Goal: Task Accomplishment & Management: Complete application form

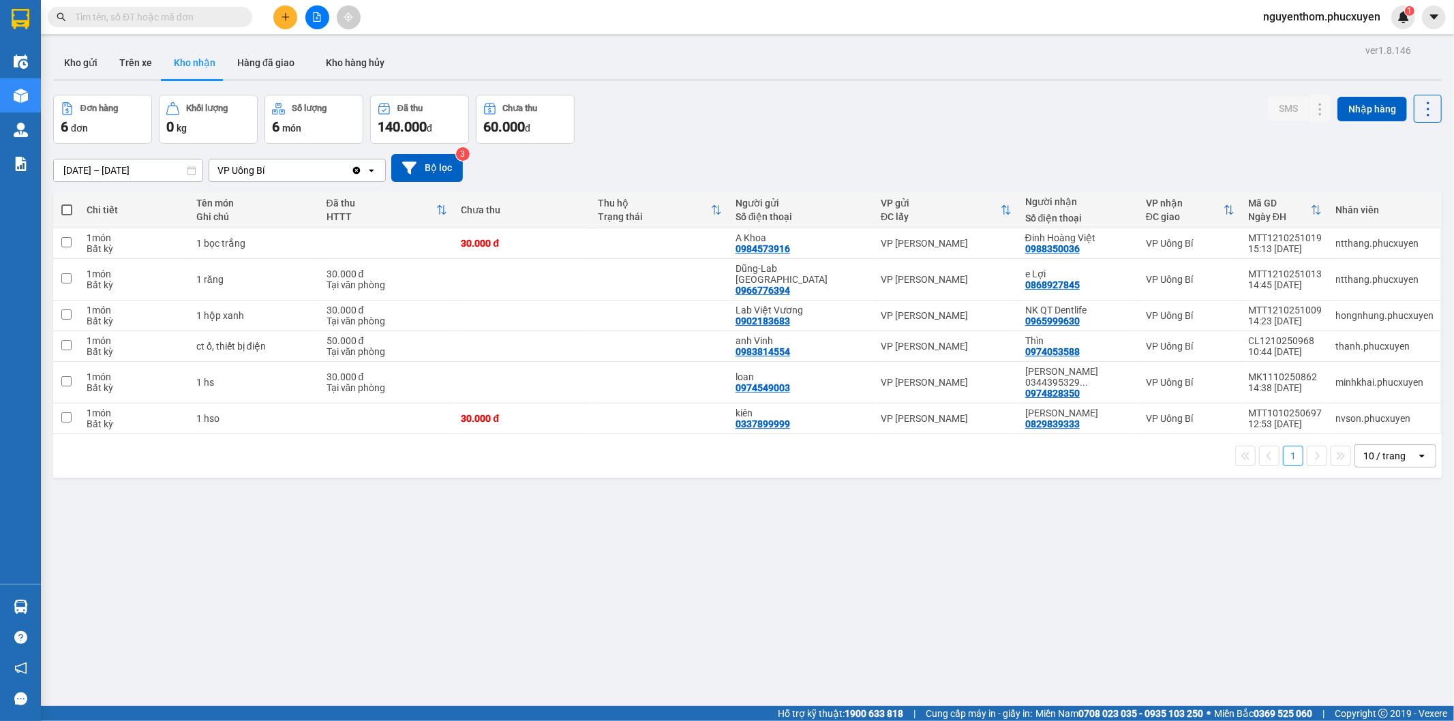
drag, startPoint x: 523, startPoint y: 600, endPoint x: 521, endPoint y: 585, distance: 15.8
click at [521, 585] on div "ver 1.8.146 Kho gửi Trên xe Kho nhận Hàng đã giao Kho hàng hủy Đơn hàng 6 đơn K…" at bounding box center [747, 401] width 1399 height 721
drag, startPoint x: 80, startPoint y: 187, endPoint x: 82, endPoint y: 211, distance: 24.7
click at [82, 194] on div "ver 1.8.146 Kho gửi Trên xe Kho nhận Hàng đã giao Kho hàng hủy Đơn hàng 6 đơn K…" at bounding box center [747, 401] width 1399 height 721
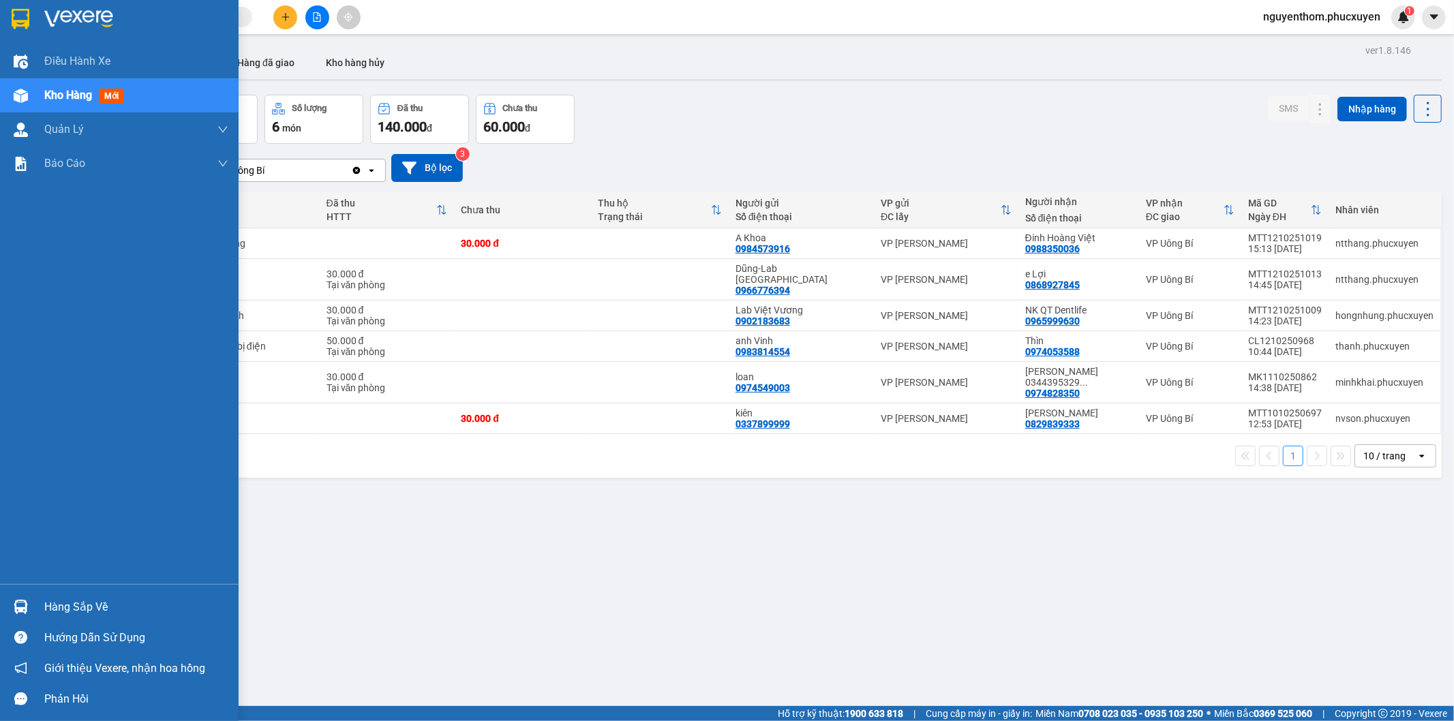
click at [15, 604] on img at bounding box center [21, 607] width 14 height 14
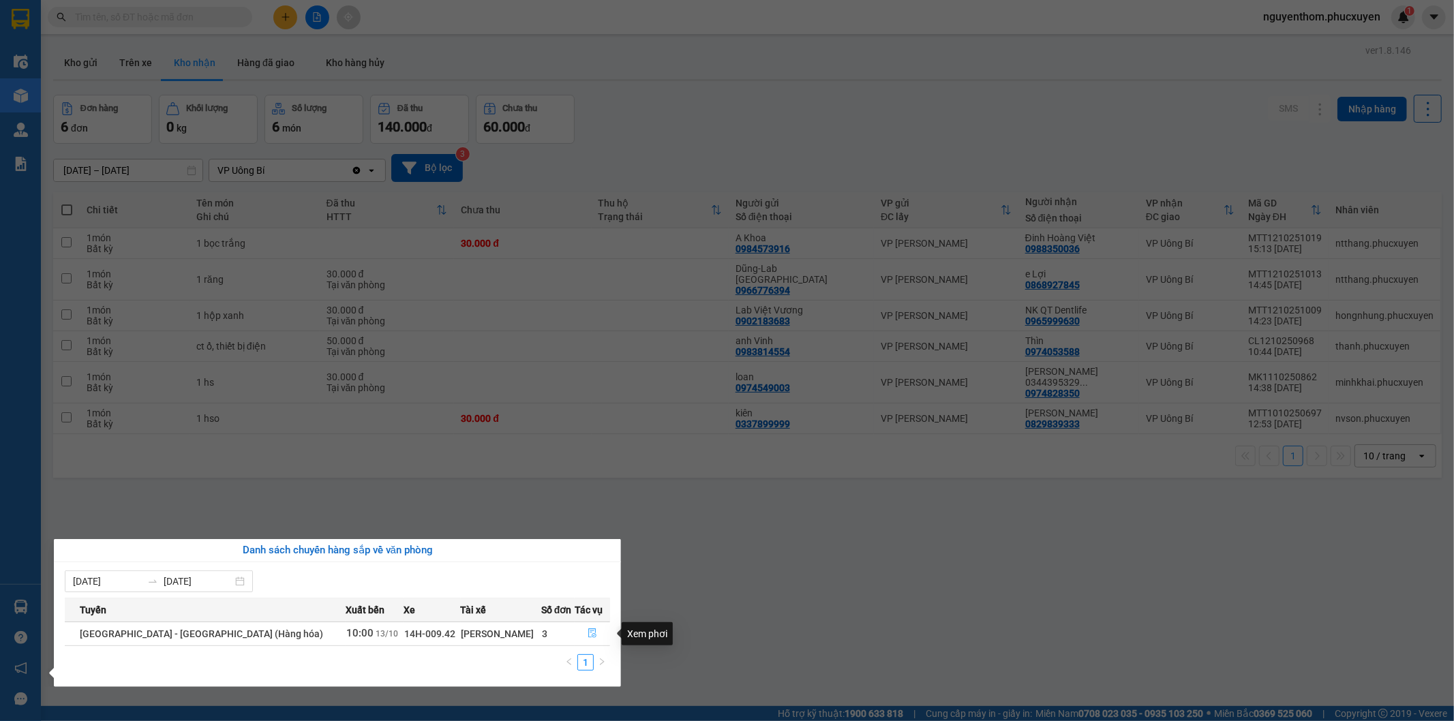
click at [588, 630] on icon "file-done" at bounding box center [592, 633] width 8 height 10
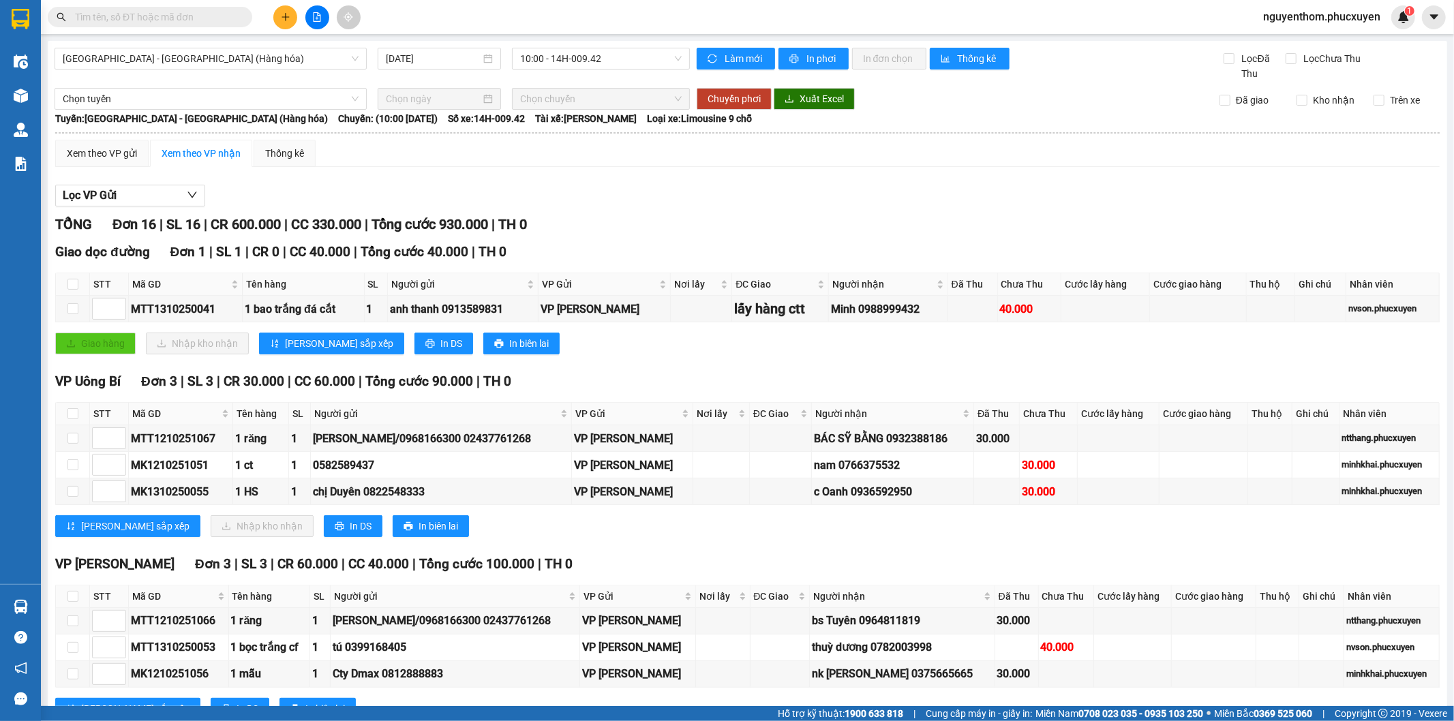
click at [639, 228] on div "TỔNG Đơn 16 | SL 16 | CR 600.000 | CC 330.000 | Tổng cước 930.000 | TH 0" at bounding box center [747, 224] width 1384 height 21
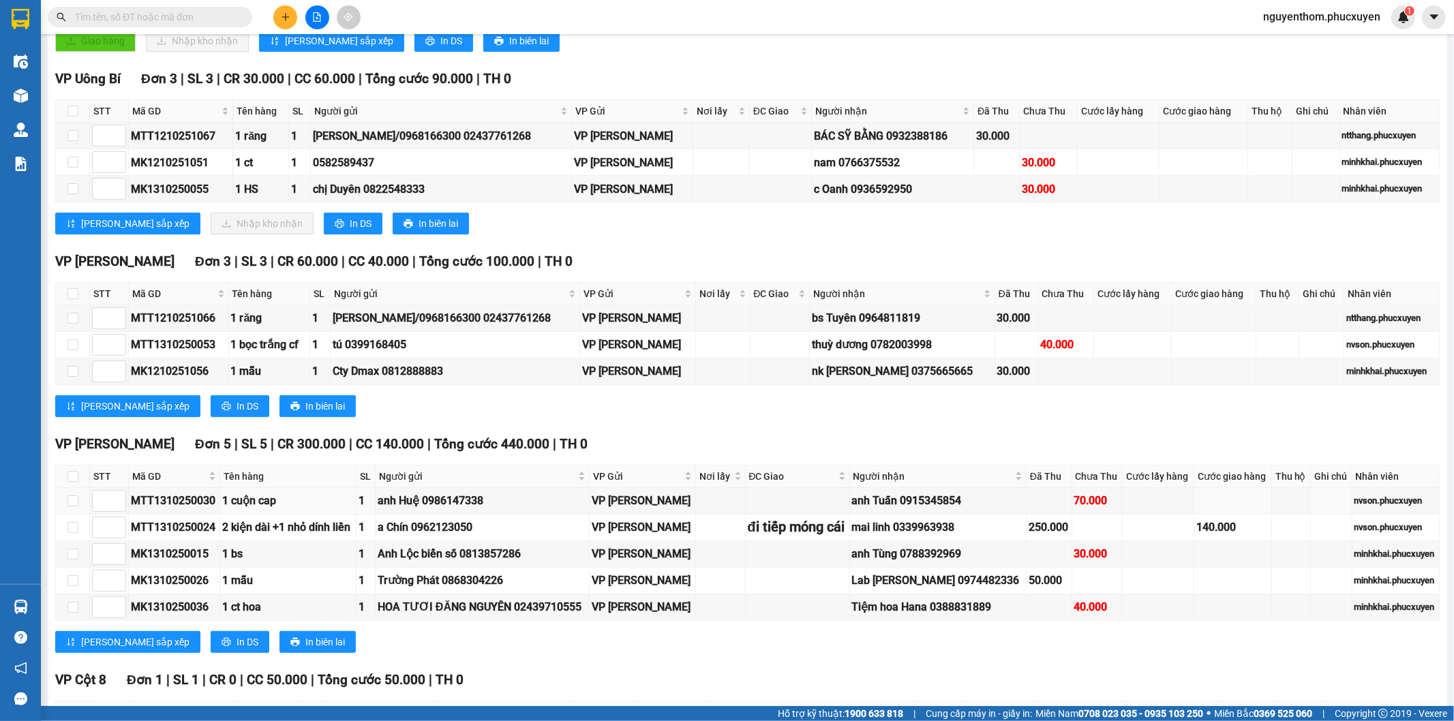
scroll to position [227, 0]
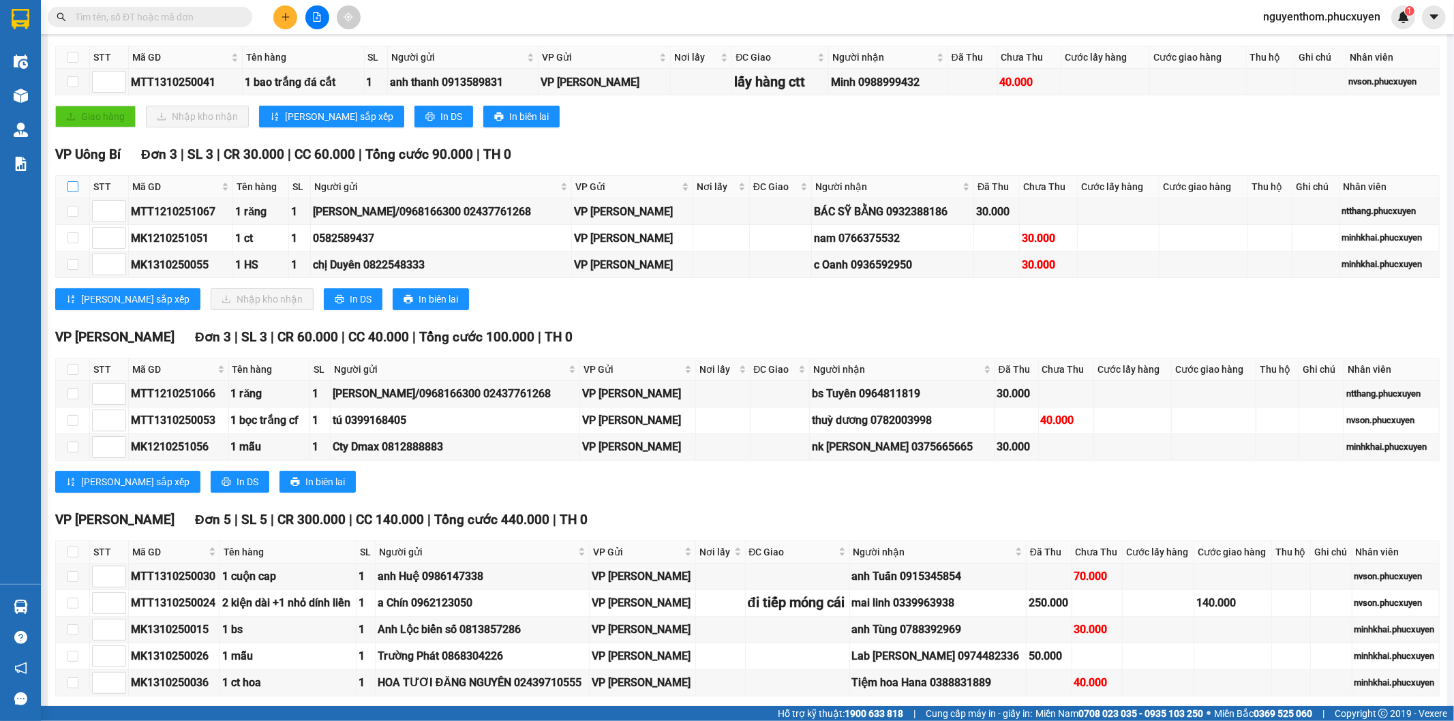
click at [70, 186] on input "checkbox" at bounding box center [72, 186] width 11 height 11
checkbox input "true"
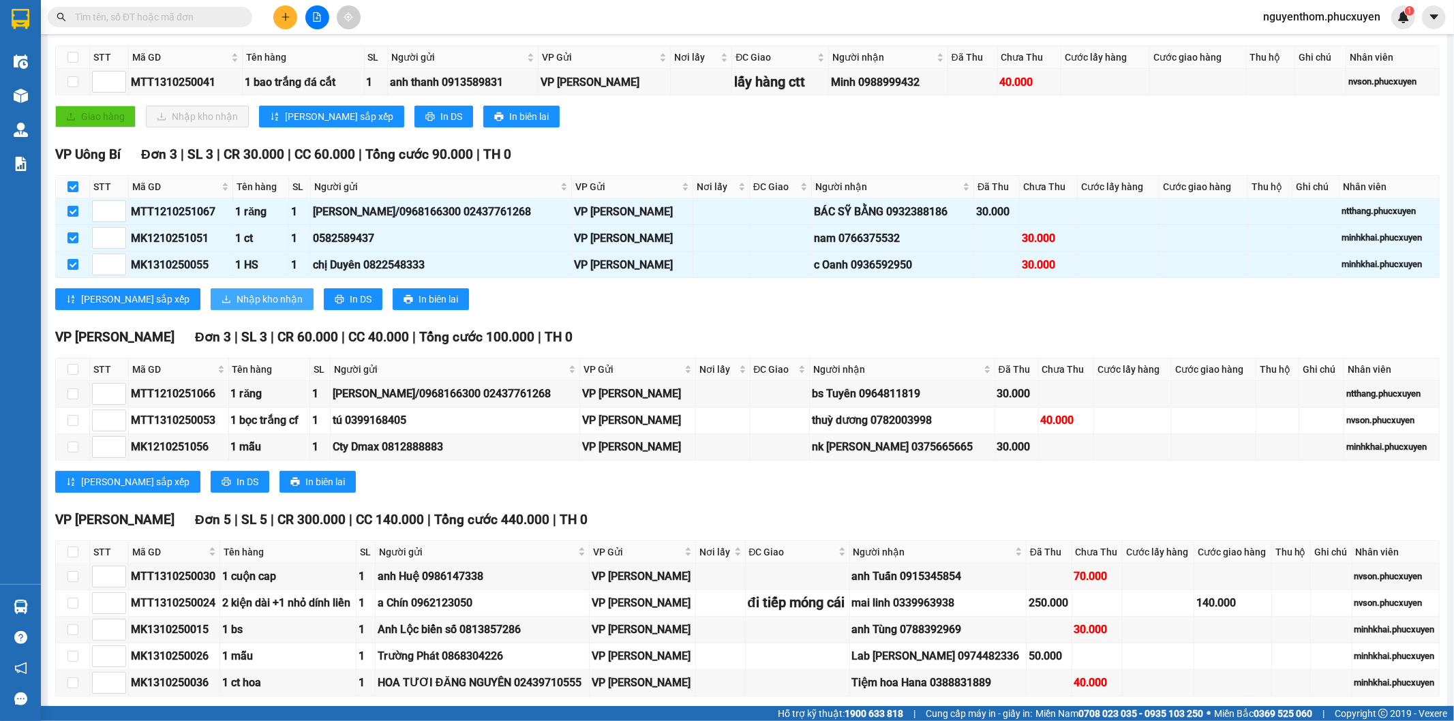
click at [237, 307] on span "Nhập kho nhận" at bounding box center [270, 299] width 66 height 15
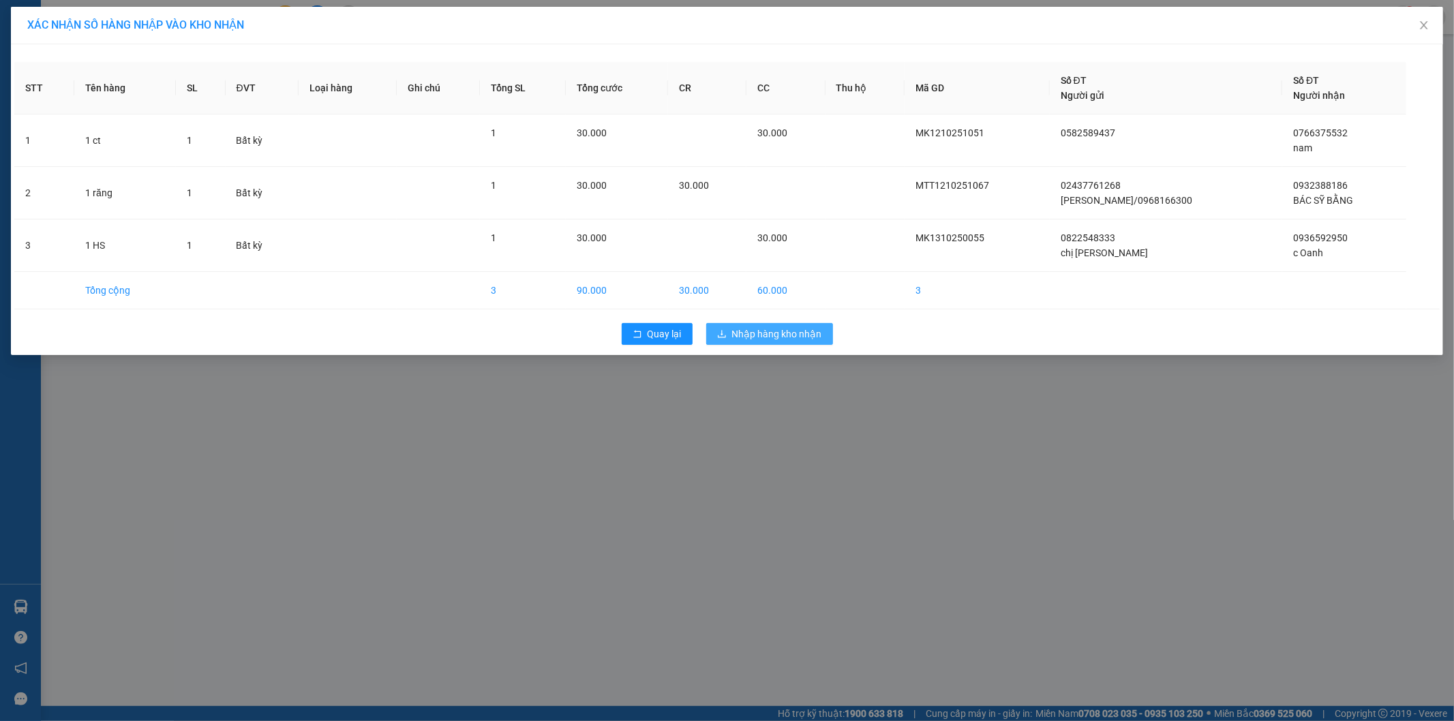
click at [785, 288] on td "60.000" at bounding box center [785, 290] width 78 height 37
click at [789, 337] on span "Nhập hàng kho nhận" at bounding box center [777, 333] width 90 height 15
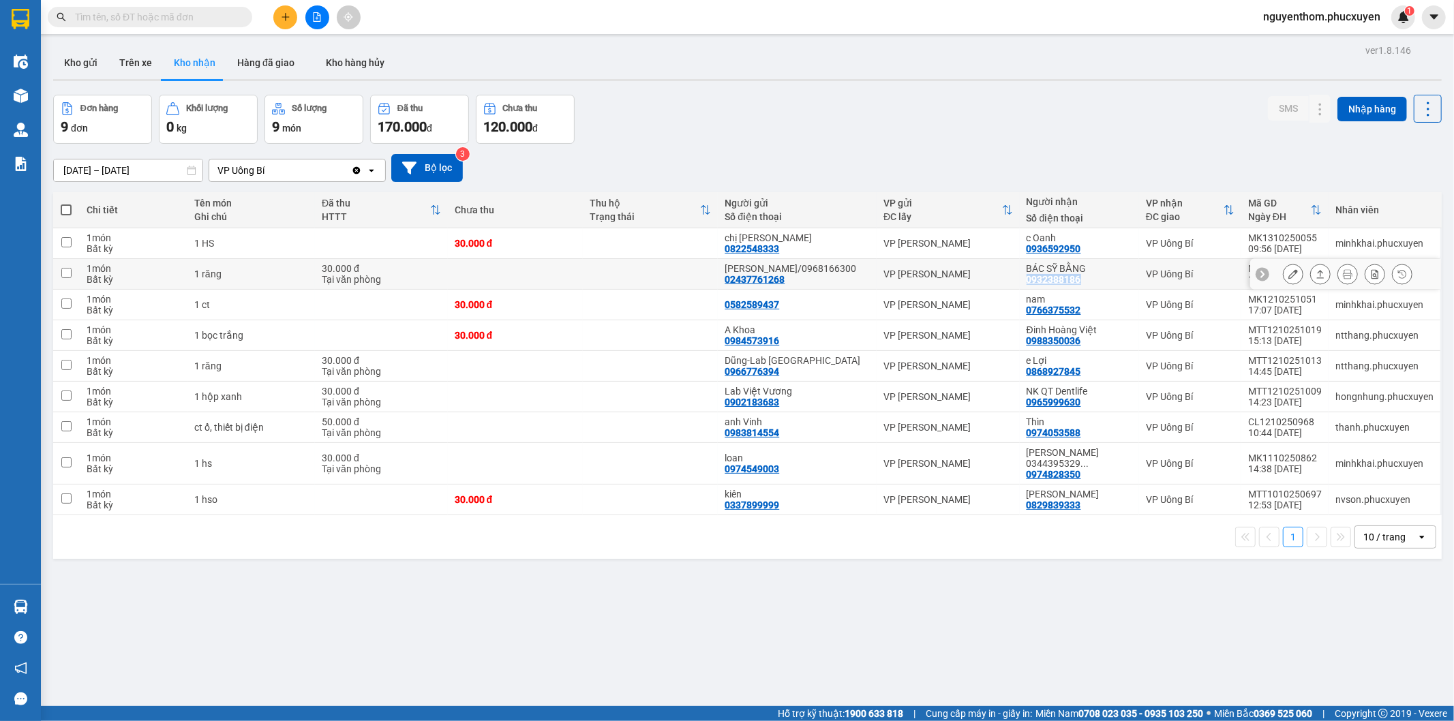
drag, startPoint x: 1058, startPoint y: 281, endPoint x: 1076, endPoint y: 282, distance: 17.7
click at [1076, 282] on td "BÁC SỸ BẰNG 0932388186" at bounding box center [1079, 274] width 119 height 31
checkbox input "true"
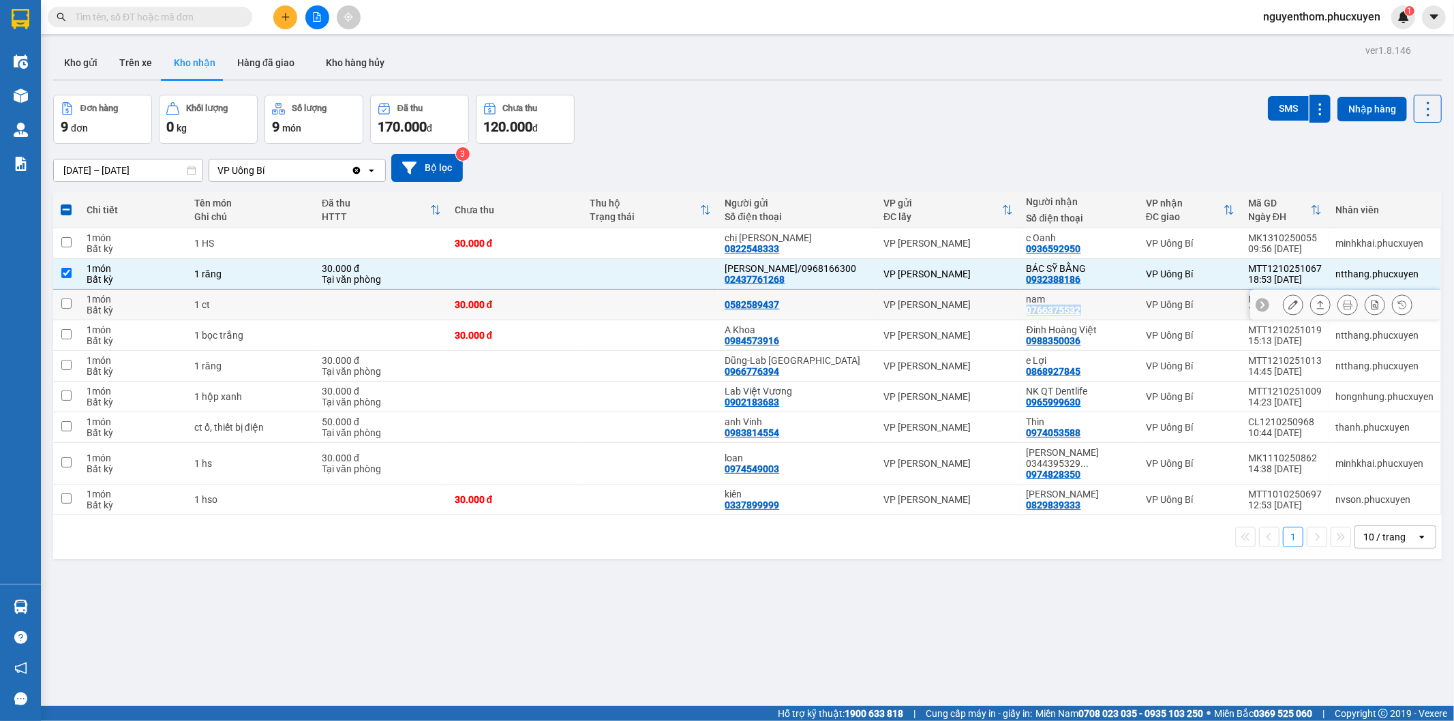
drag, startPoint x: 1020, startPoint y: 309, endPoint x: 1095, endPoint y: 309, distance: 75.0
click at [1095, 309] on td "nam 0766375532" at bounding box center [1079, 305] width 119 height 31
checkbox input "true"
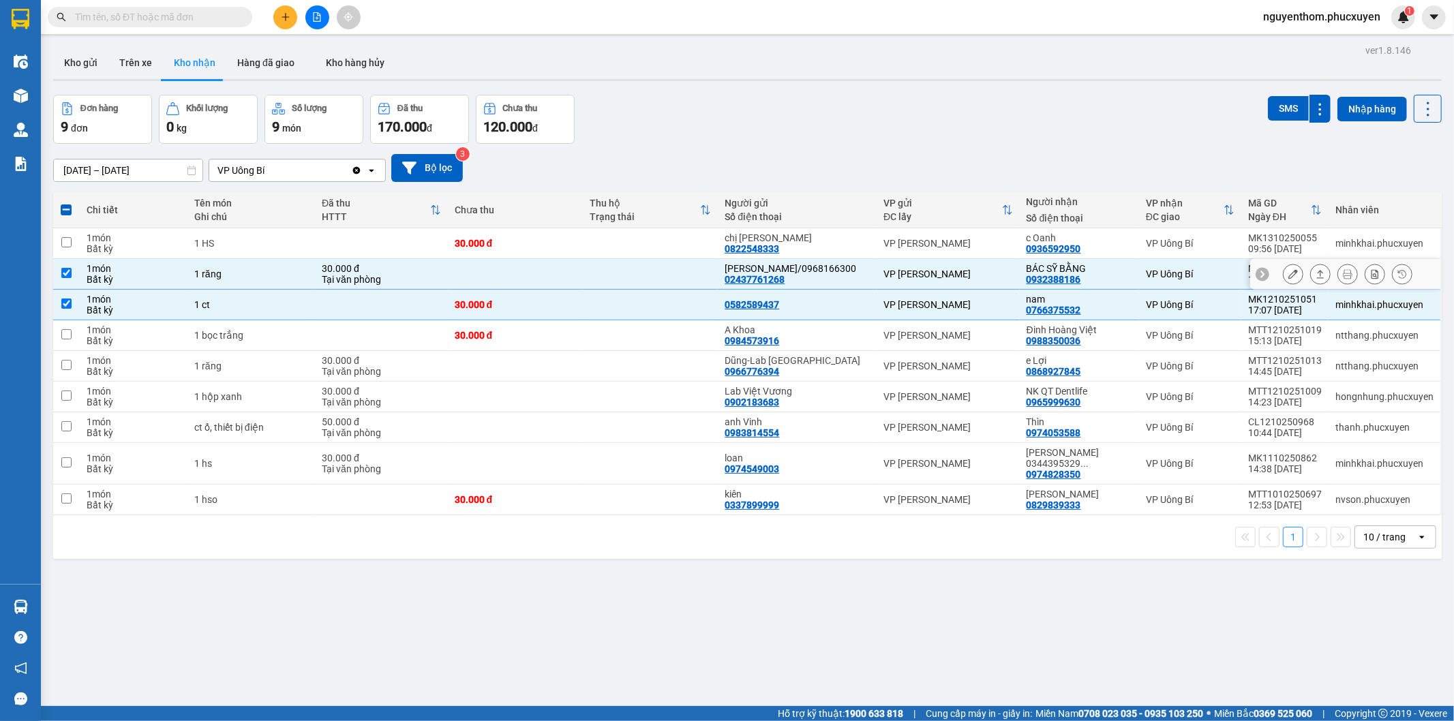
click at [984, 277] on div "VP [PERSON_NAME]" at bounding box center [947, 274] width 129 height 11
checkbox input "false"
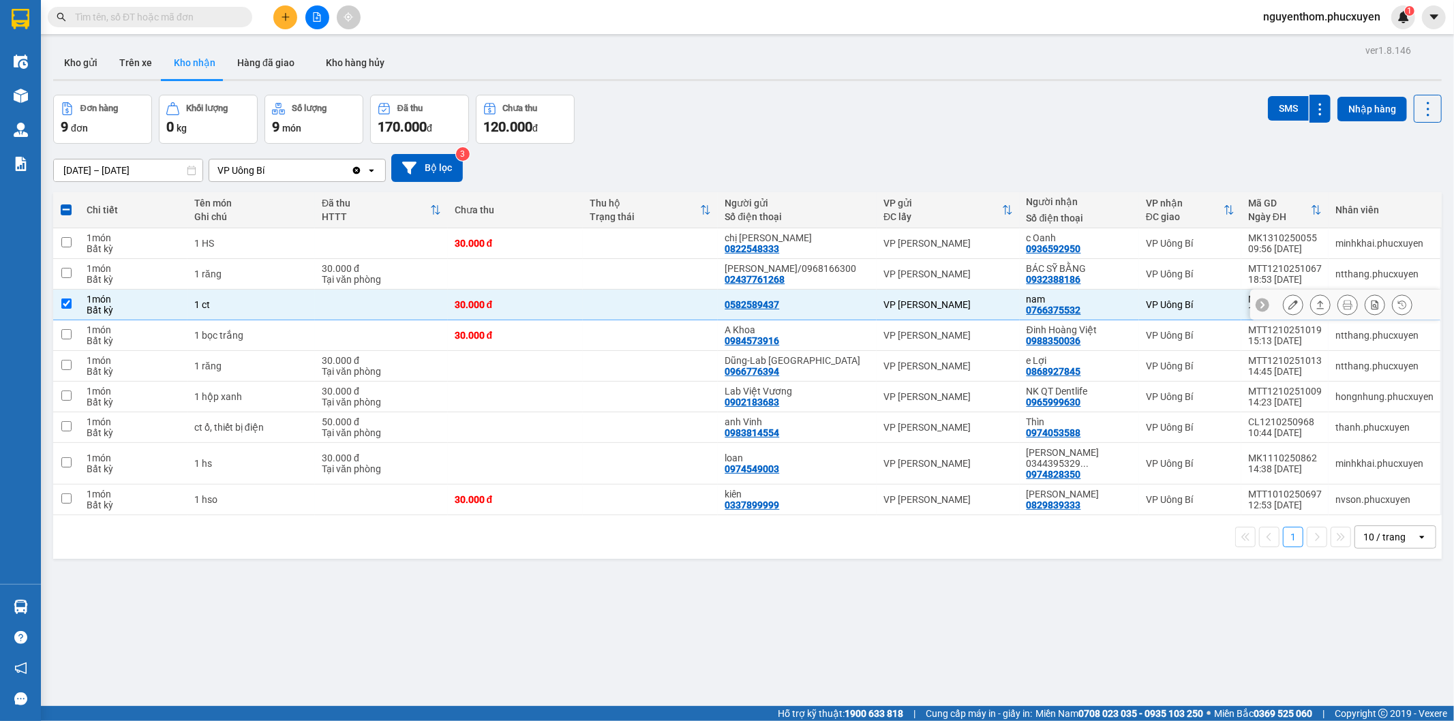
click at [994, 298] on td "VP [PERSON_NAME]" at bounding box center [948, 305] width 142 height 31
checkbox input "false"
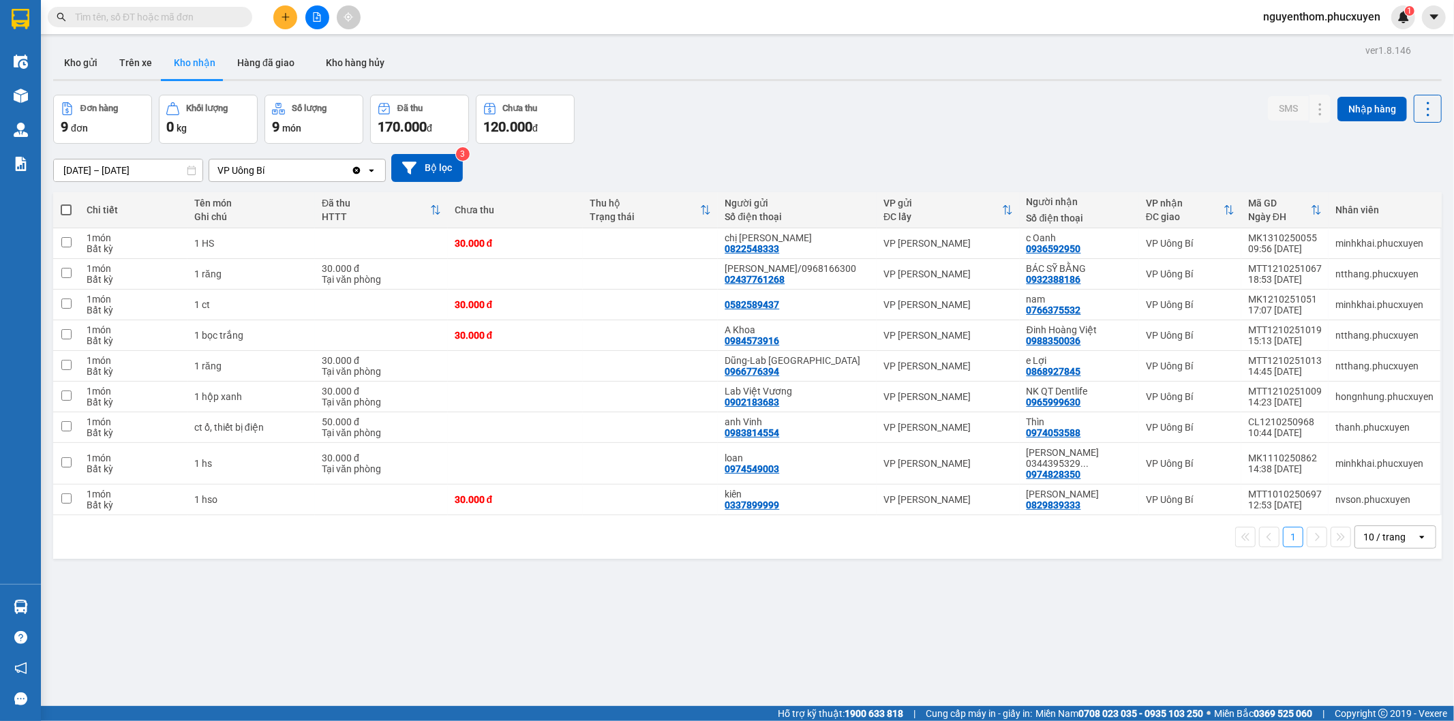
click at [1024, 160] on div "[DATE] – [DATE] Press the down arrow key to interact with the calendar and sele…" at bounding box center [747, 168] width 1388 height 28
click at [1316, 459] on icon at bounding box center [1321, 464] width 10 height 10
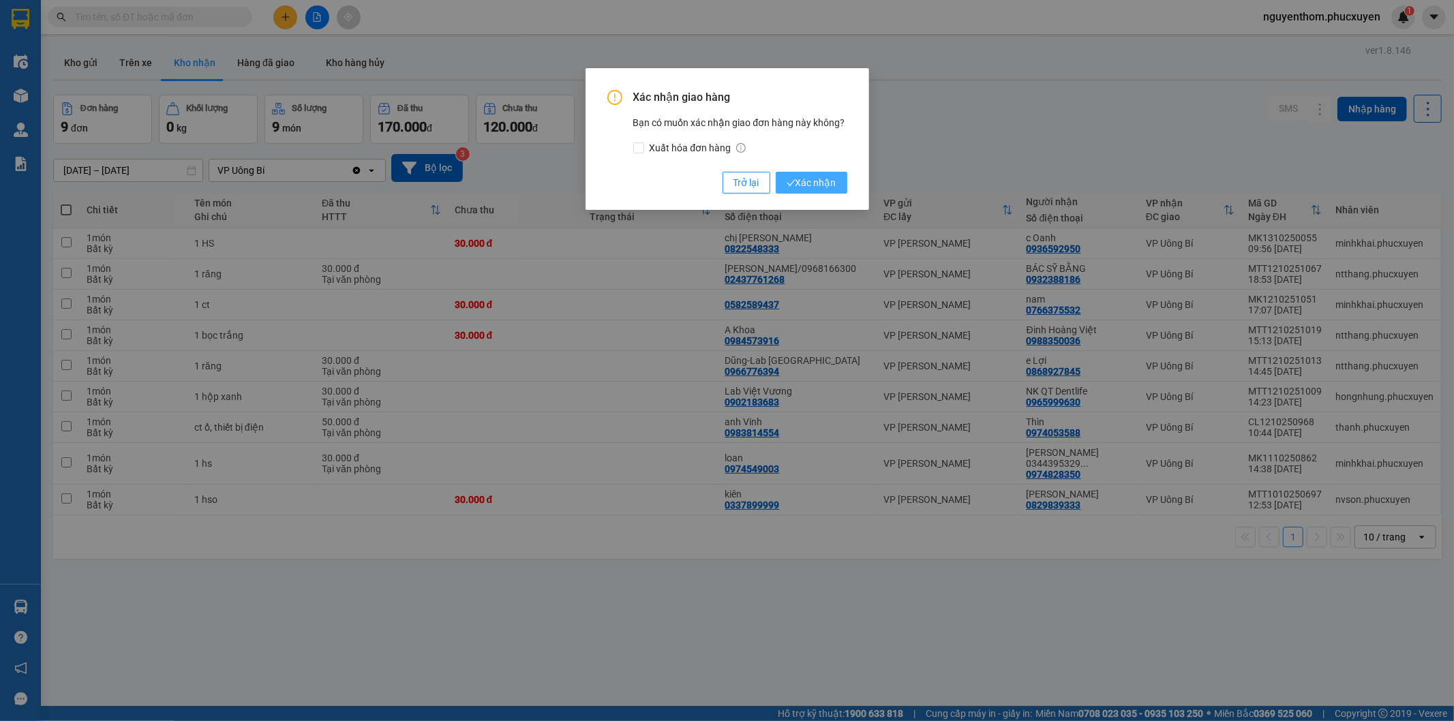
click at [825, 182] on span "Xác nhận" at bounding box center [812, 182] width 50 height 15
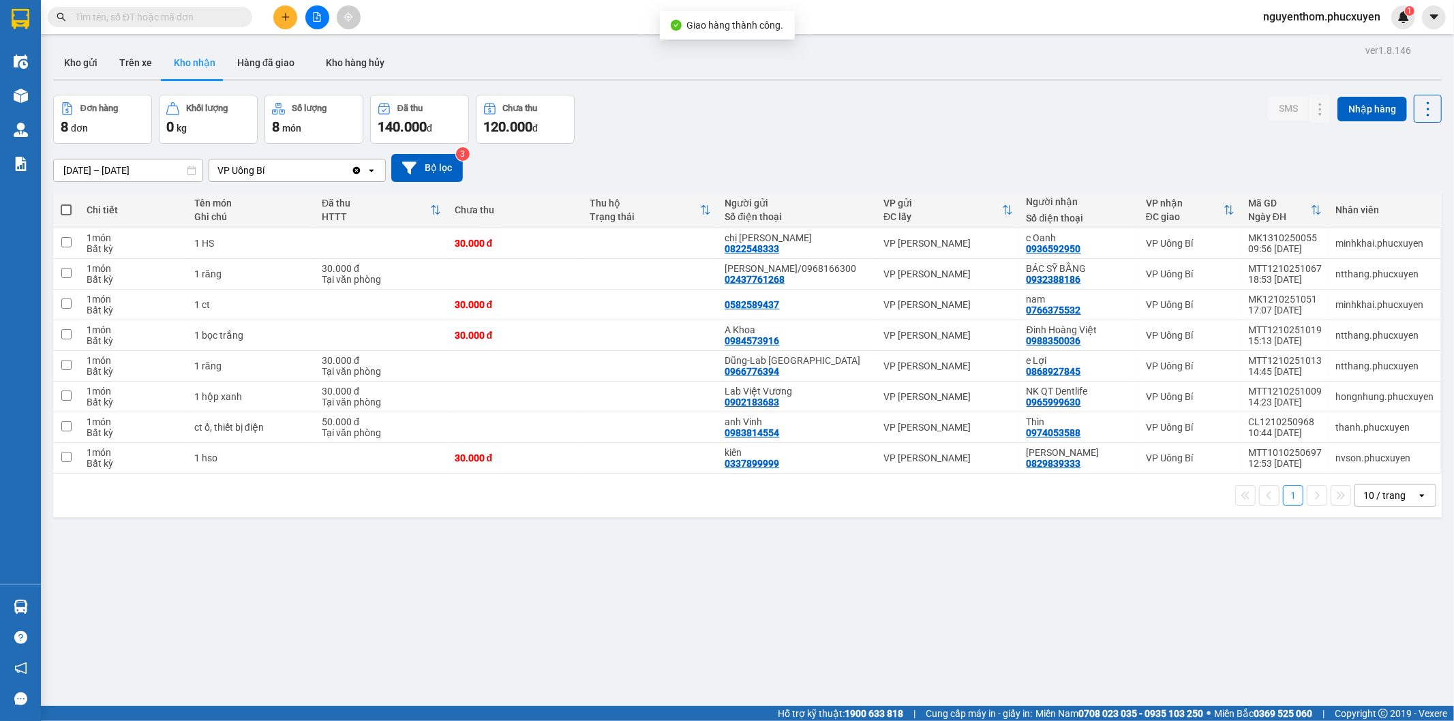
click at [793, 153] on div "[DATE] – [DATE] Press the down arrow key to interact with the calendar and sele…" at bounding box center [747, 168] width 1388 height 48
click at [207, 11] on input "text" at bounding box center [155, 17] width 161 height 15
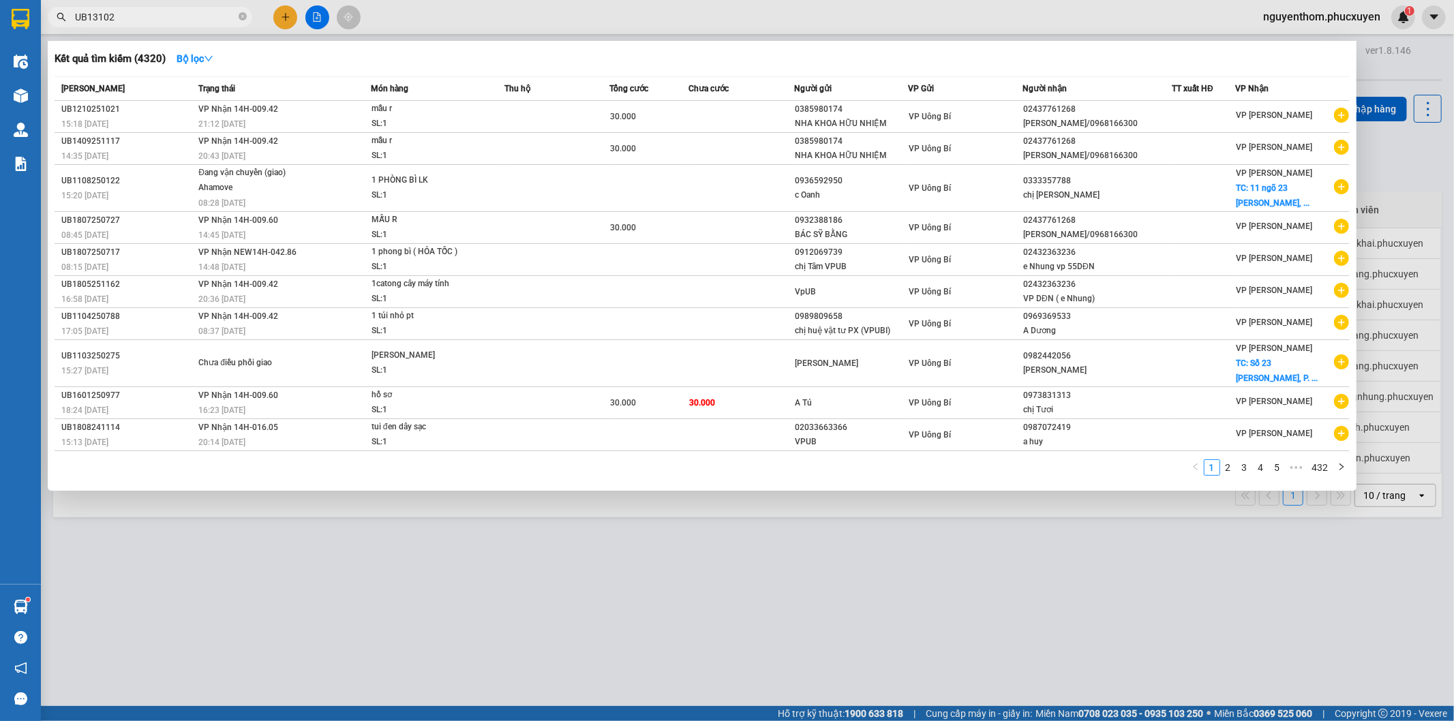
type input "UB131025"
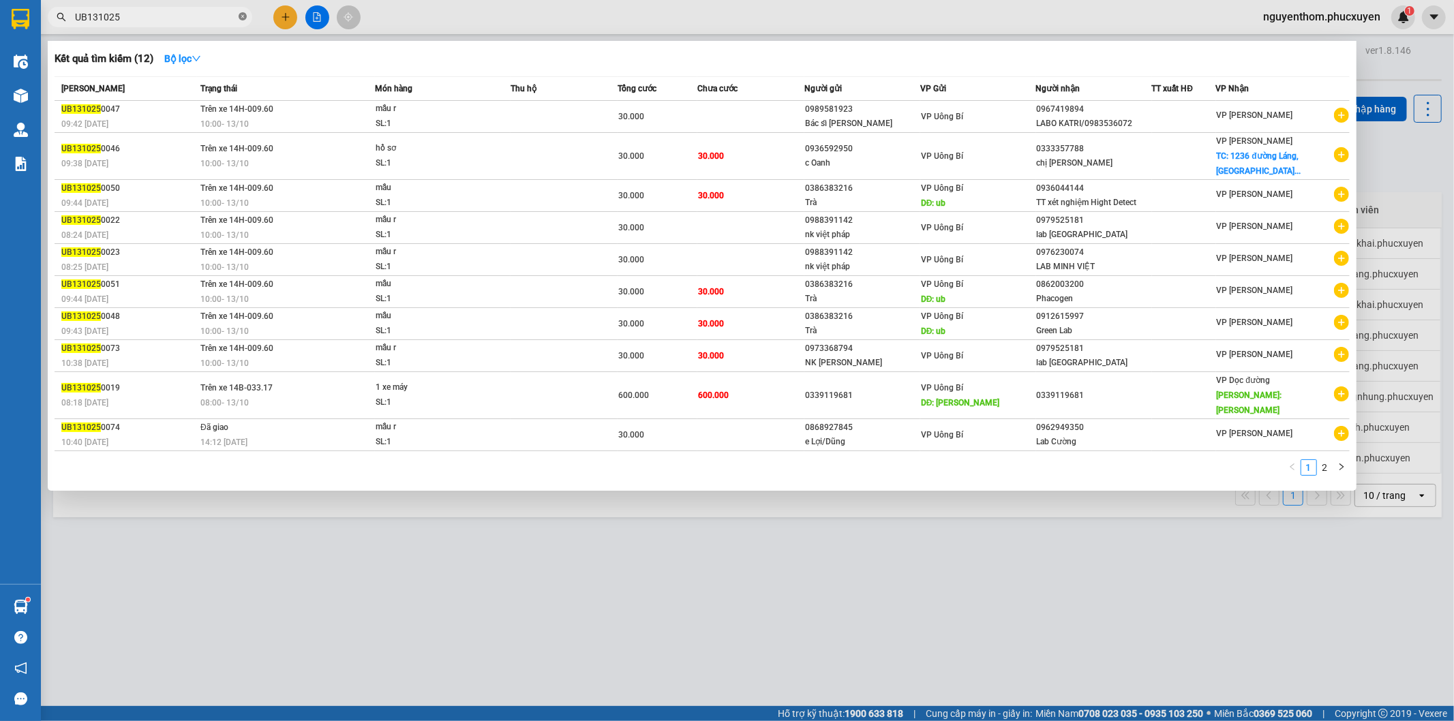
click at [244, 17] on icon "close-circle" at bounding box center [243, 16] width 8 height 8
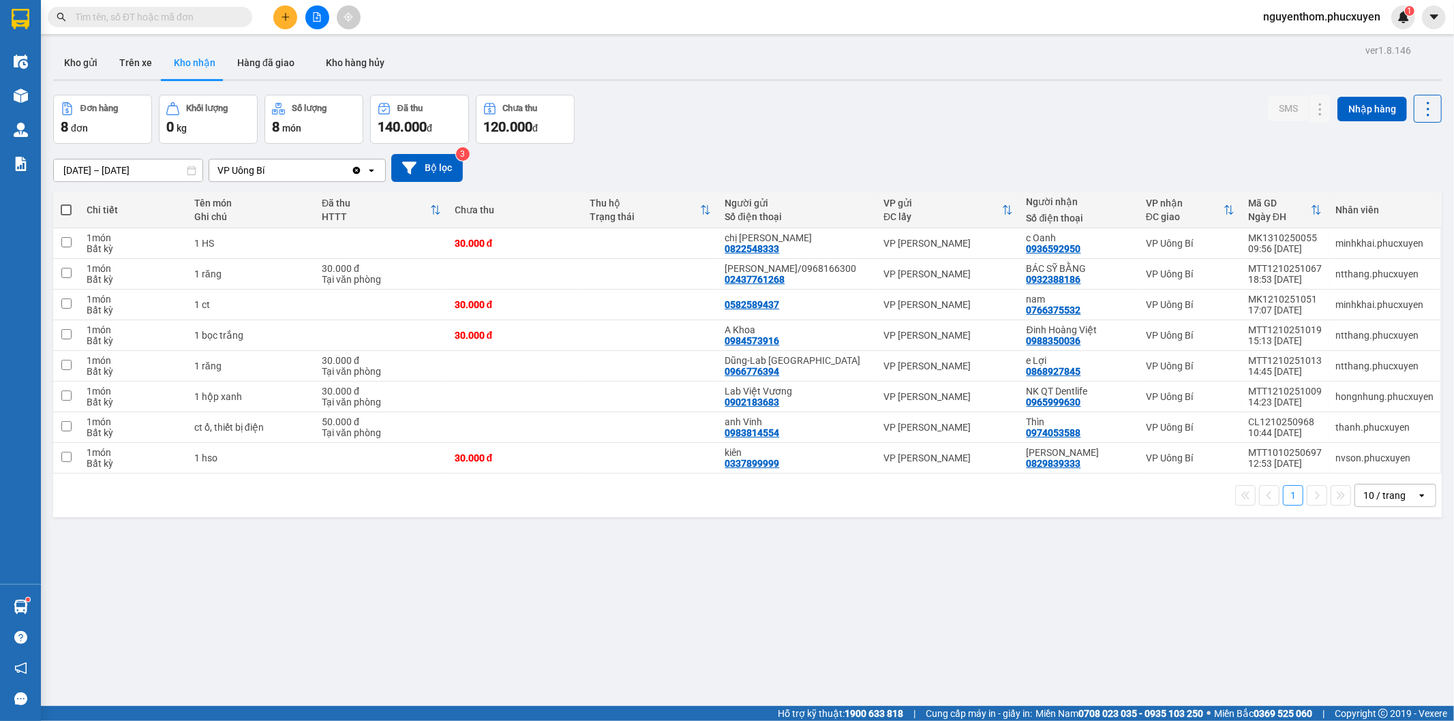
click at [192, 14] on input "text" at bounding box center [155, 17] width 161 height 15
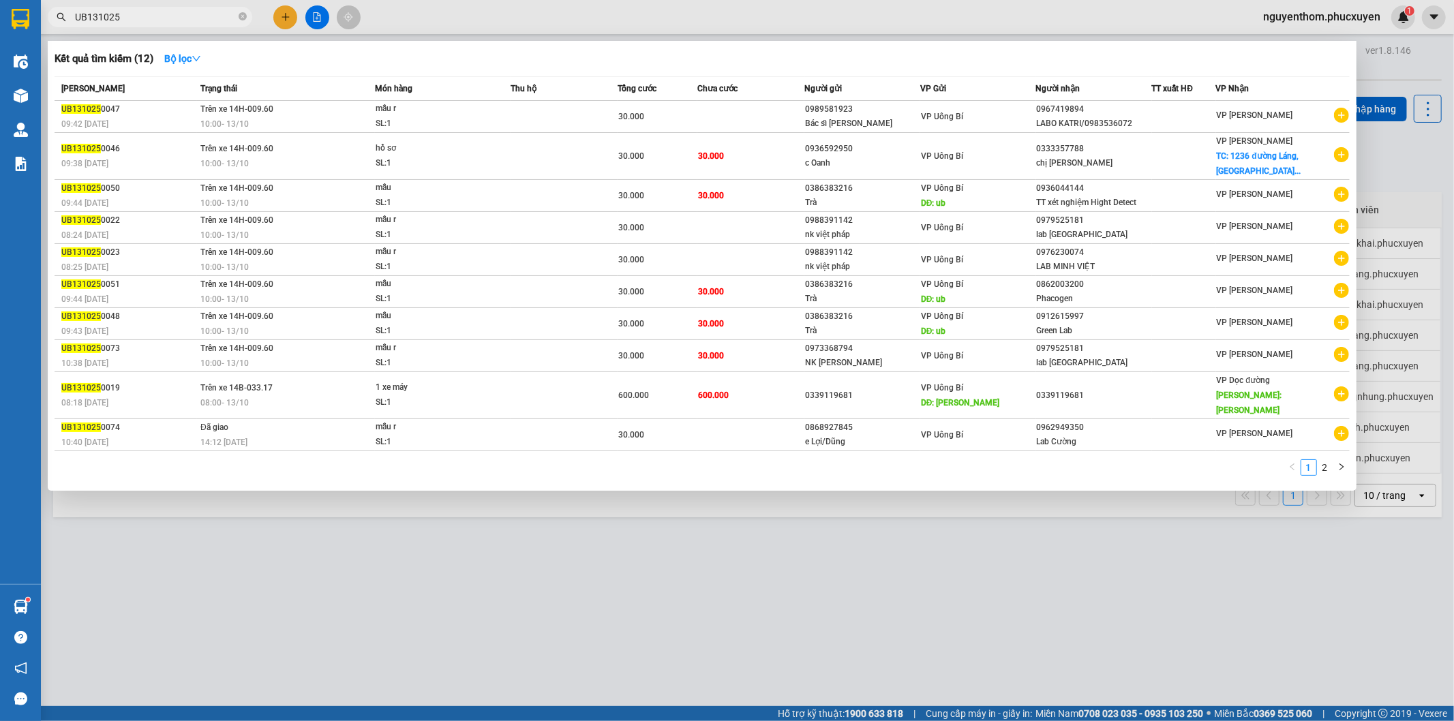
type input "UB131025"
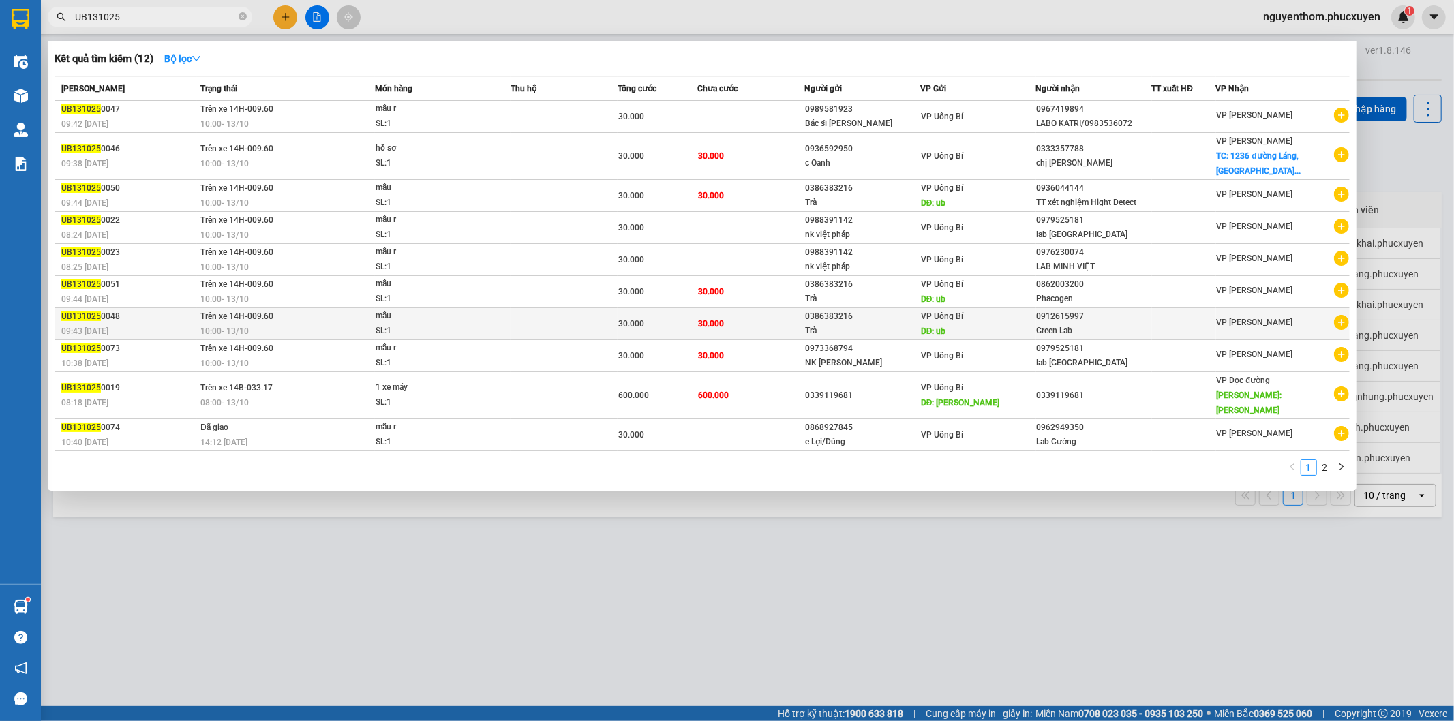
click at [1012, 325] on div "VP Uông Bí DĐ: ub" at bounding box center [978, 324] width 115 height 30
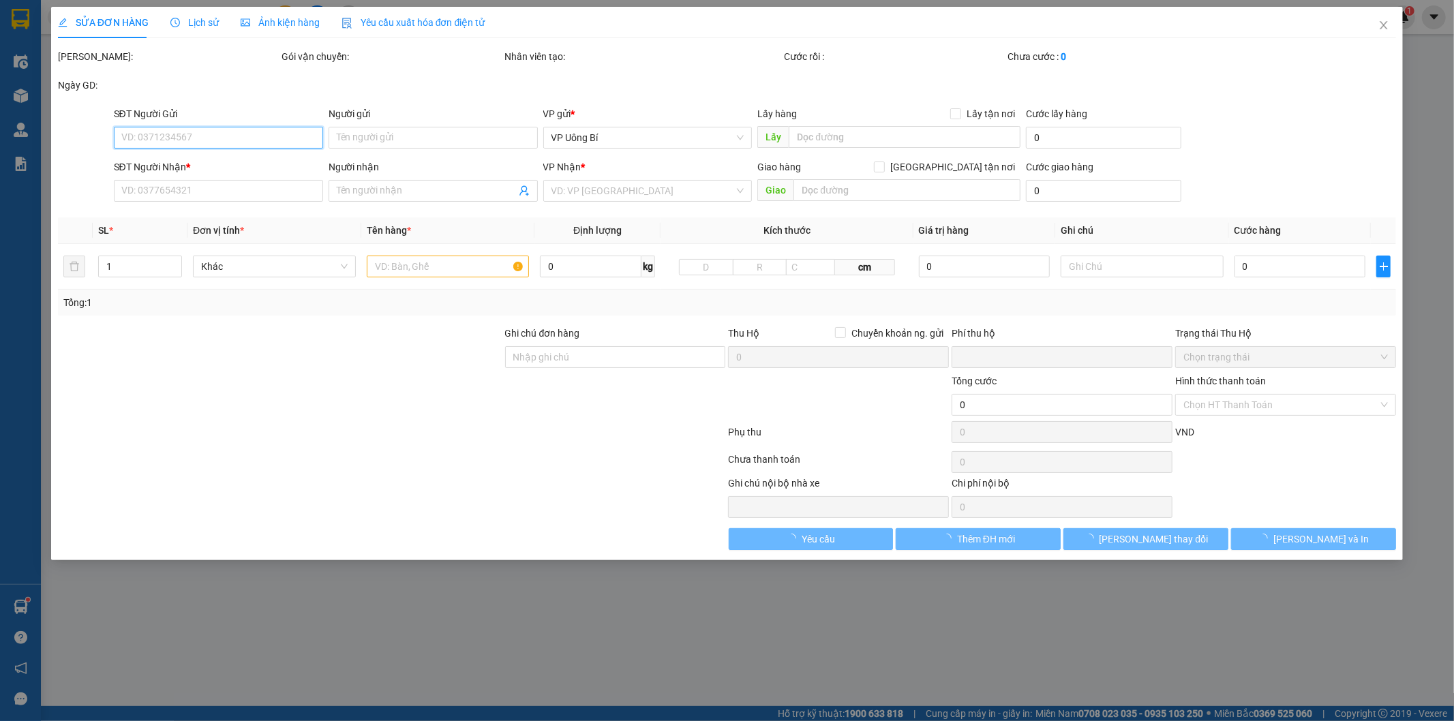
type input "0386383216"
type input "Trà"
type input "ub"
type input "0912615997"
type input "Green Lab"
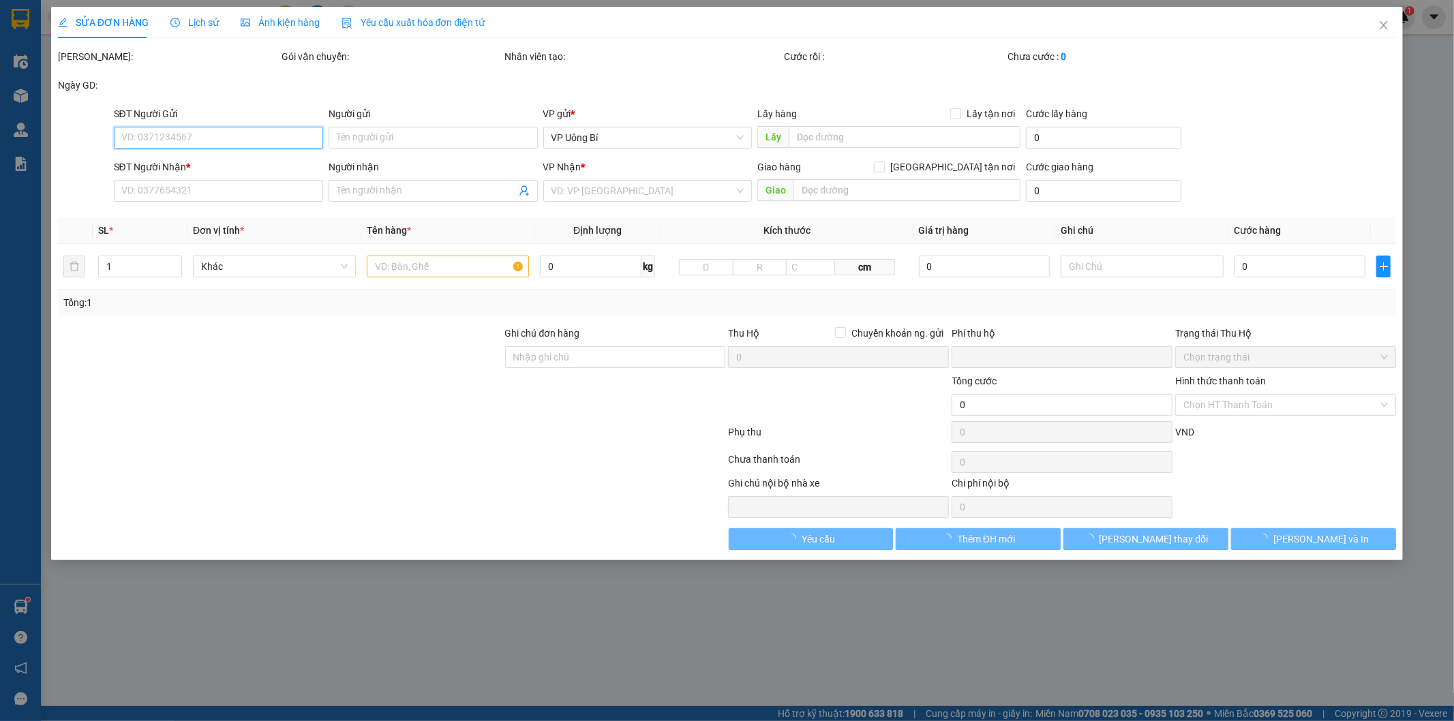
type input "0"
type input "30.000"
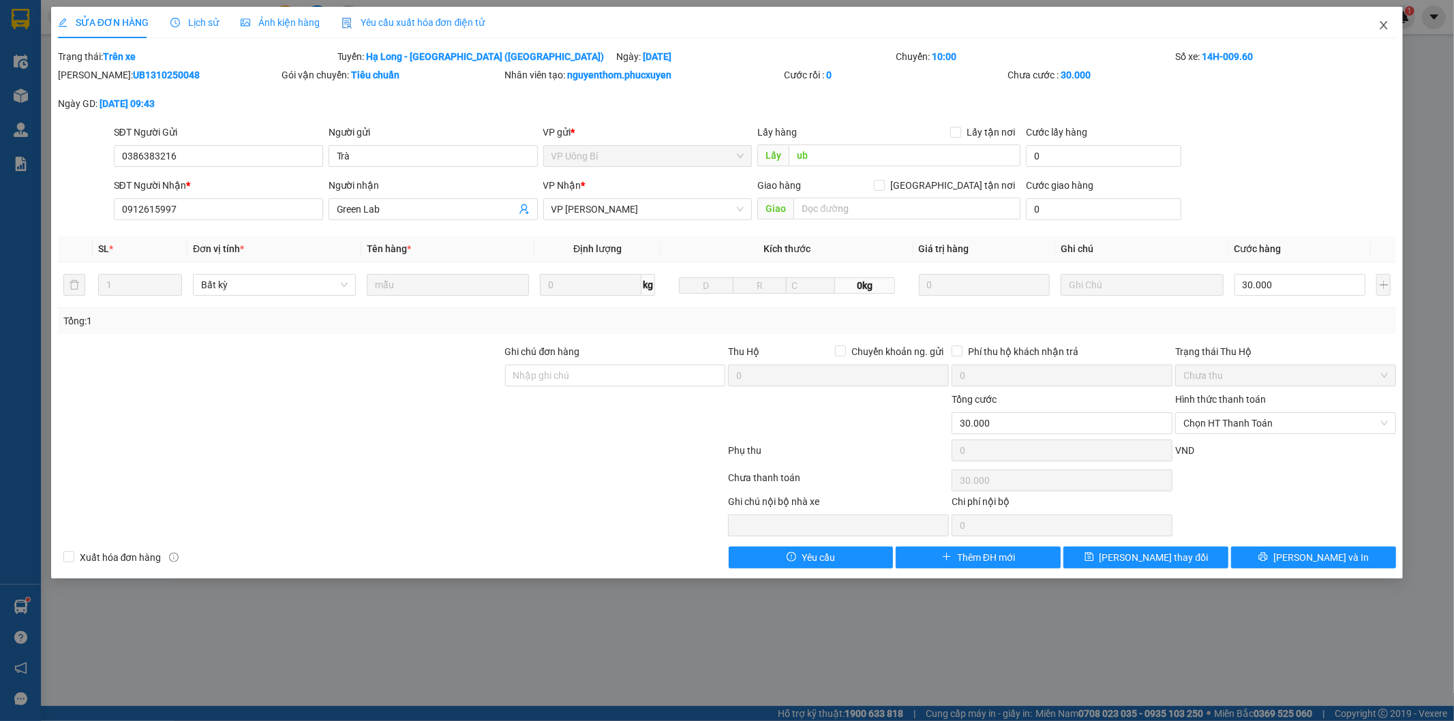
click at [1382, 22] on icon "close" at bounding box center [1383, 25] width 11 height 11
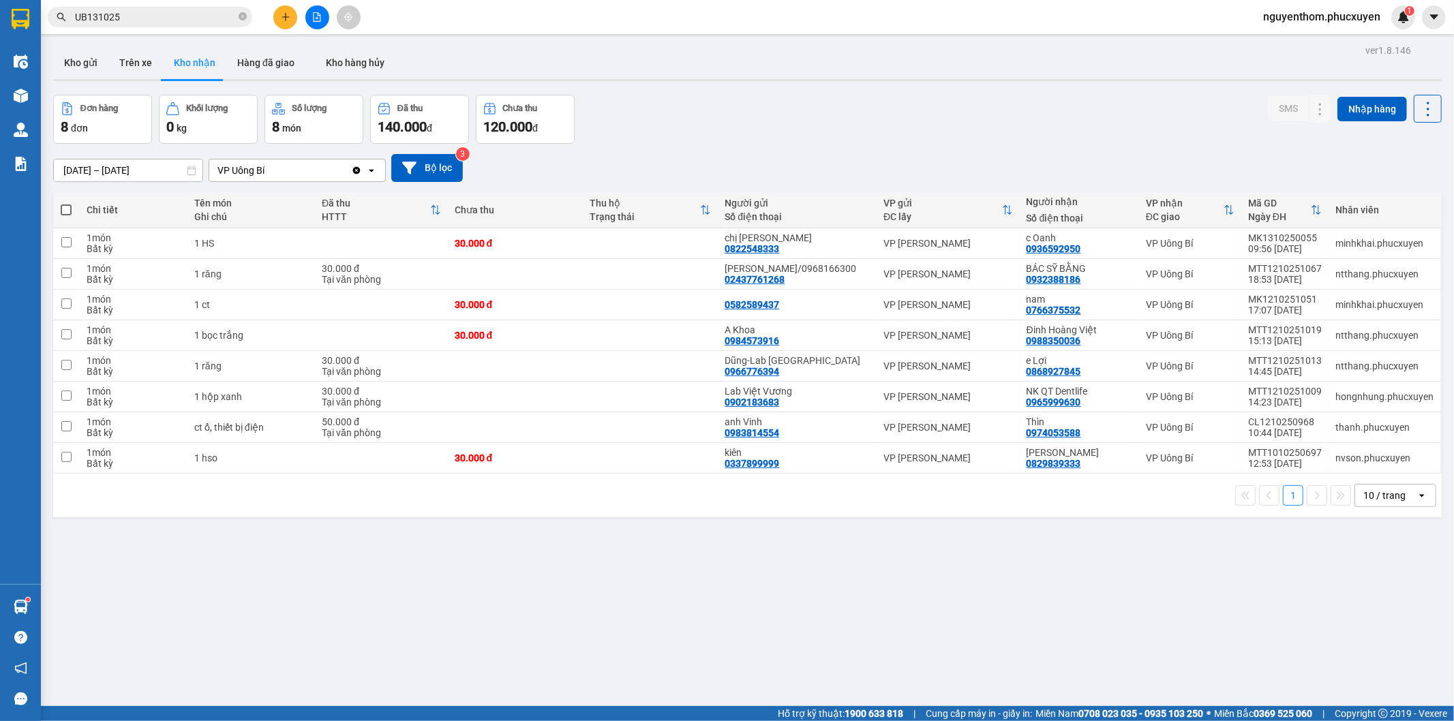
click at [312, 14] on icon "file-add" at bounding box center [317, 17] width 10 height 10
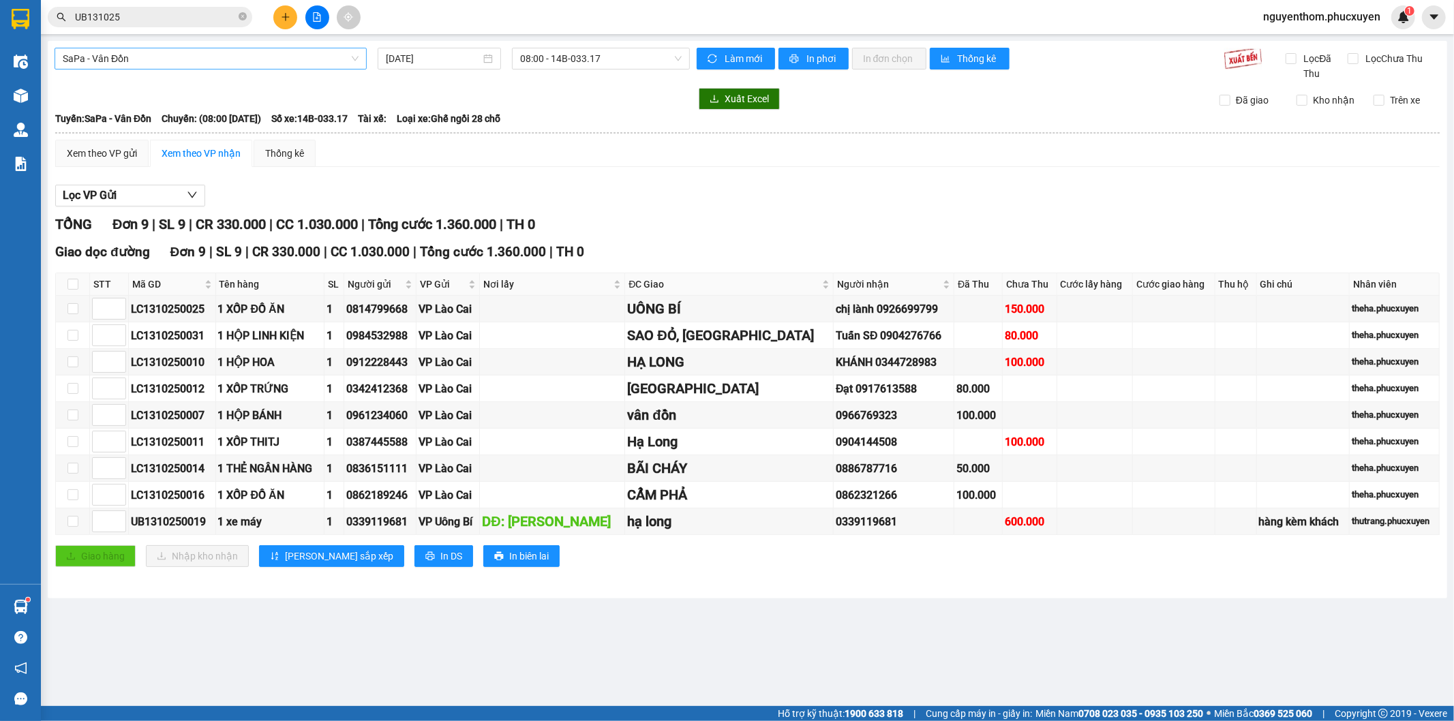
click at [331, 55] on span "SaPa - Vân Đồn" at bounding box center [211, 58] width 296 height 20
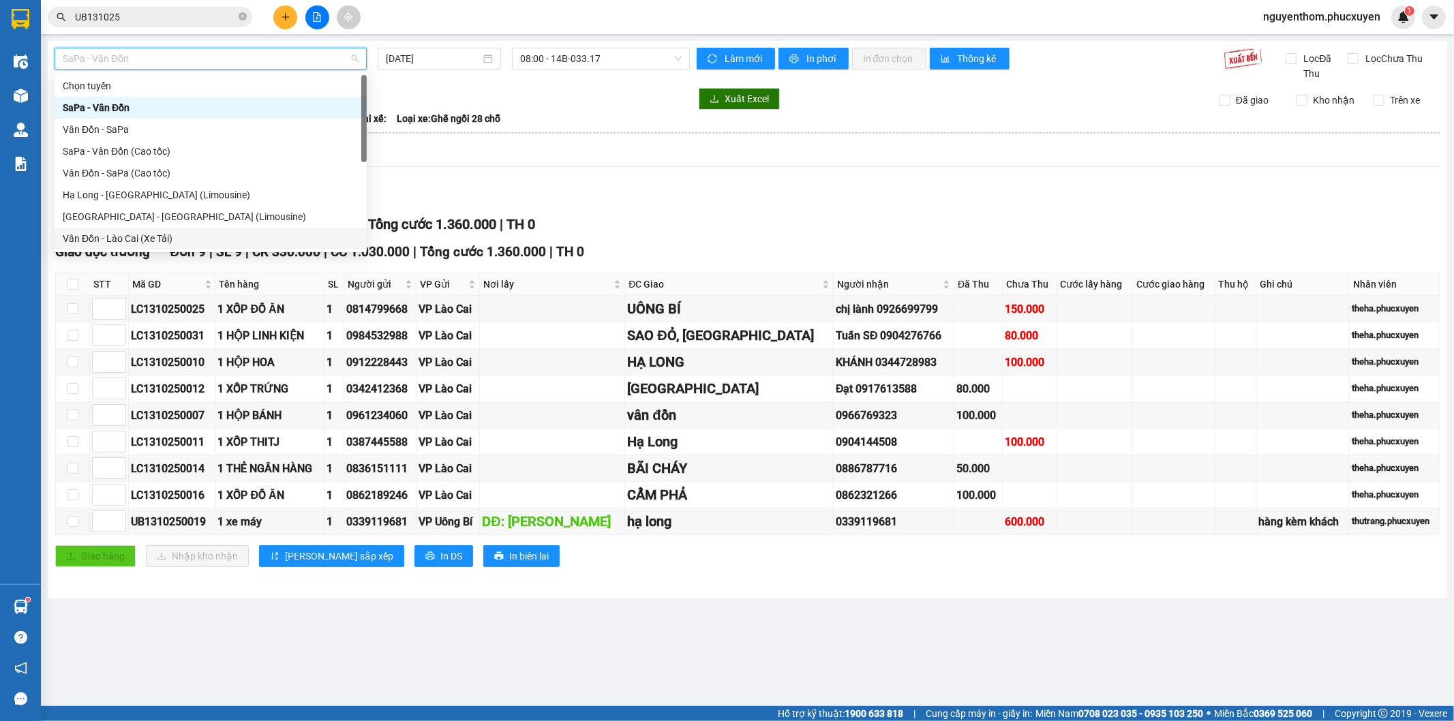
scroll to position [65, 0]
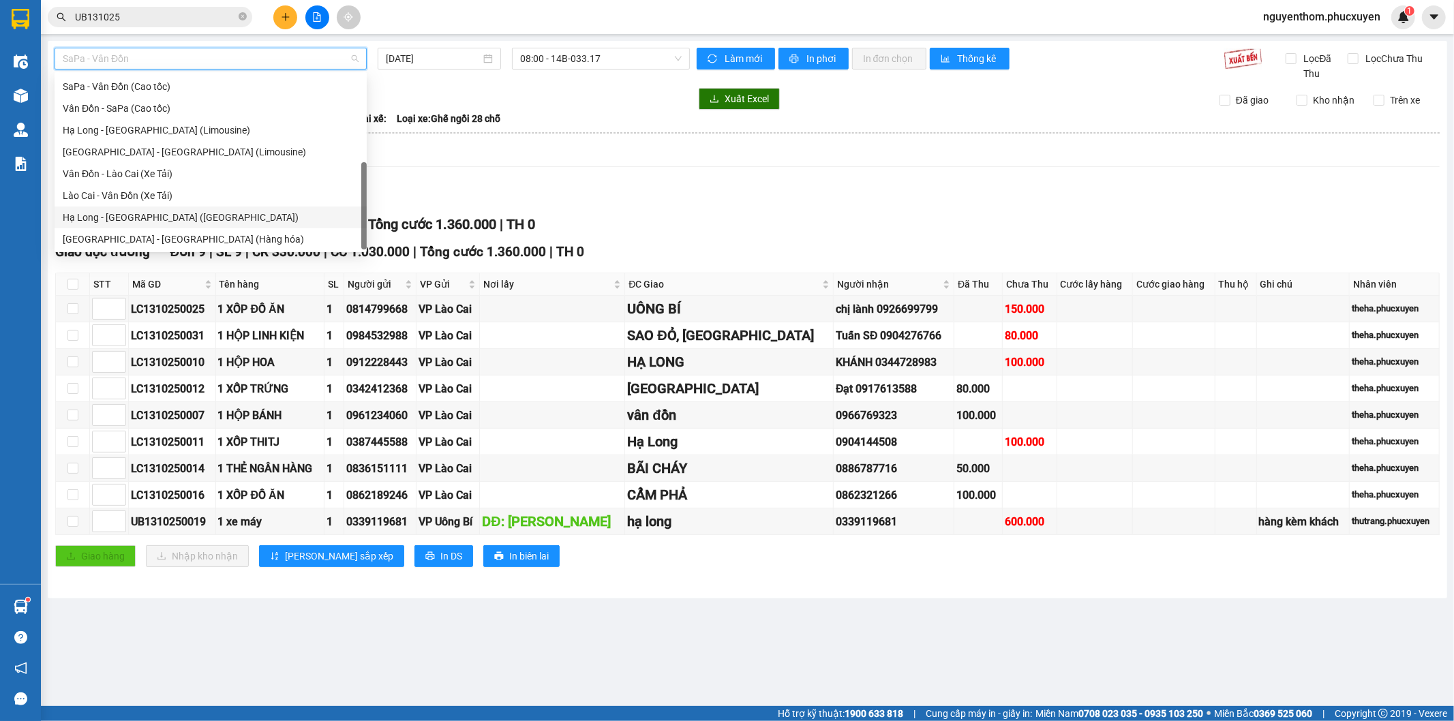
click at [211, 213] on div "Hạ Long - [GEOGRAPHIC_DATA] ([GEOGRAPHIC_DATA])" at bounding box center [211, 217] width 296 height 15
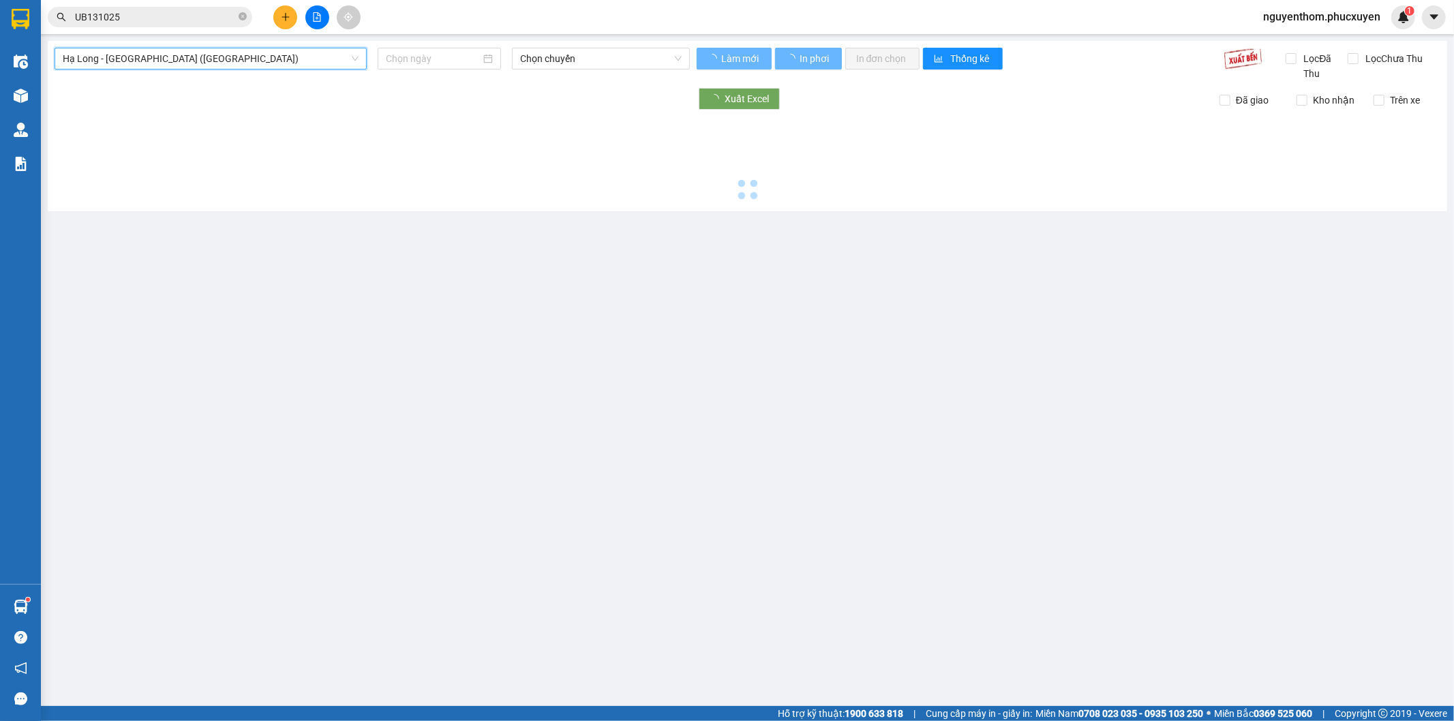
type input "[DATE]"
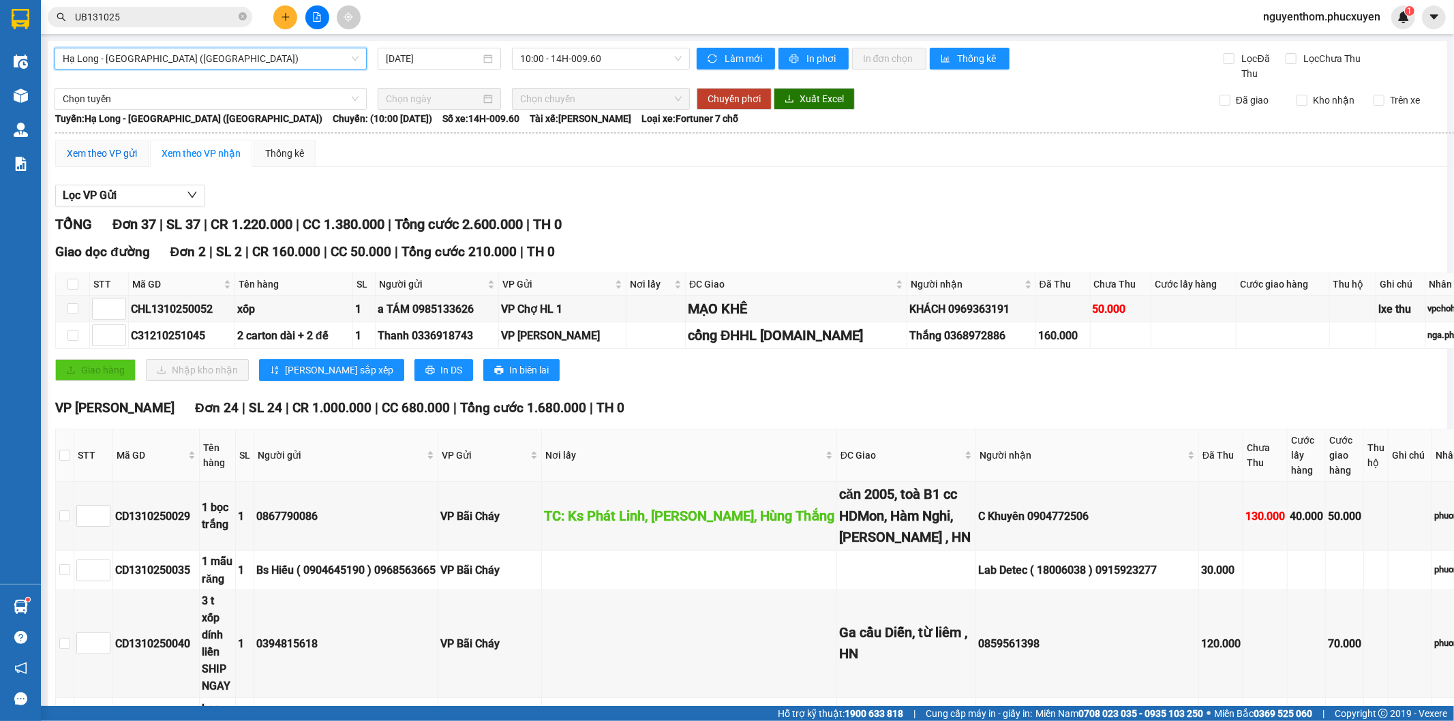
click at [103, 148] on div "Xem theo VP gửi" at bounding box center [102, 153] width 70 height 15
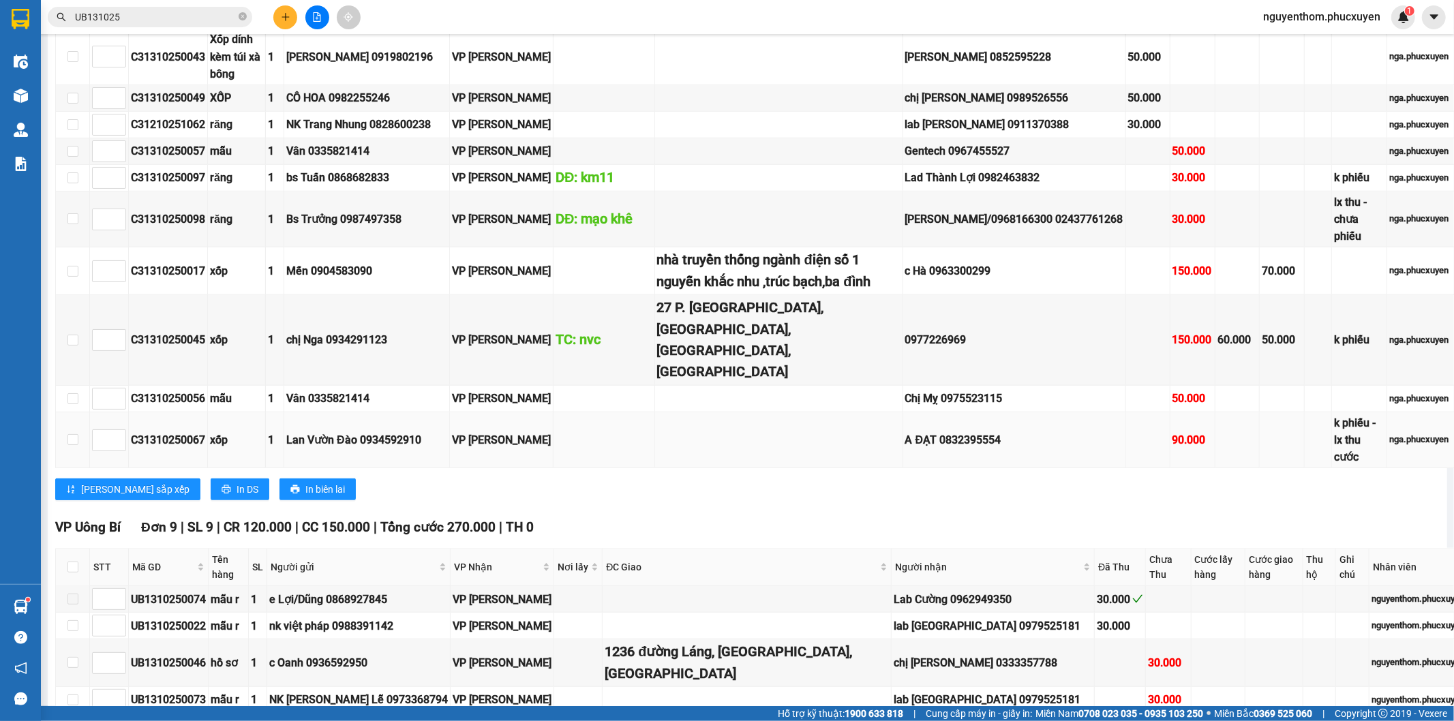
scroll to position [1363, 0]
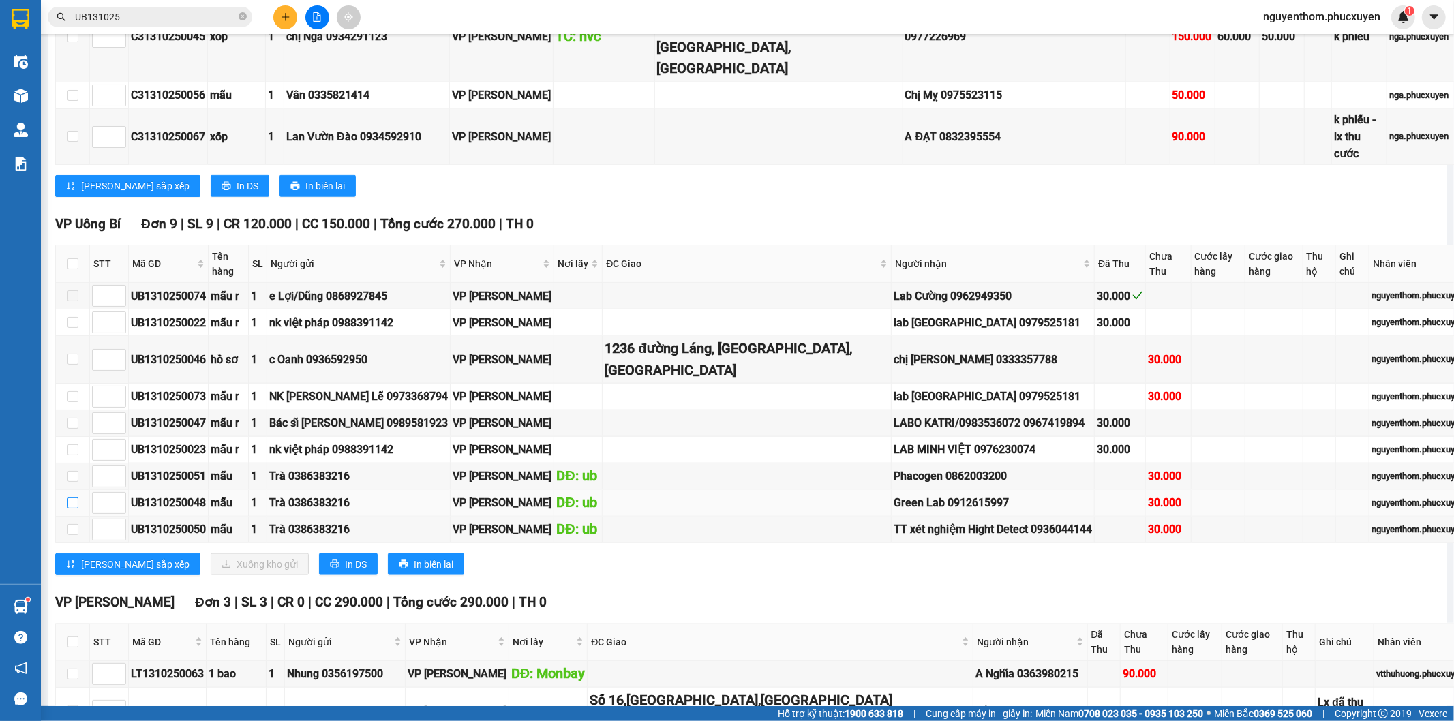
click at [72, 498] on input "checkbox" at bounding box center [72, 503] width 11 height 11
checkbox input "true"
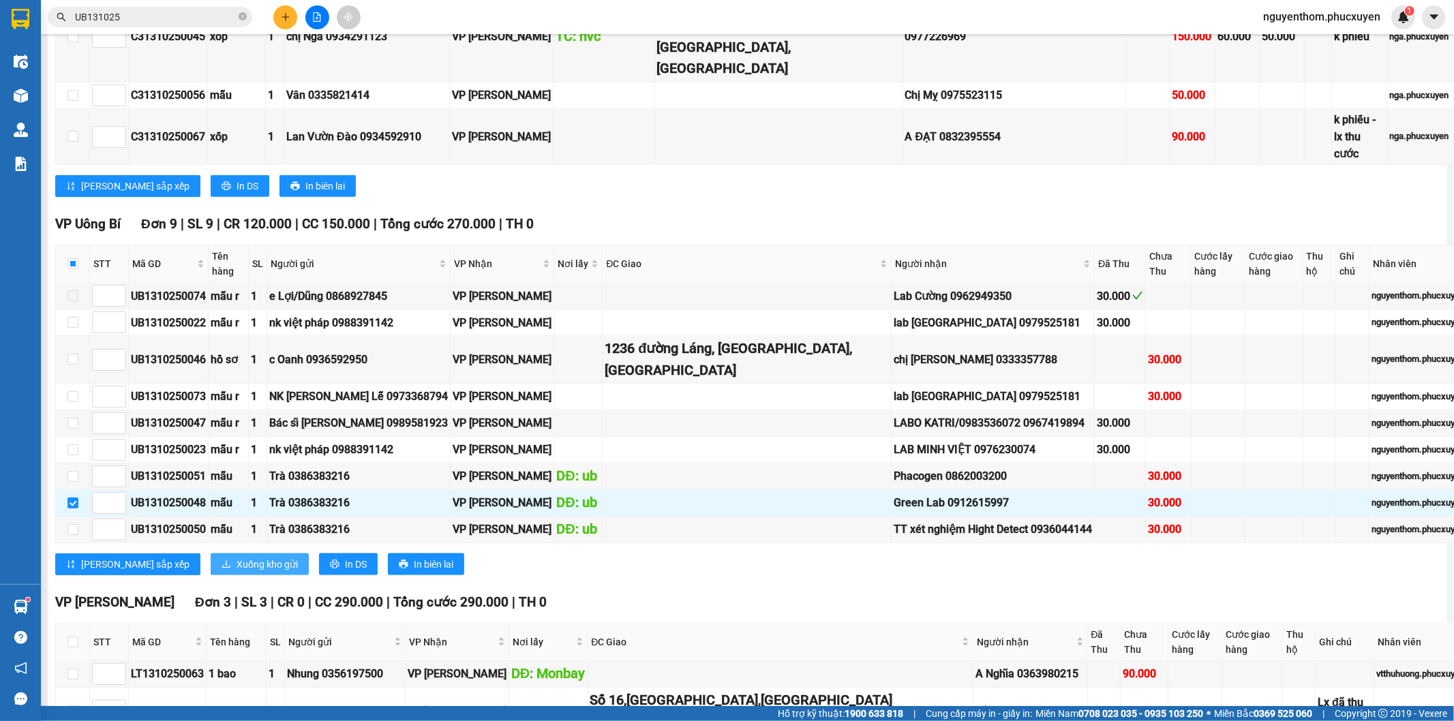
click at [237, 557] on span "Xuống kho gửi" at bounding box center [267, 564] width 61 height 15
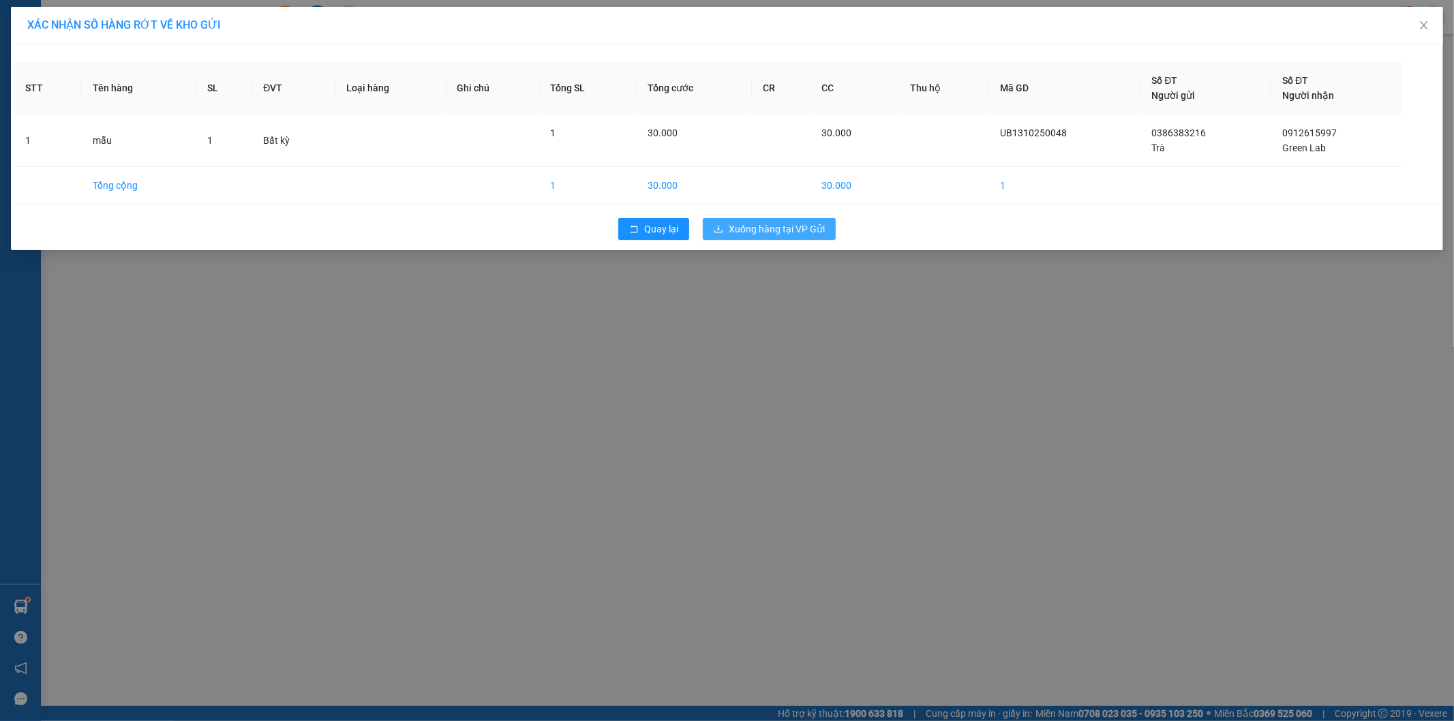
click at [775, 229] on span "Xuống hàng tại VP Gửi" at bounding box center [777, 229] width 96 height 15
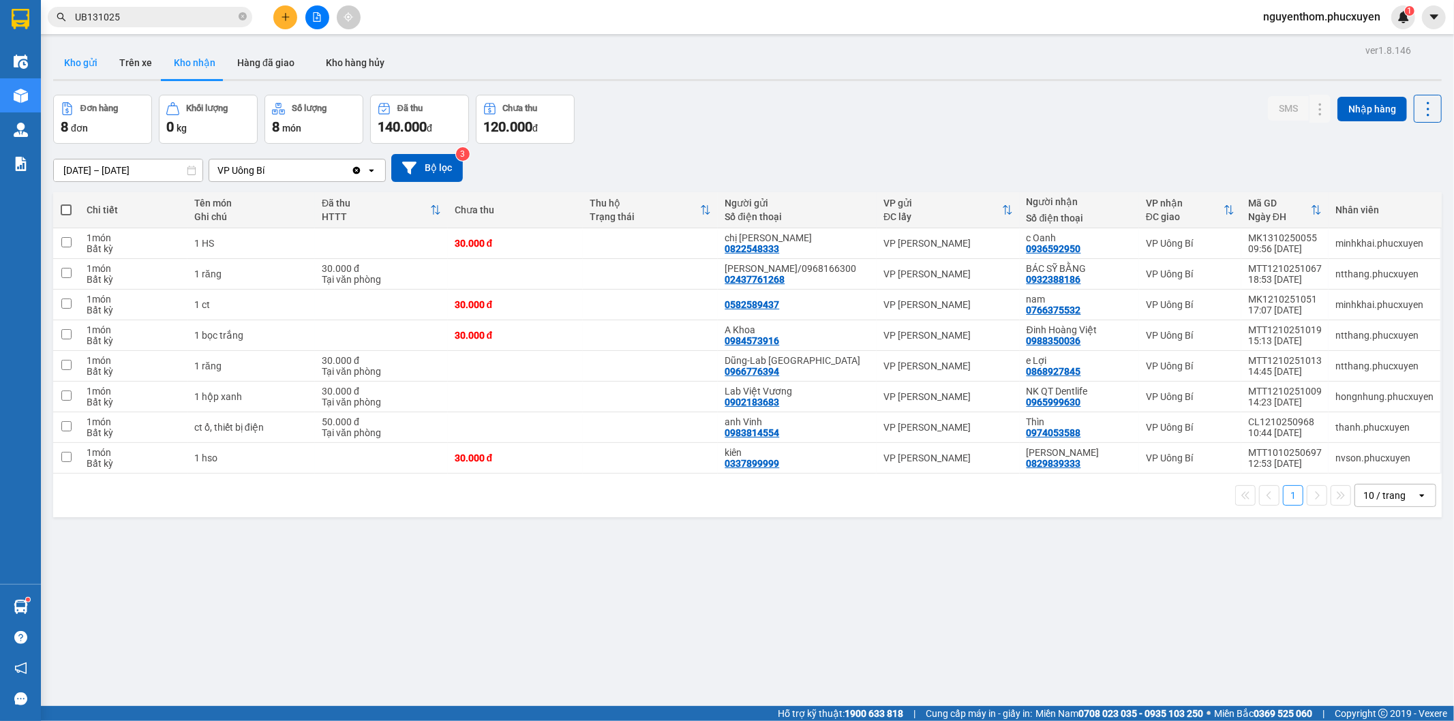
click at [87, 65] on button "Kho gửi" at bounding box center [80, 62] width 55 height 33
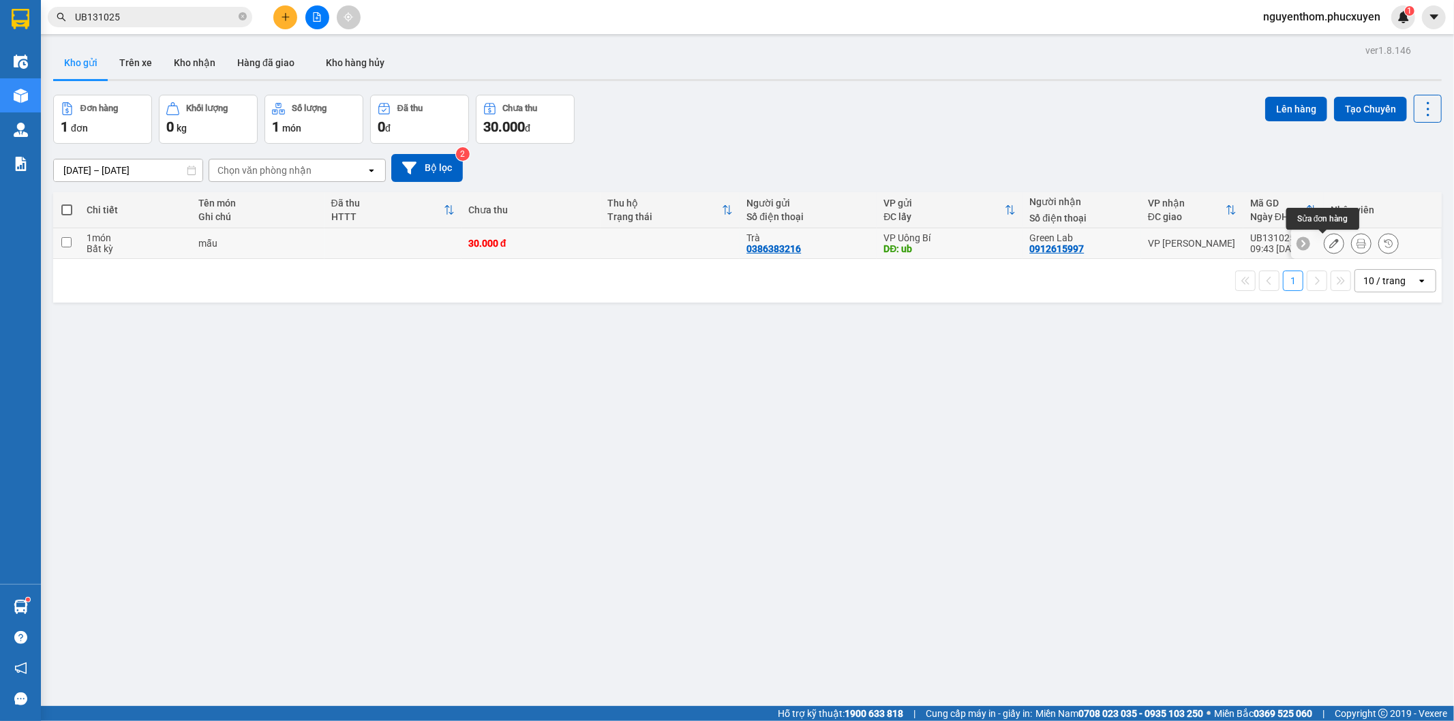
click at [1329, 242] on icon at bounding box center [1334, 244] width 10 height 10
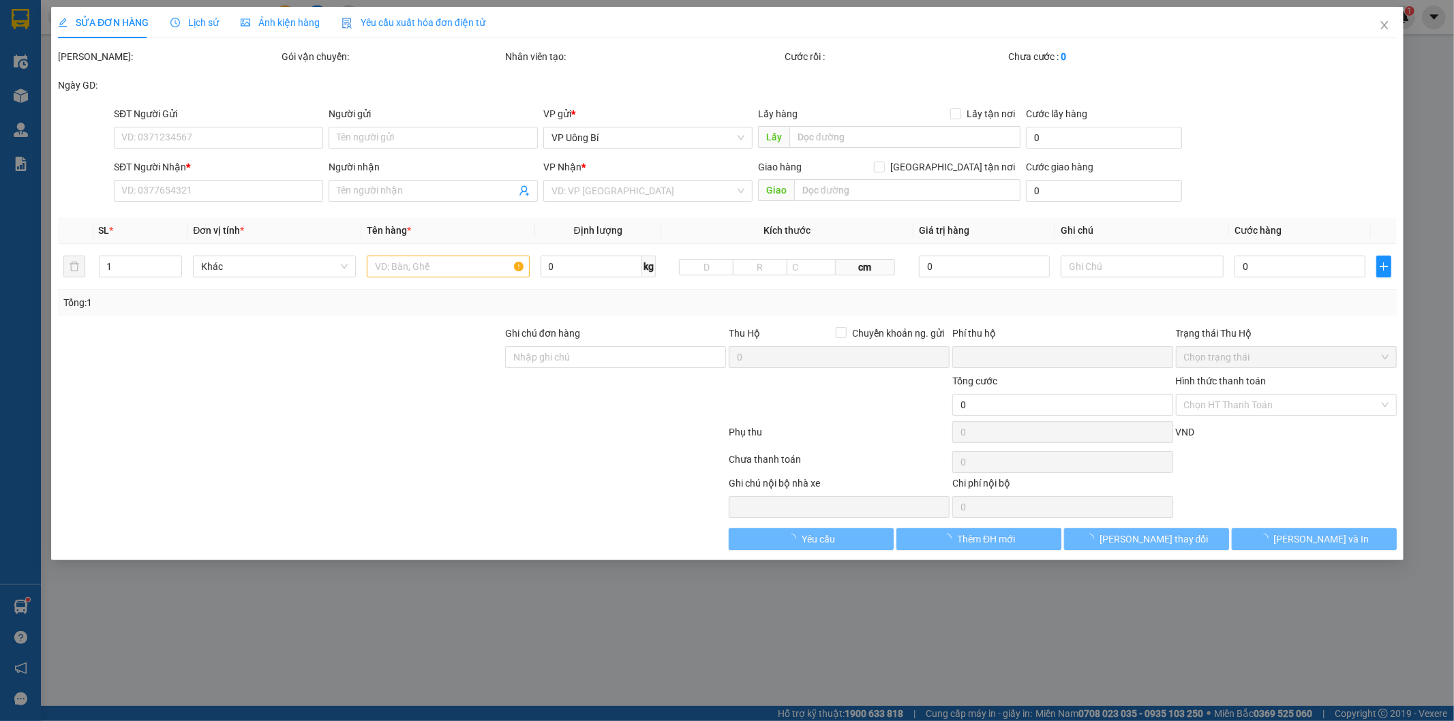
type input "0386383216"
type input "Trà"
type input "ub"
type input "0912615997"
type input "Green Lab"
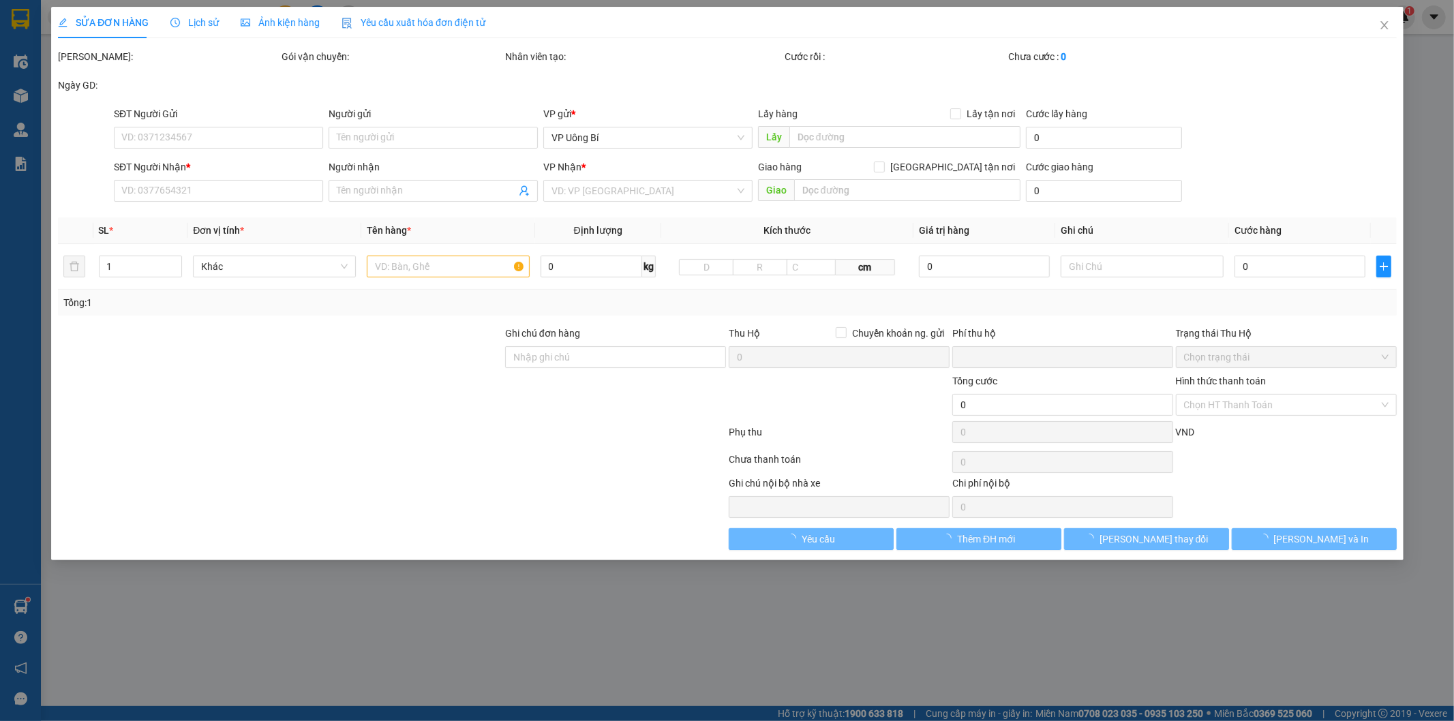
type input "0"
type input "30.000"
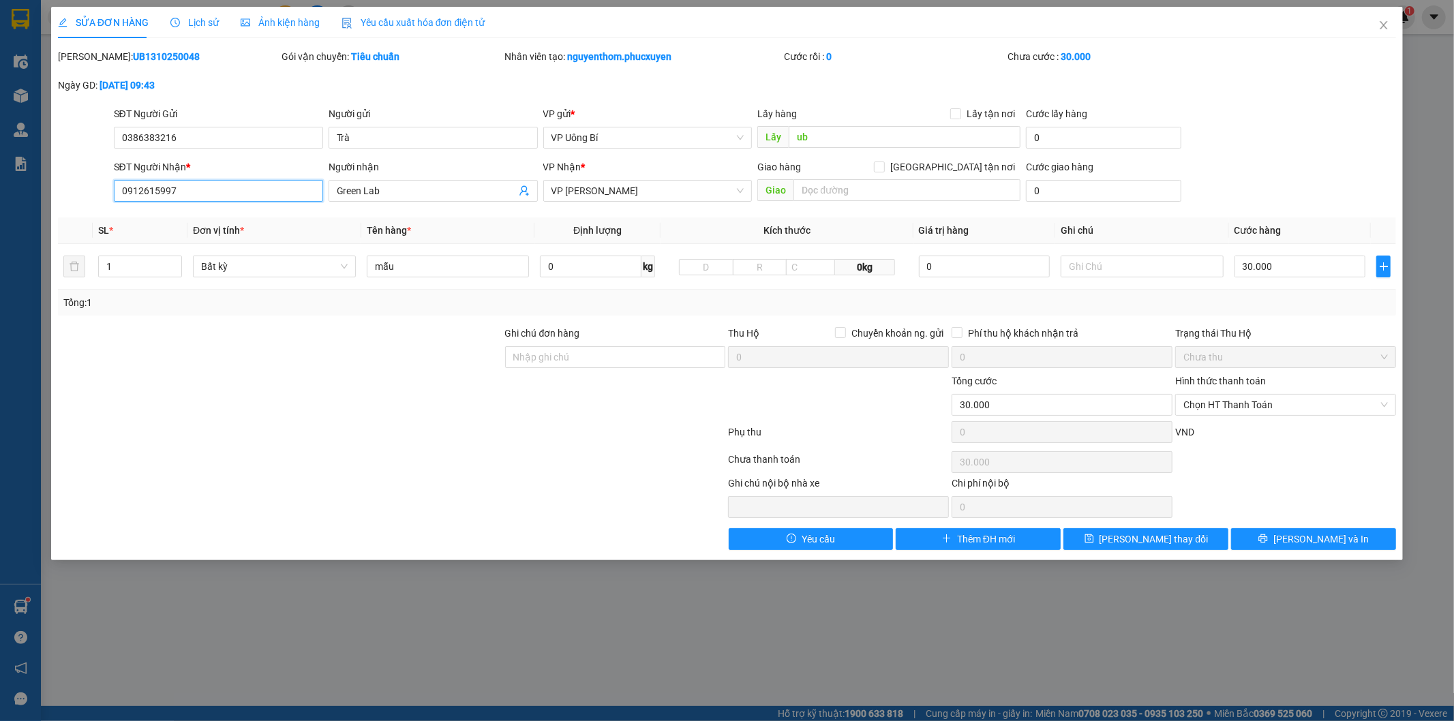
drag, startPoint x: 188, startPoint y: 194, endPoint x: 113, endPoint y: 200, distance: 75.3
click at [114, 200] on input "0912615997" at bounding box center [218, 191] width 209 height 22
type input "8"
type input "0902268575"
drag, startPoint x: 346, startPoint y: 192, endPoint x: 339, endPoint y: 192, distance: 7.5
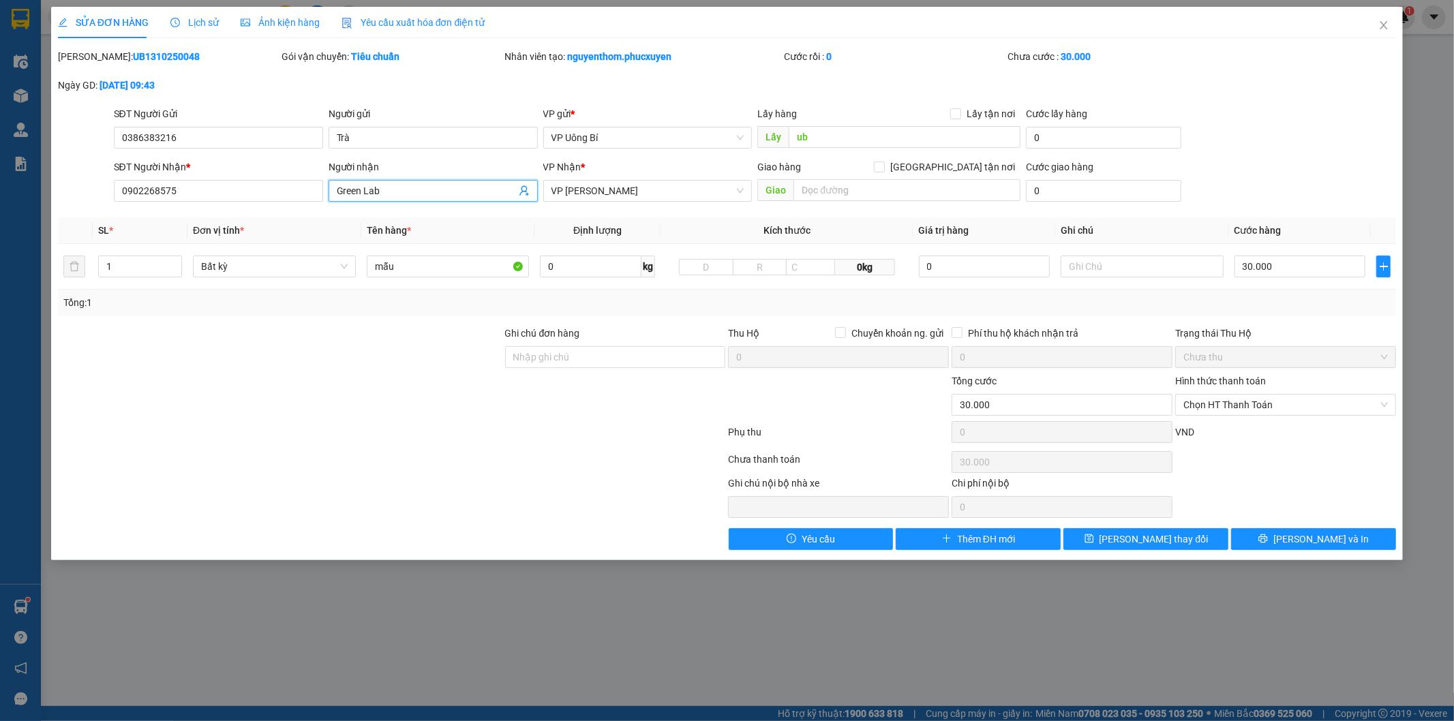
click at [339, 192] on input "Green Lab" at bounding box center [426, 190] width 179 height 15
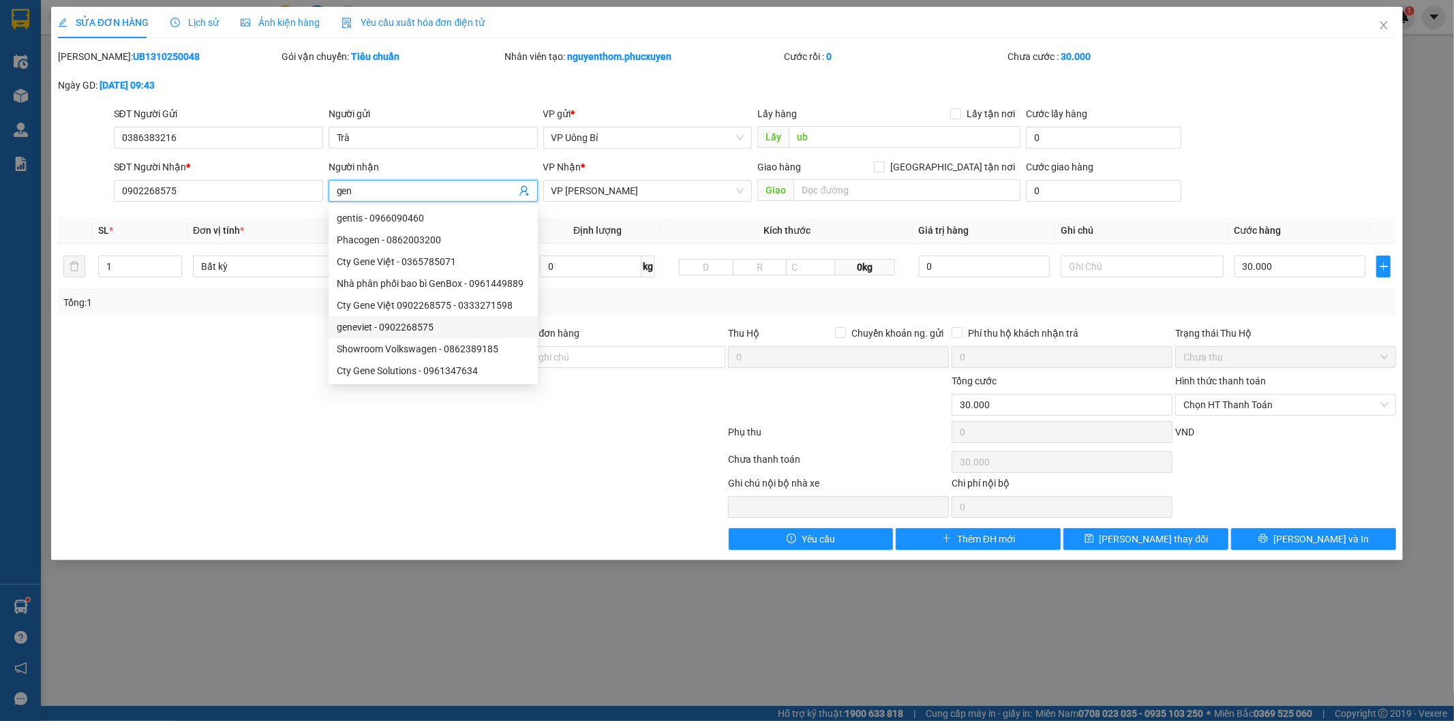
click at [400, 328] on div "geneviet - 0902268575" at bounding box center [433, 327] width 193 height 15
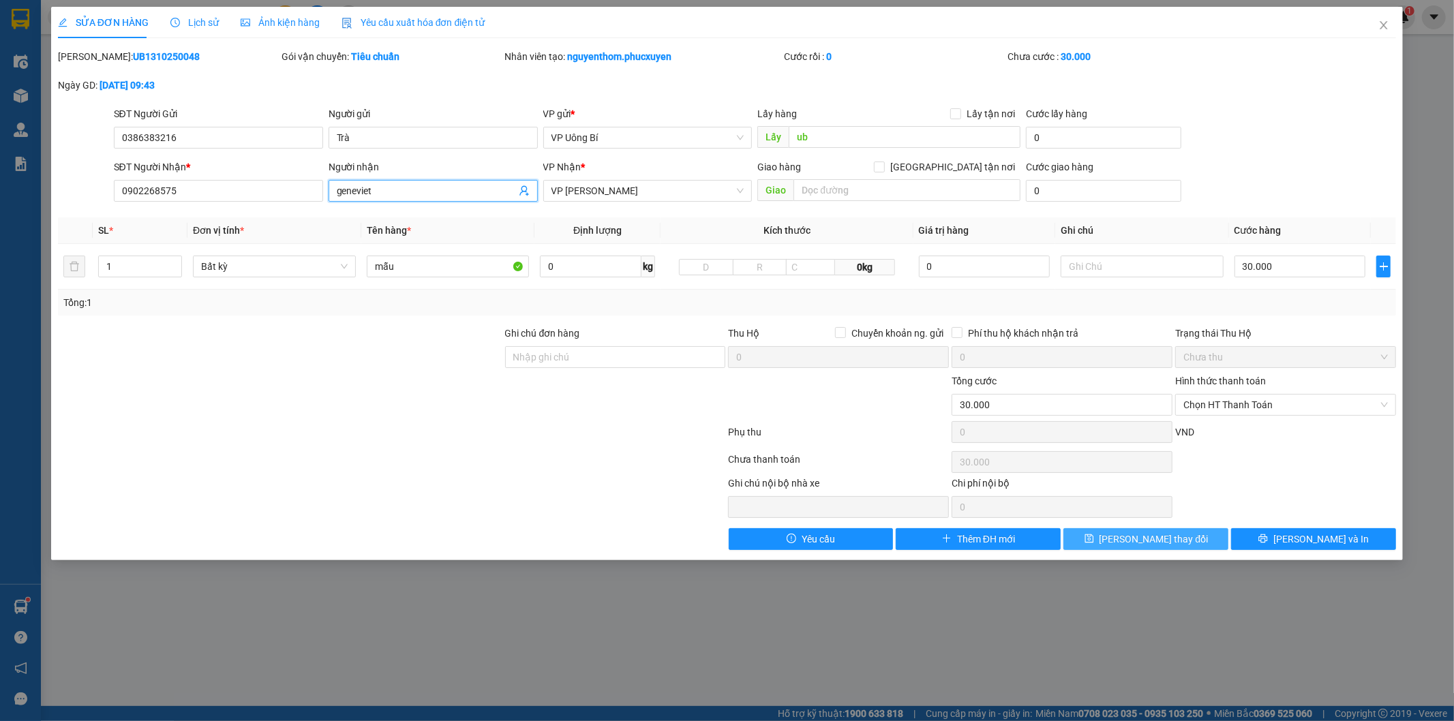
type input "geneviet"
click at [1136, 535] on span "[PERSON_NAME] thay đổi" at bounding box center [1153, 539] width 109 height 15
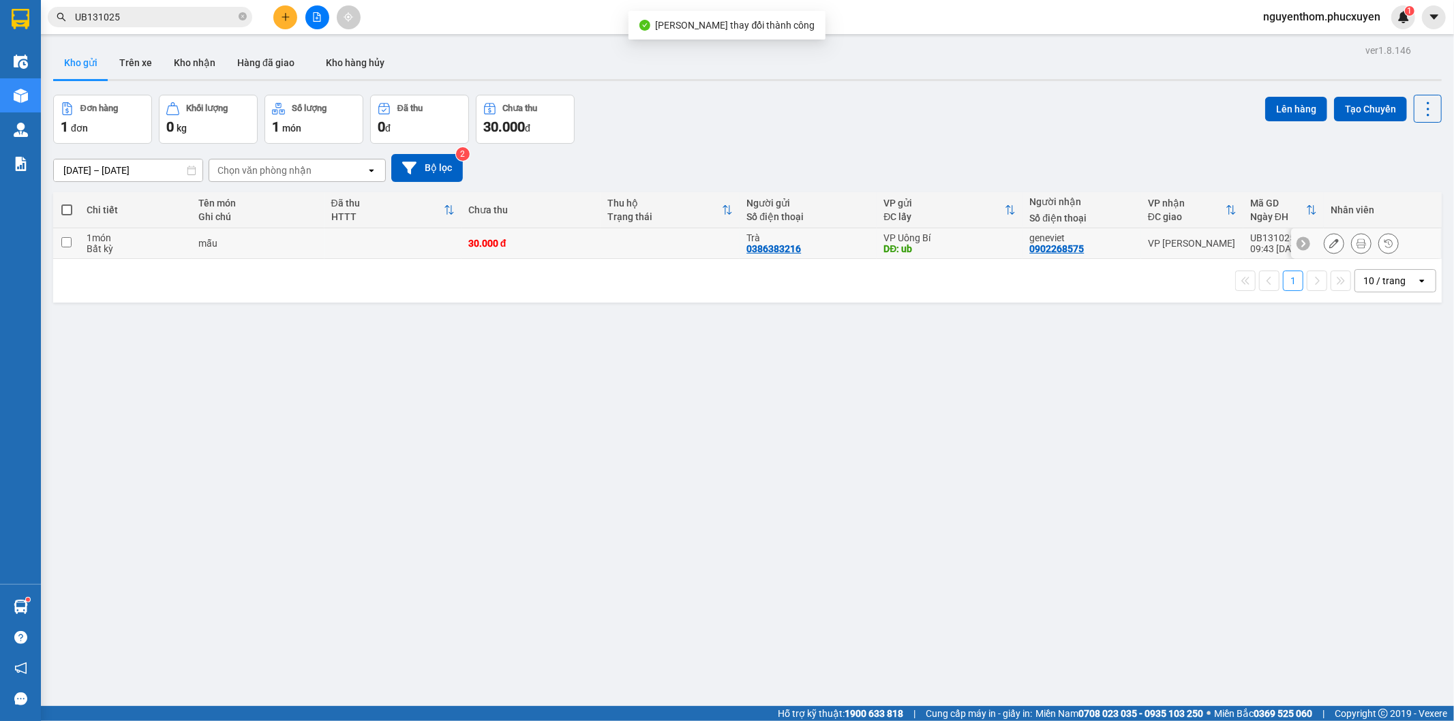
click at [568, 237] on td "30.000 đ" at bounding box center [530, 243] width 139 height 31
checkbox input "true"
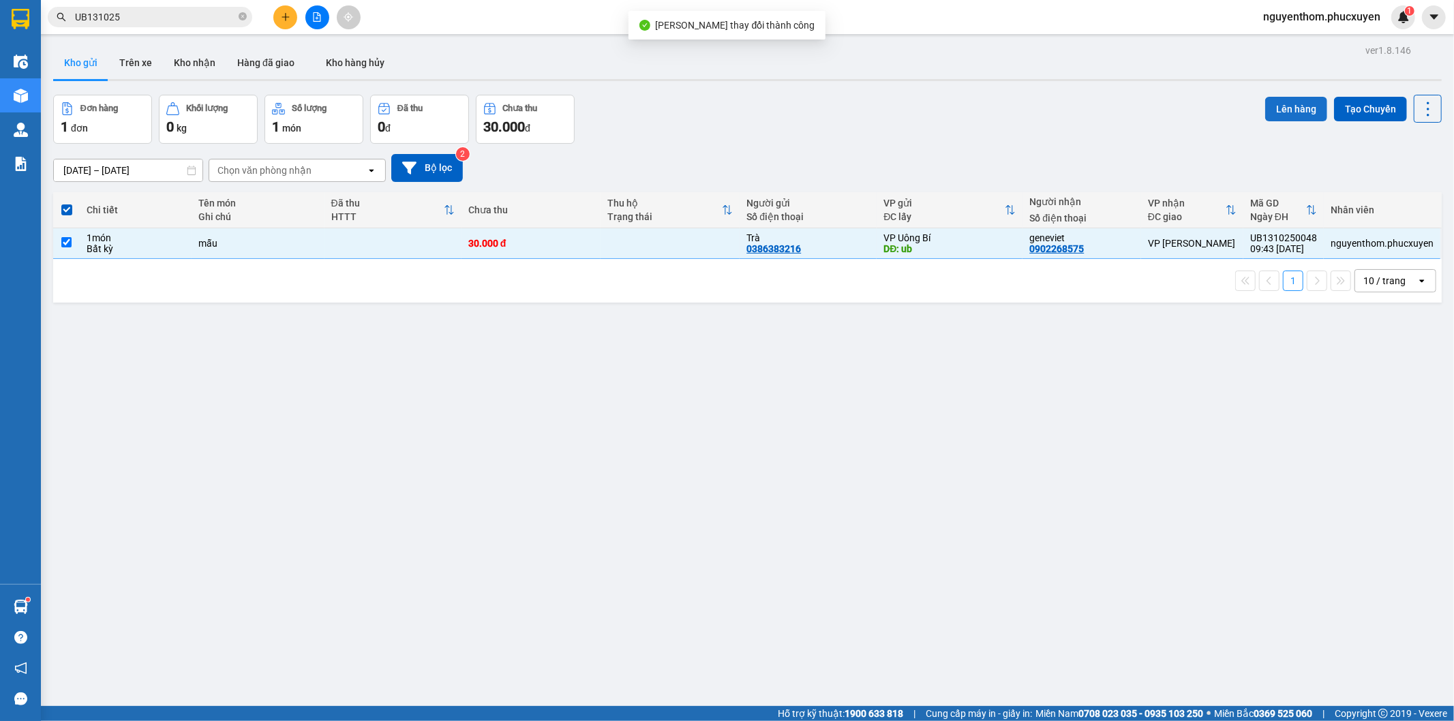
click at [1287, 104] on button "Lên hàng" at bounding box center [1296, 109] width 62 height 25
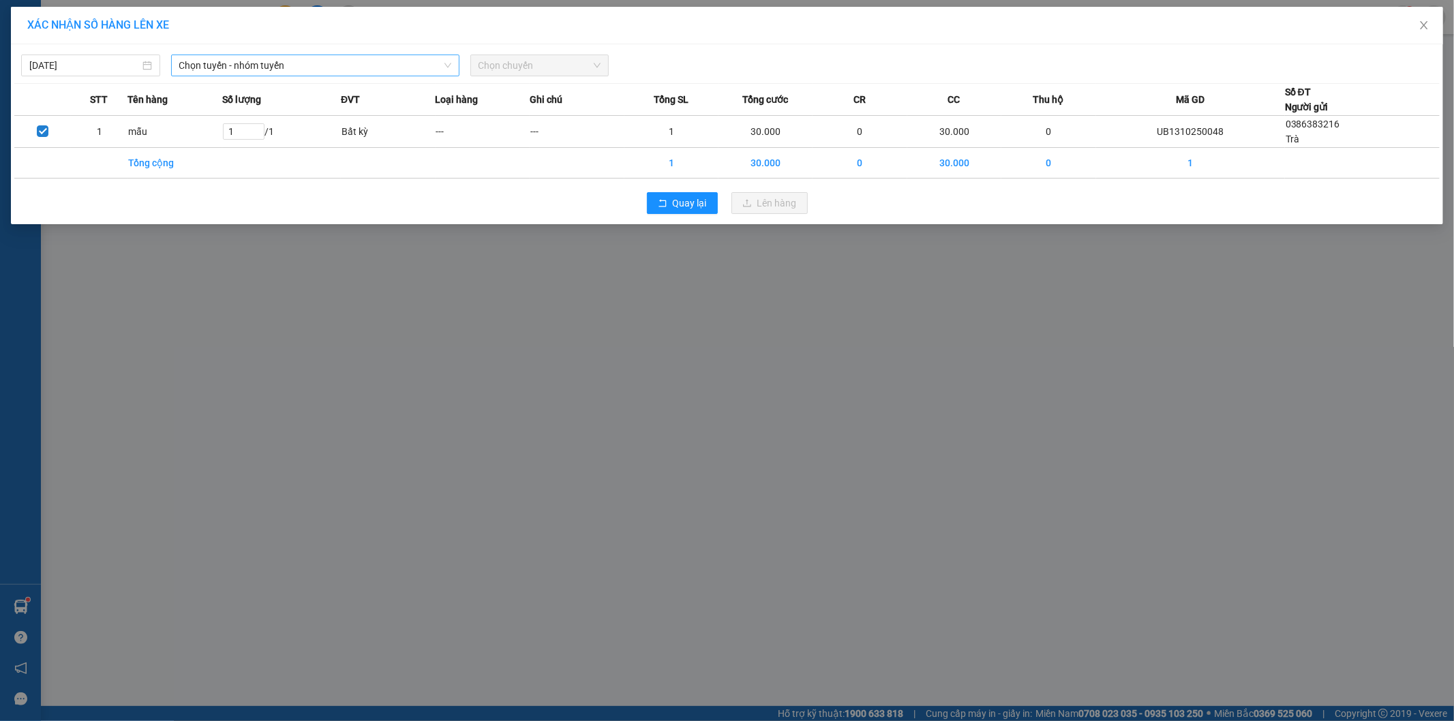
click at [423, 62] on span "Chọn tuyến - nhóm tuyến" at bounding box center [315, 65] width 272 height 20
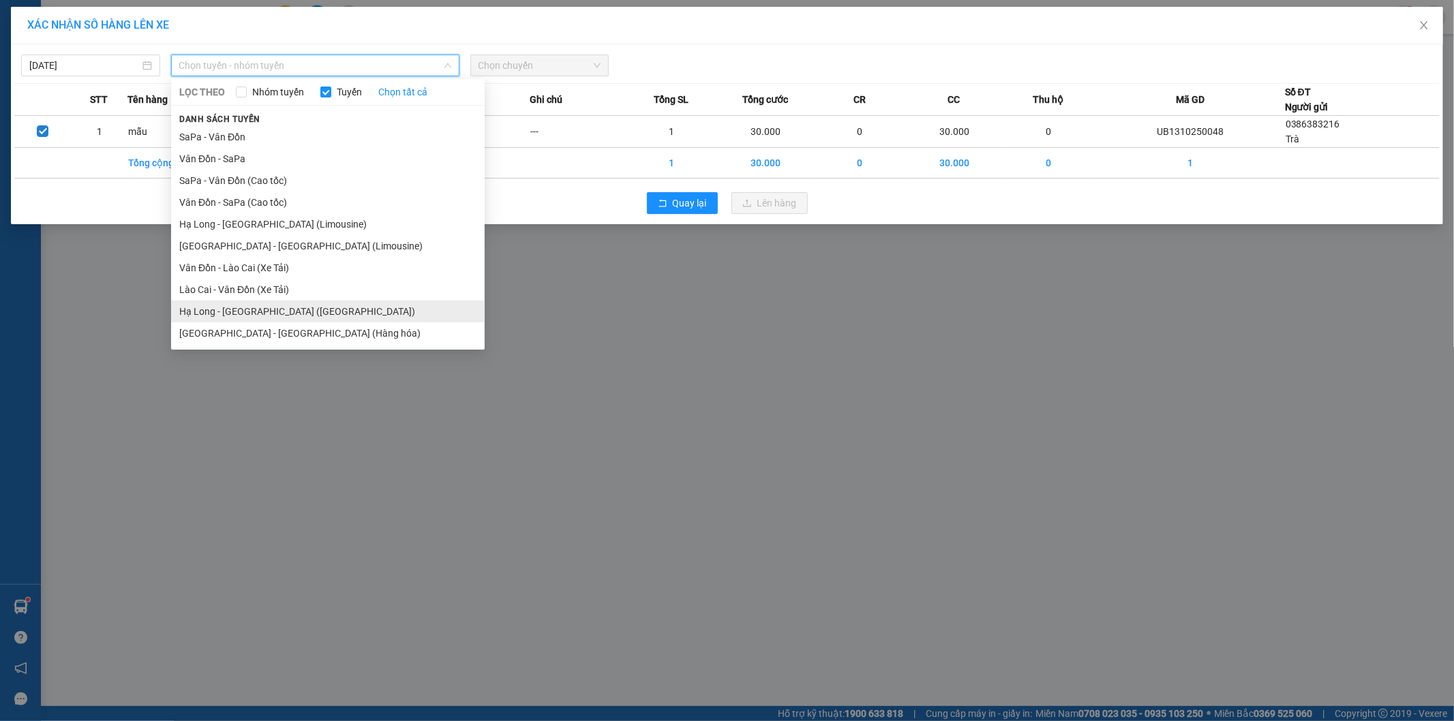
click at [336, 312] on li "Hạ Long - [GEOGRAPHIC_DATA] ([GEOGRAPHIC_DATA])" at bounding box center [328, 312] width 314 height 22
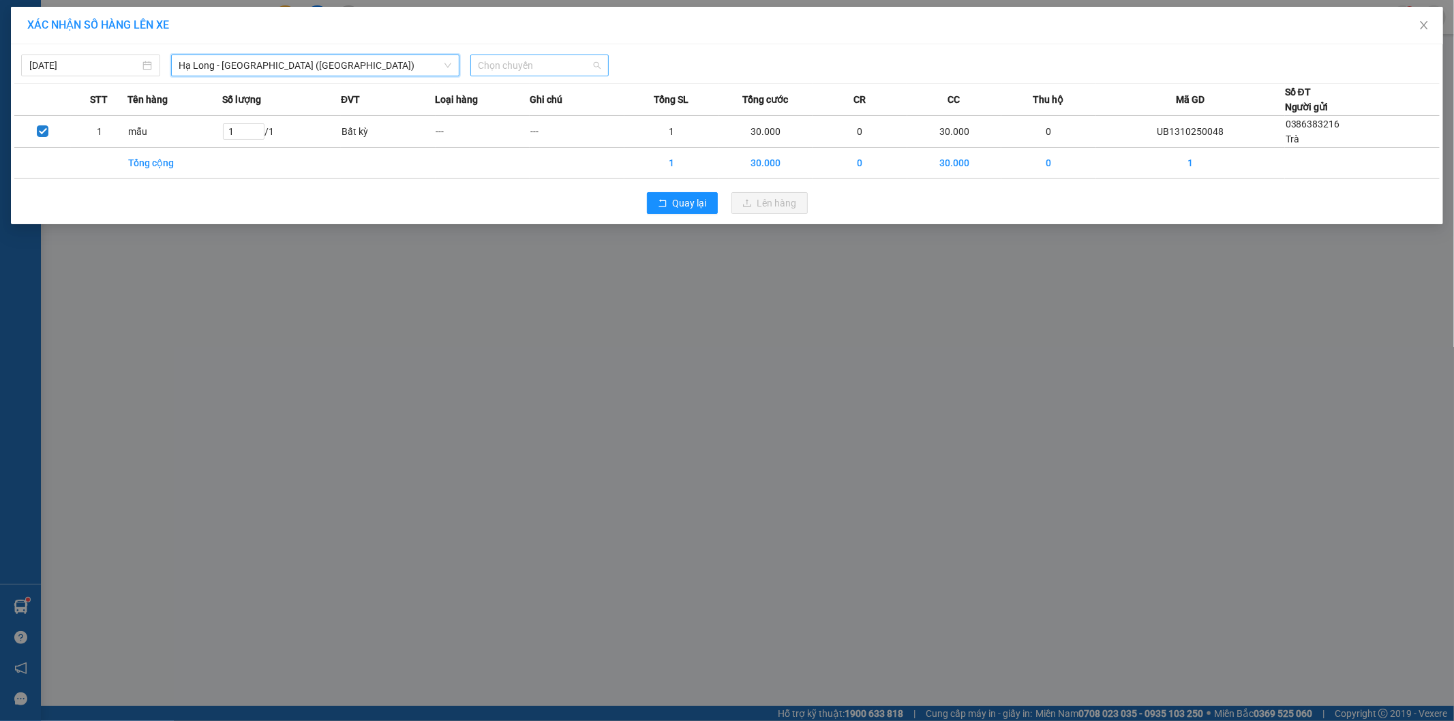
click at [556, 61] on span "Chọn chuyến" at bounding box center [539, 65] width 123 height 20
click at [556, 113] on div "10:00 - 14H-009.60" at bounding box center [531, 114] width 106 height 15
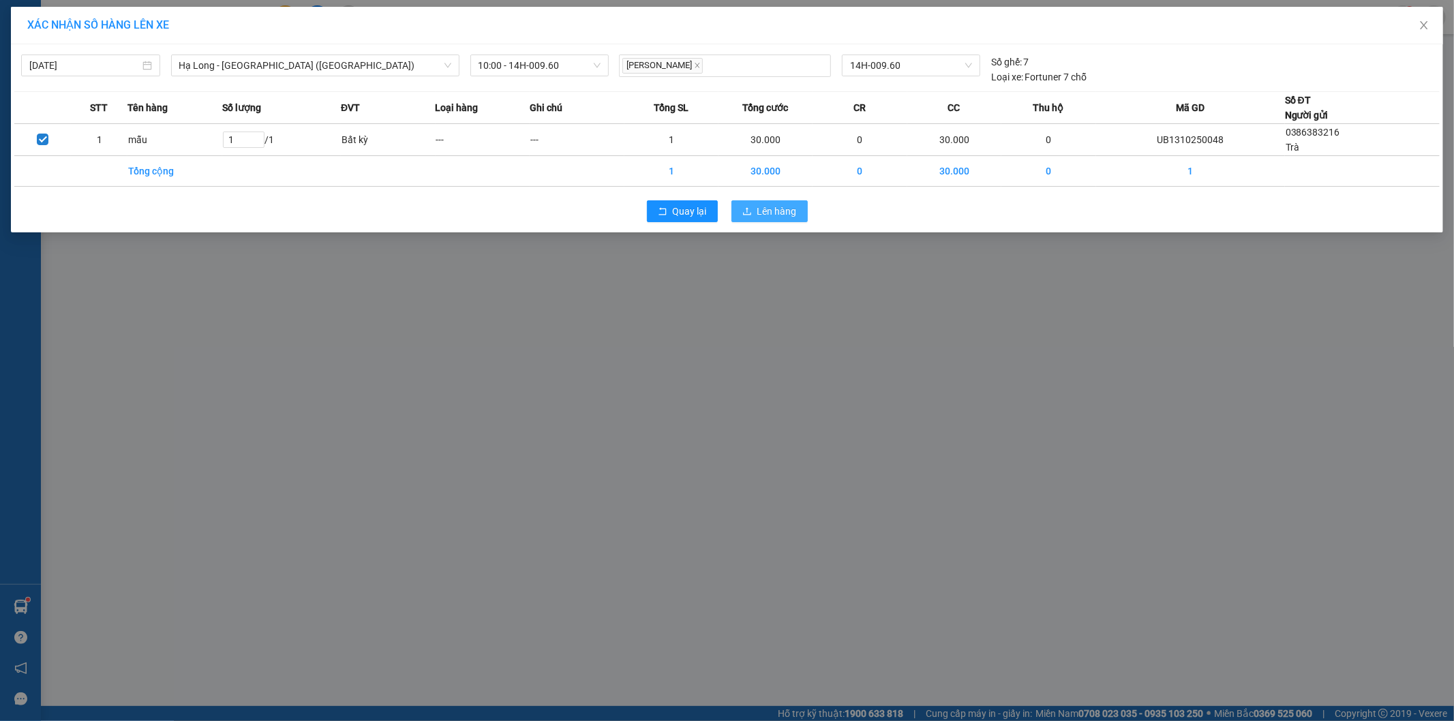
click at [767, 206] on span "Lên hàng" at bounding box center [777, 211] width 40 height 15
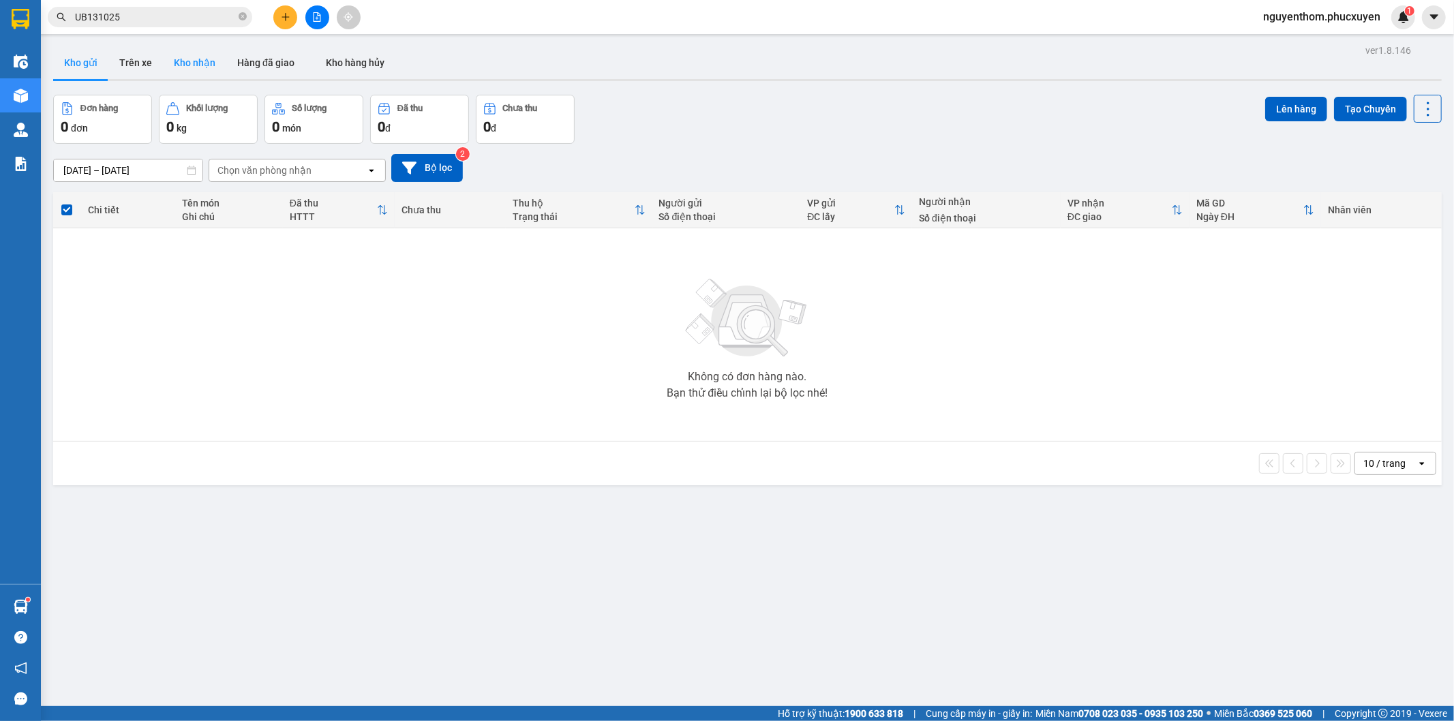
click at [195, 63] on button "Kho nhận" at bounding box center [194, 62] width 63 height 33
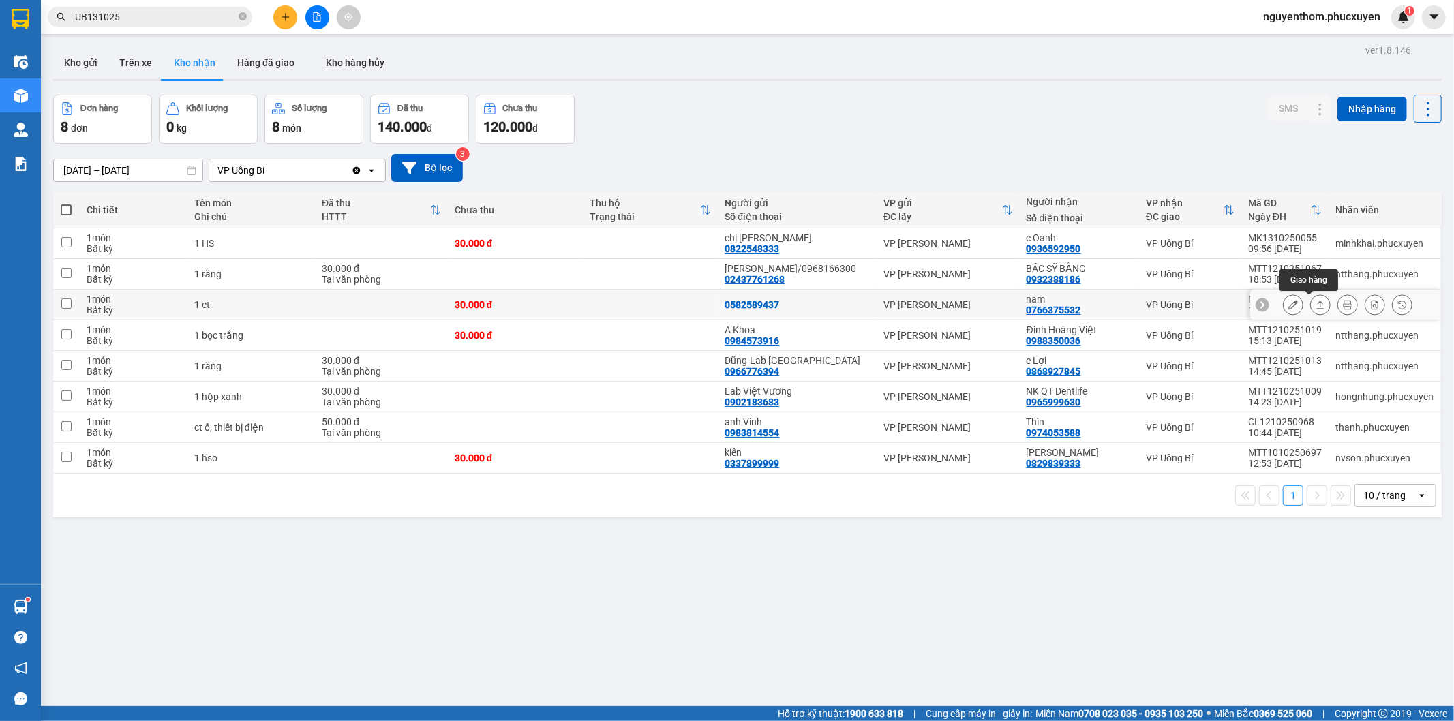
click at [1316, 305] on icon at bounding box center [1321, 305] width 10 height 10
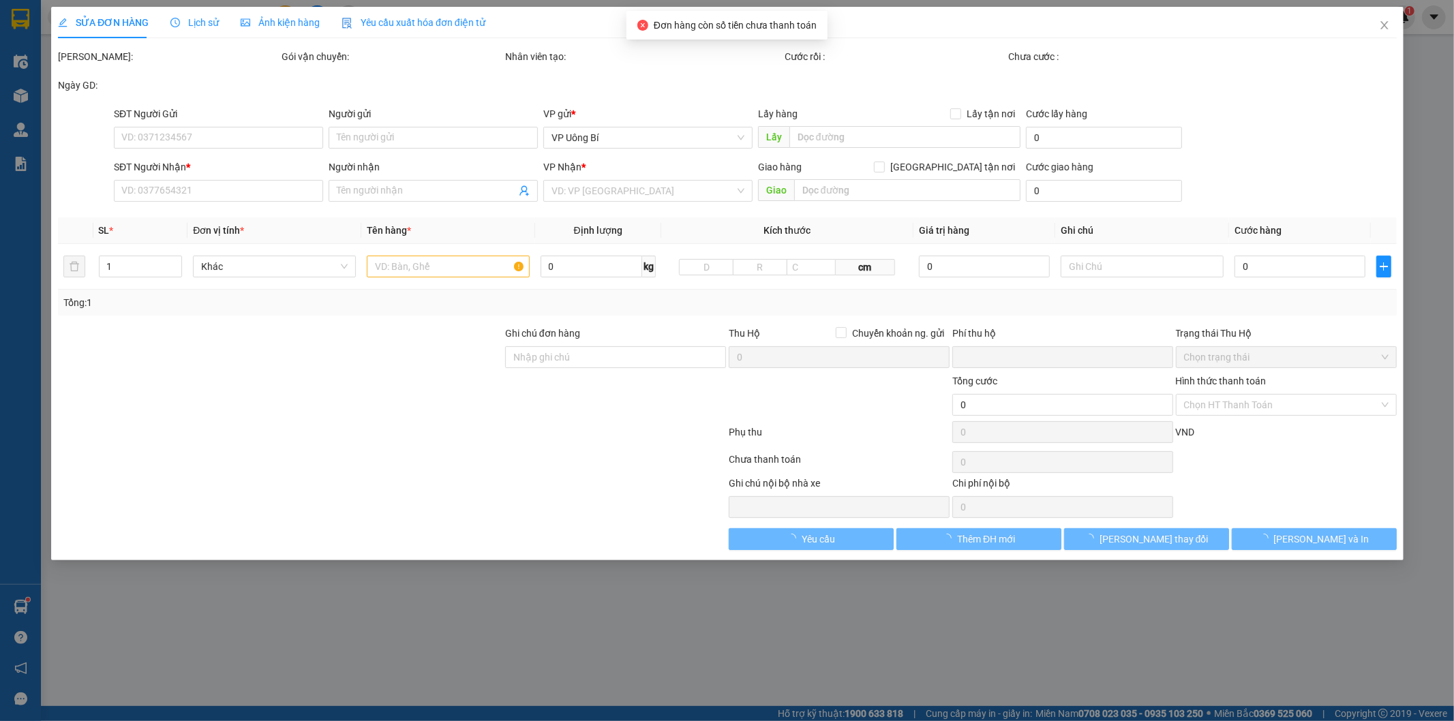
type input "0582589437"
type input "0766375532"
type input "nam"
type input "0"
type input "30.000"
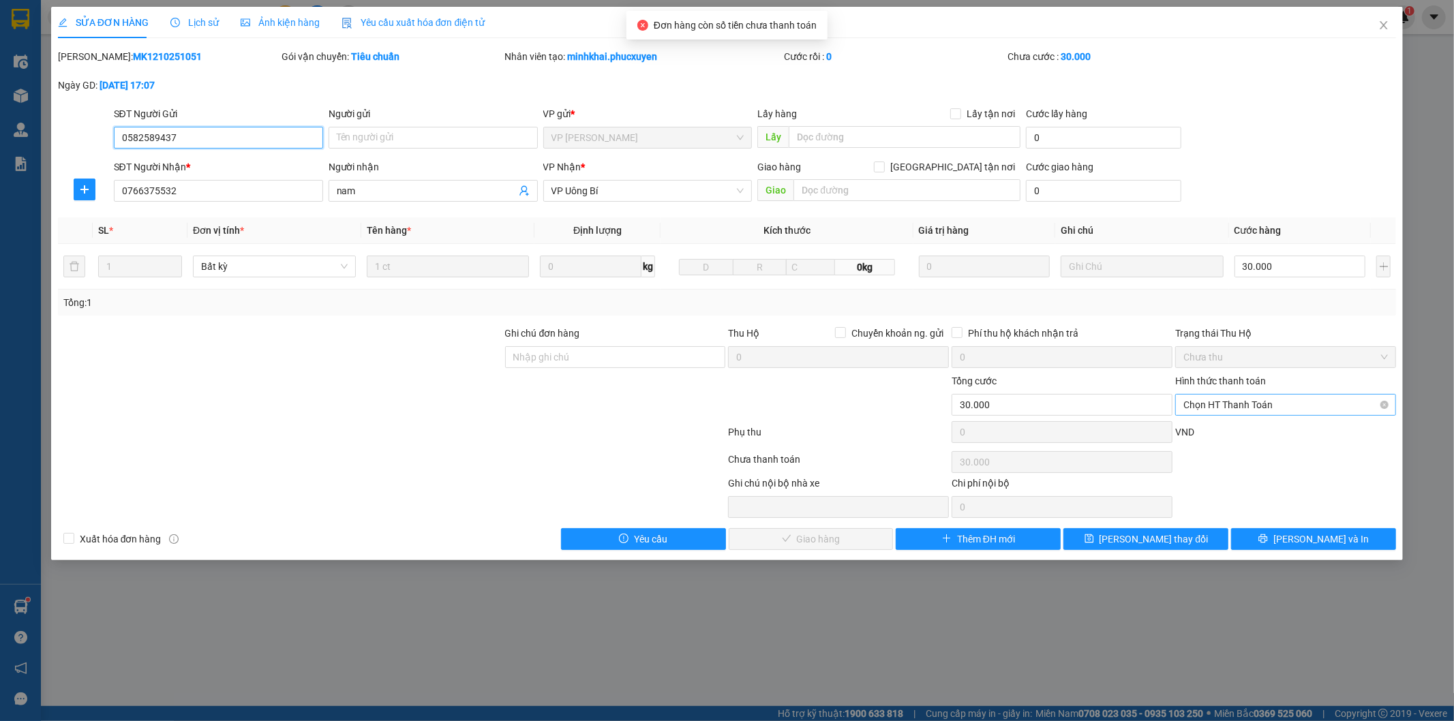
click at [1231, 403] on span "Chọn HT Thanh Toán" at bounding box center [1285, 405] width 204 height 20
drag, startPoint x: 1215, startPoint y: 424, endPoint x: 1051, endPoint y: 523, distance: 191.7
click at [1215, 425] on div "Tại văn phòng" at bounding box center [1286, 432] width 204 height 15
type input "0"
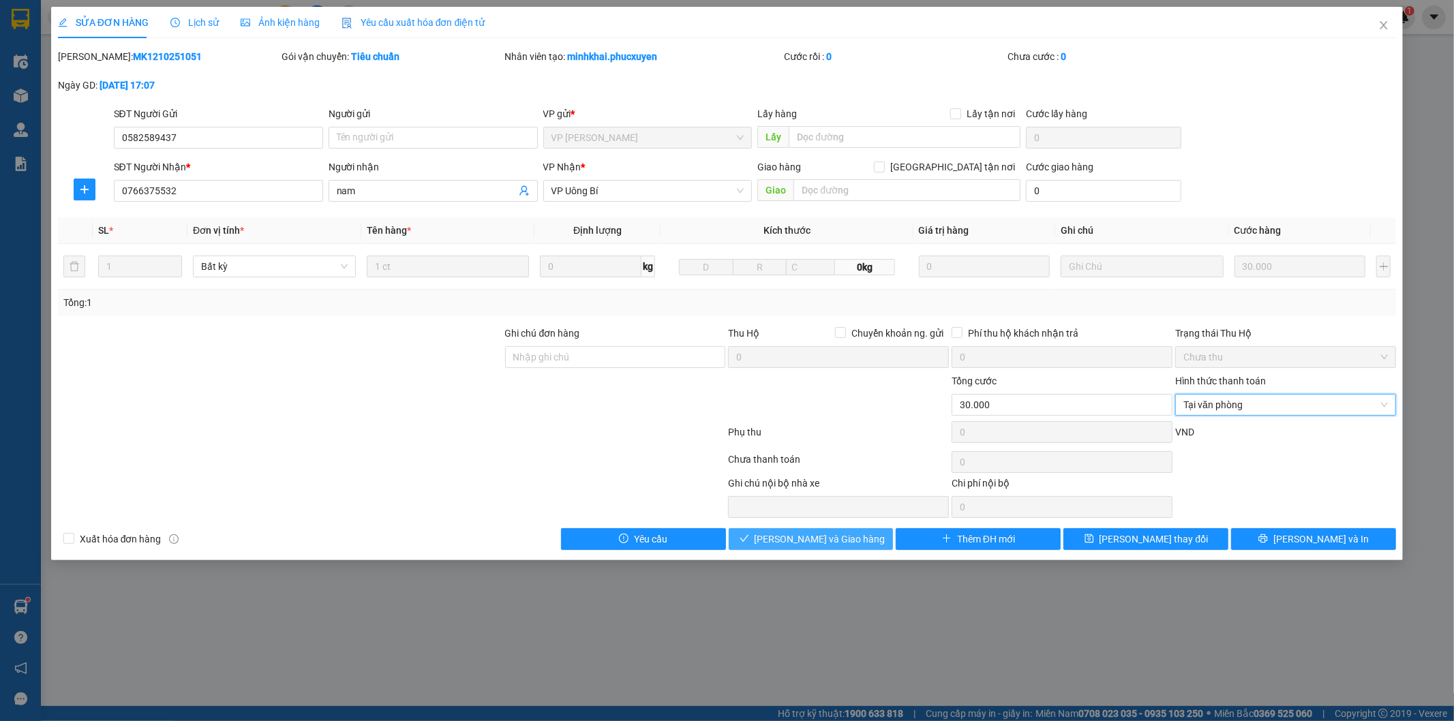
click at [836, 538] on span "[PERSON_NAME] và Giao hàng" at bounding box center [820, 539] width 131 height 15
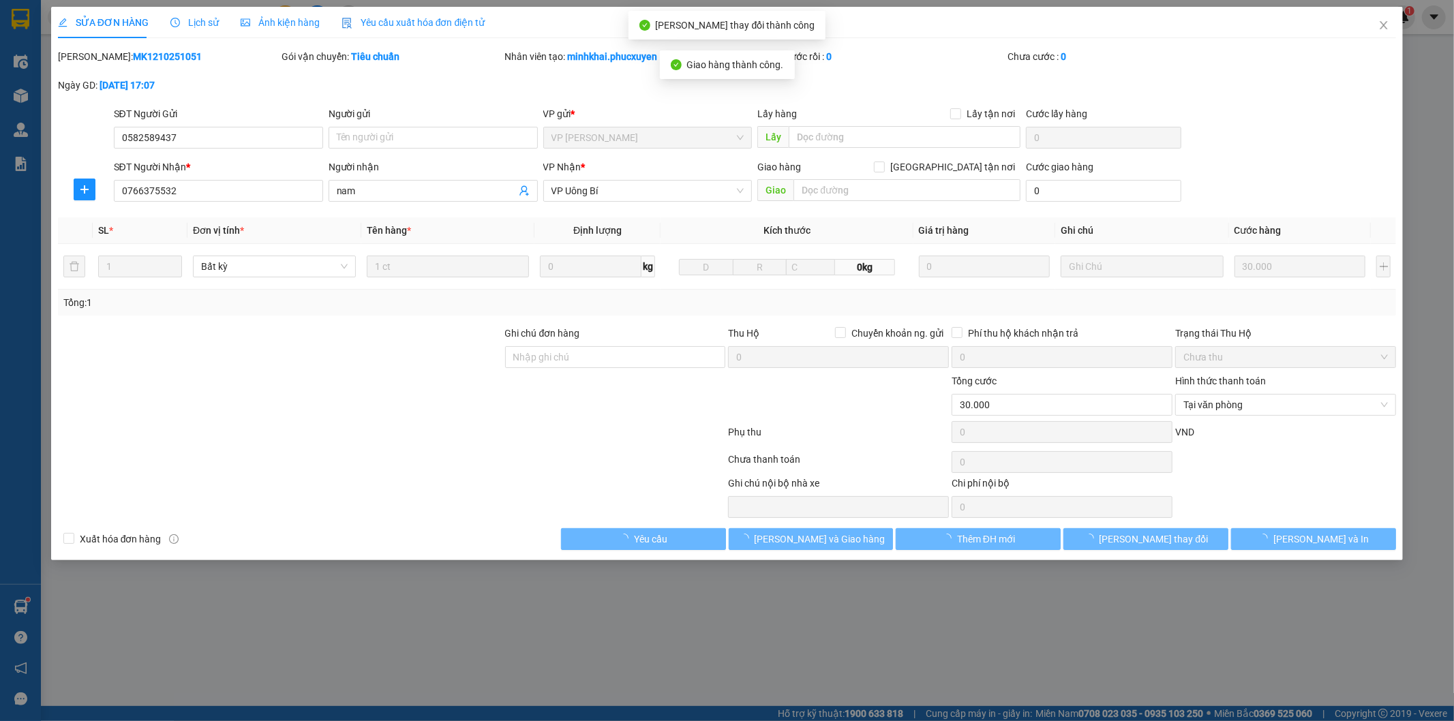
click at [717, 19] on div "[PERSON_NAME] thay đổi thành công Giao hàng thành công." at bounding box center [727, 44] width 1454 height 79
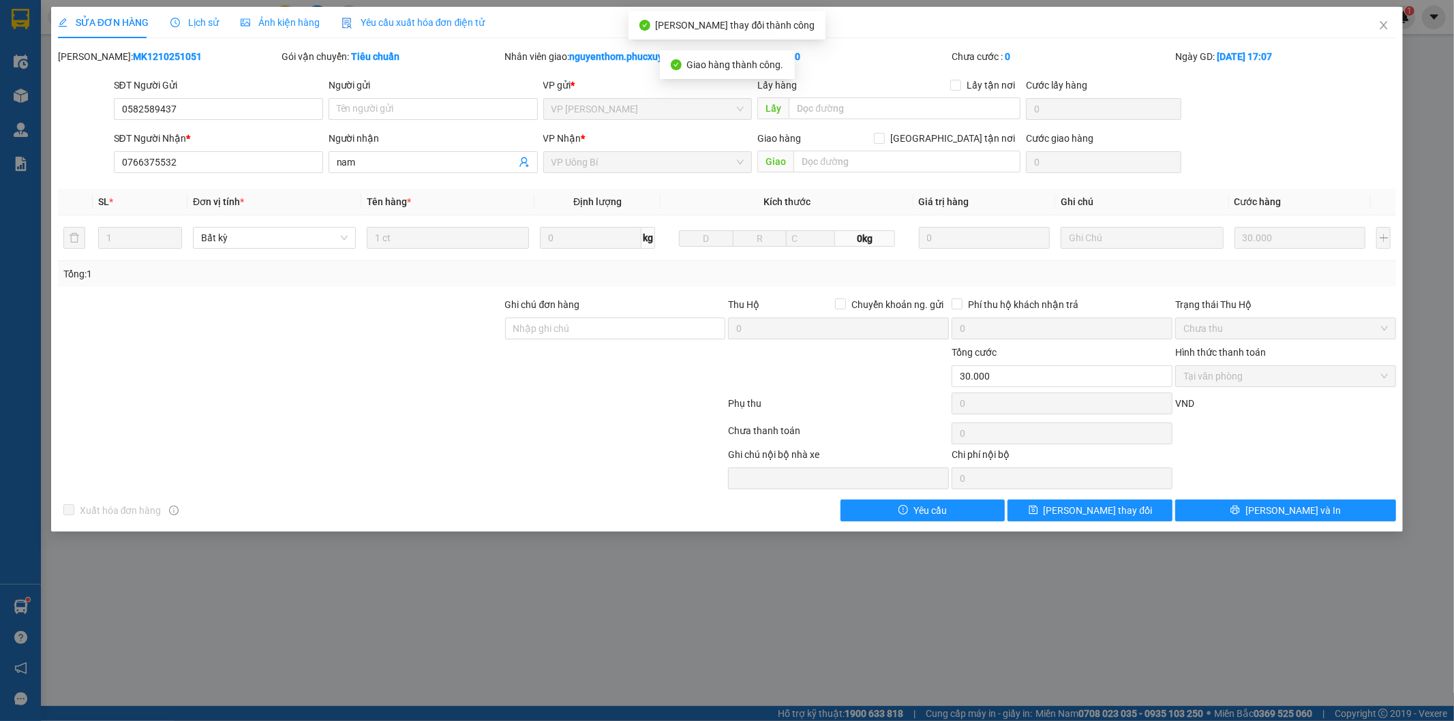
click at [885, 52] on div "Cước rồi : 30.000" at bounding box center [838, 56] width 221 height 15
click at [1385, 22] on icon "close" at bounding box center [1383, 25] width 11 height 11
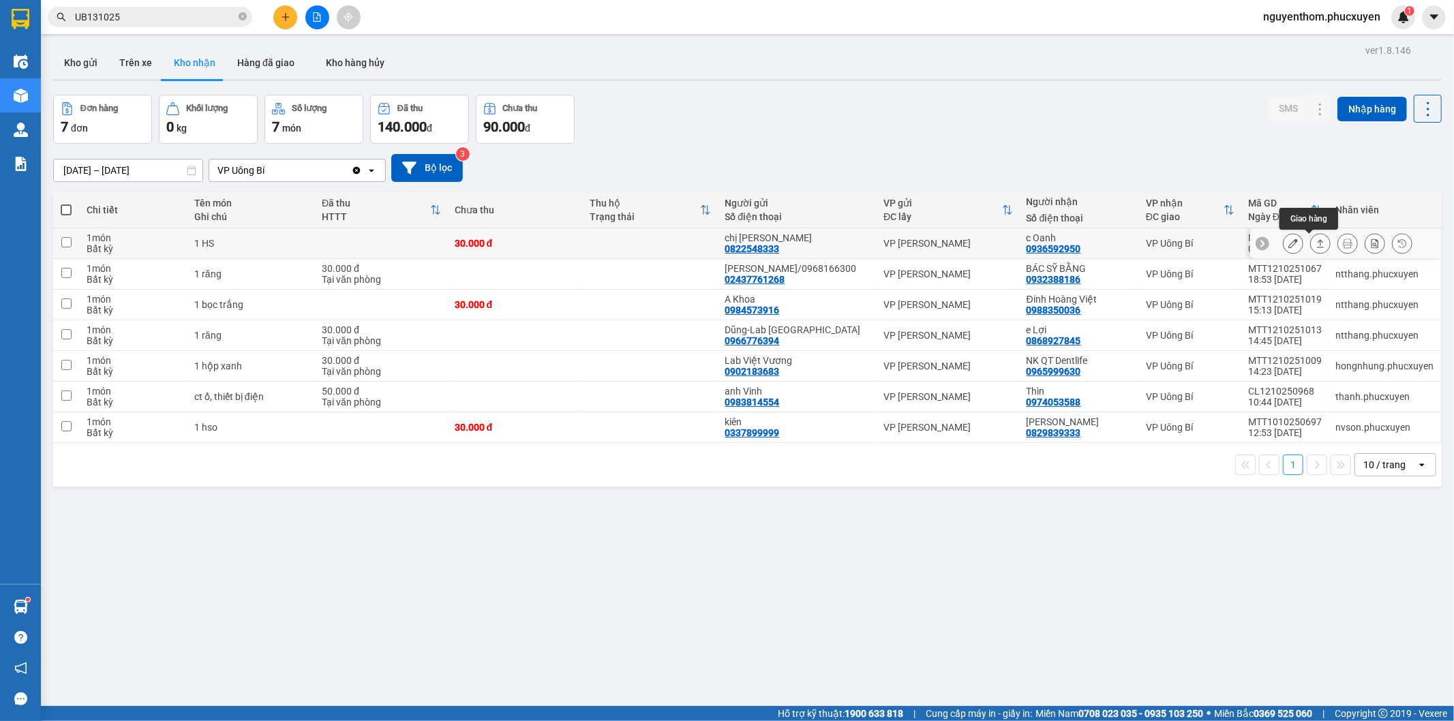
click at [1316, 246] on icon at bounding box center [1321, 244] width 10 height 10
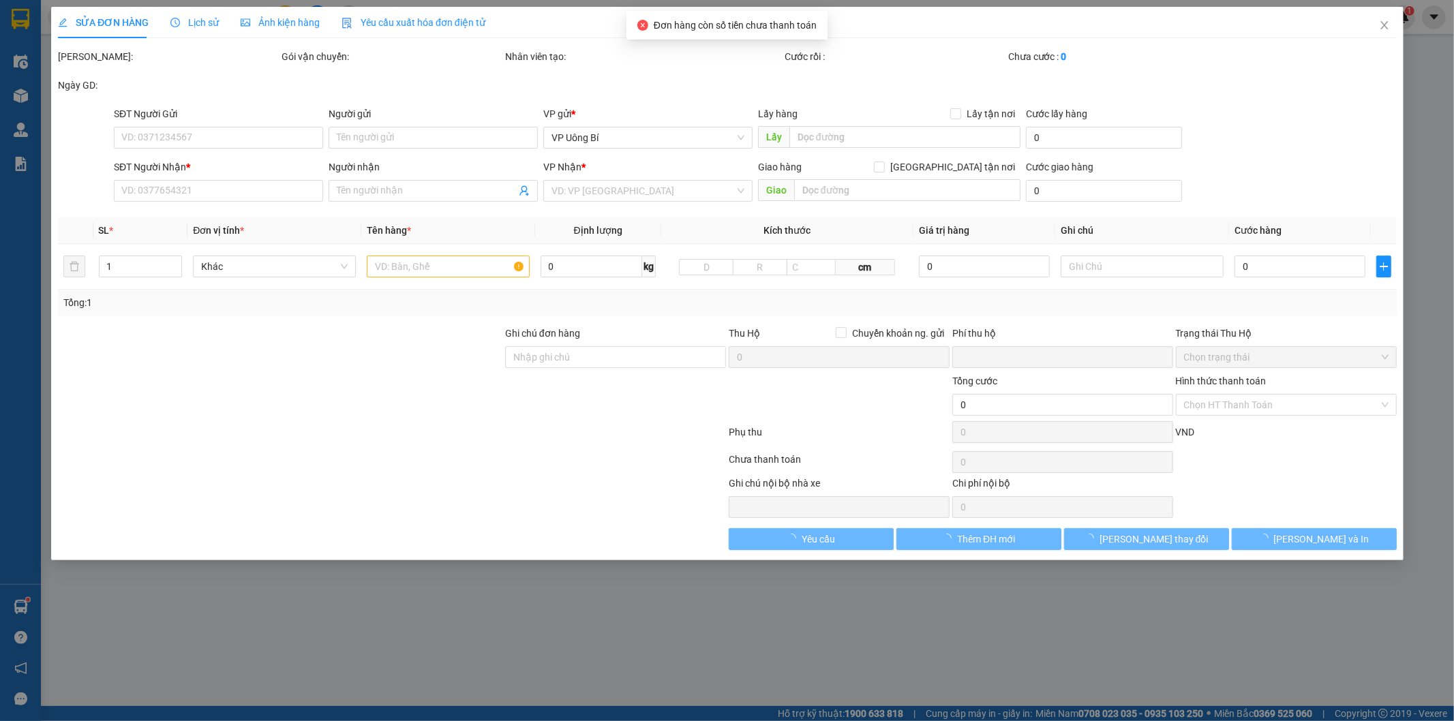
type input "0822548333"
type input "chị [PERSON_NAME]"
type input "0936592950"
type input "c Oanh"
type input "0"
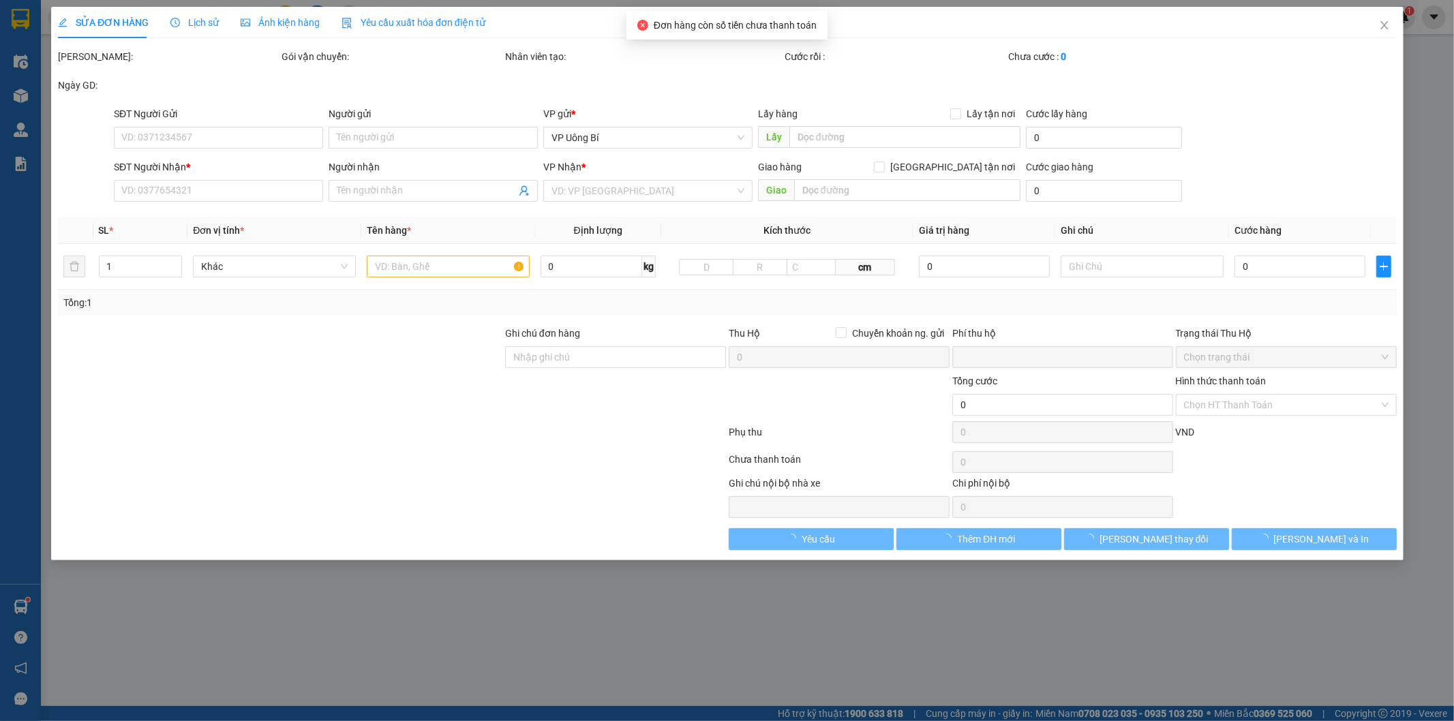
type input "30.000"
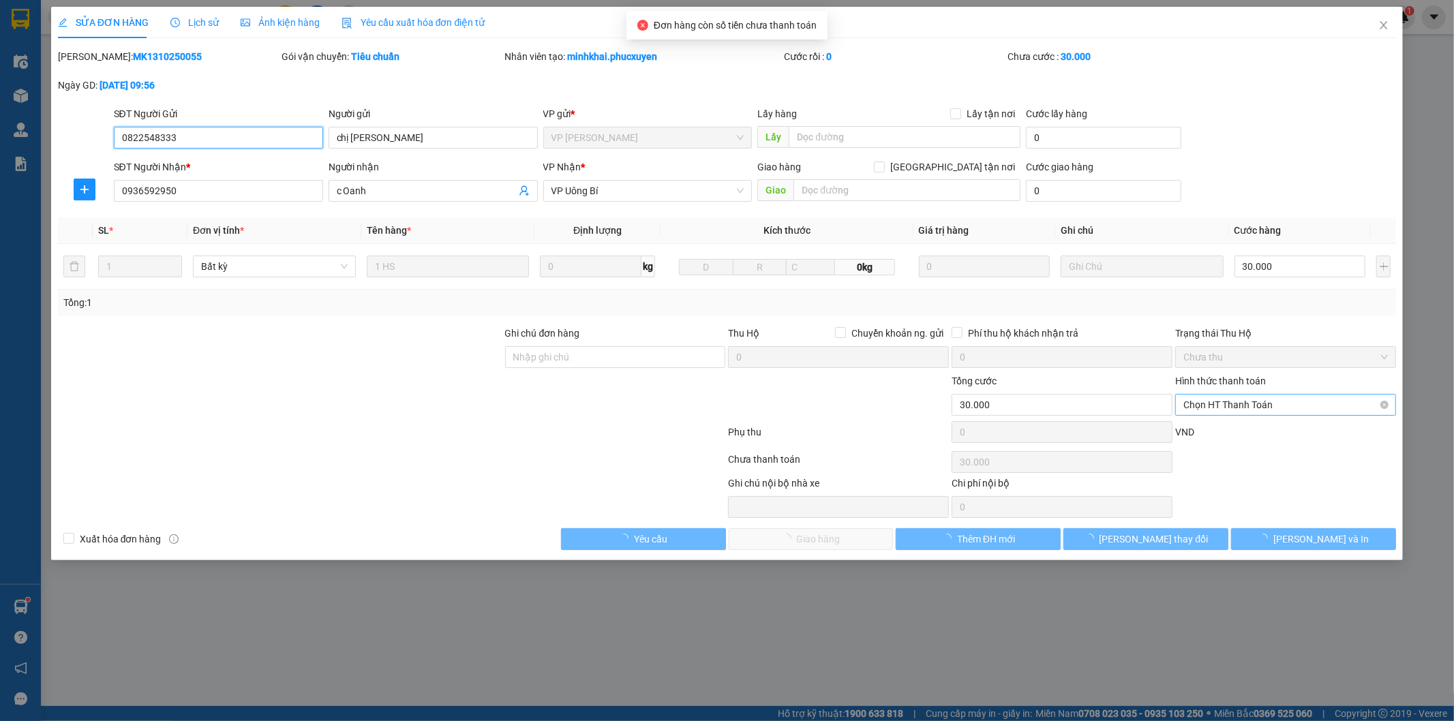
click at [1262, 406] on span "Chọn HT Thanh Toán" at bounding box center [1285, 405] width 204 height 20
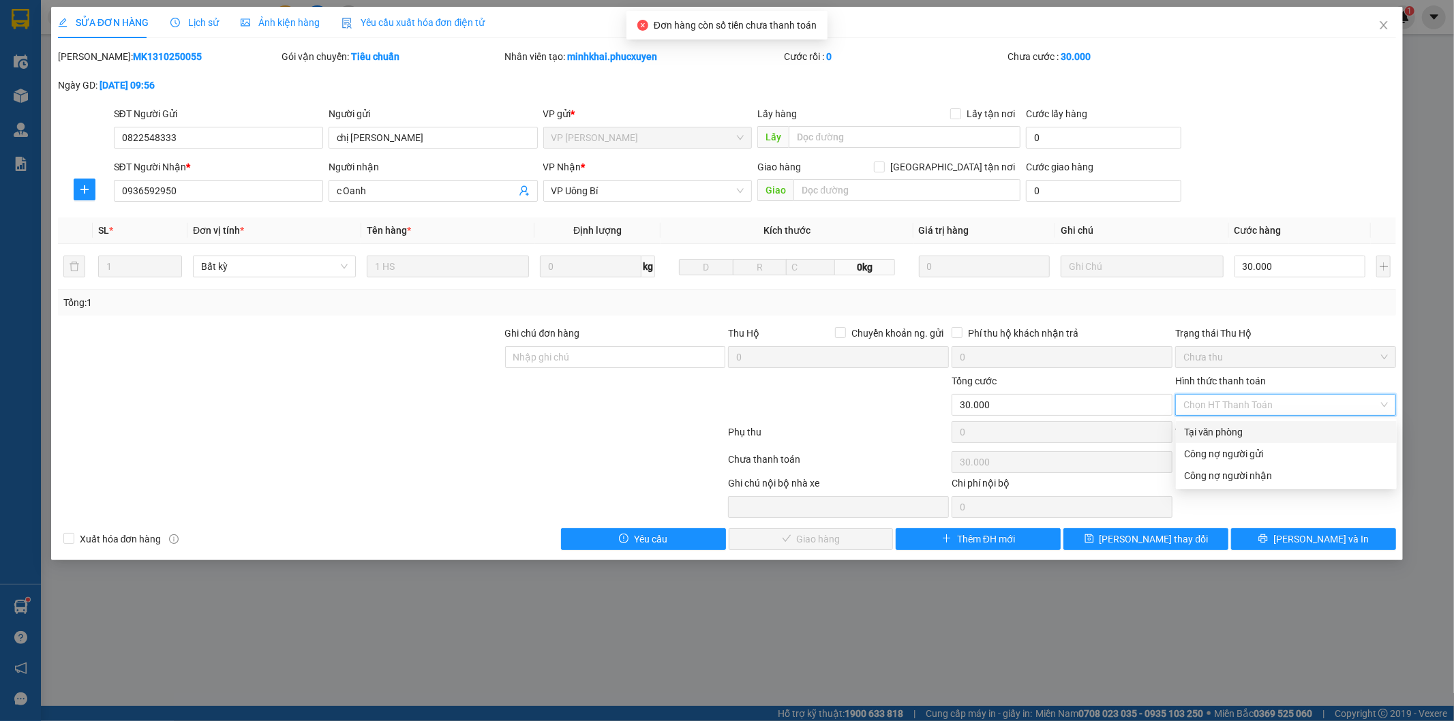
drag, startPoint x: 1241, startPoint y: 428, endPoint x: 914, endPoint y: 569, distance: 355.7
click at [1238, 430] on div "Tại văn phòng" at bounding box center [1286, 432] width 204 height 15
type input "0"
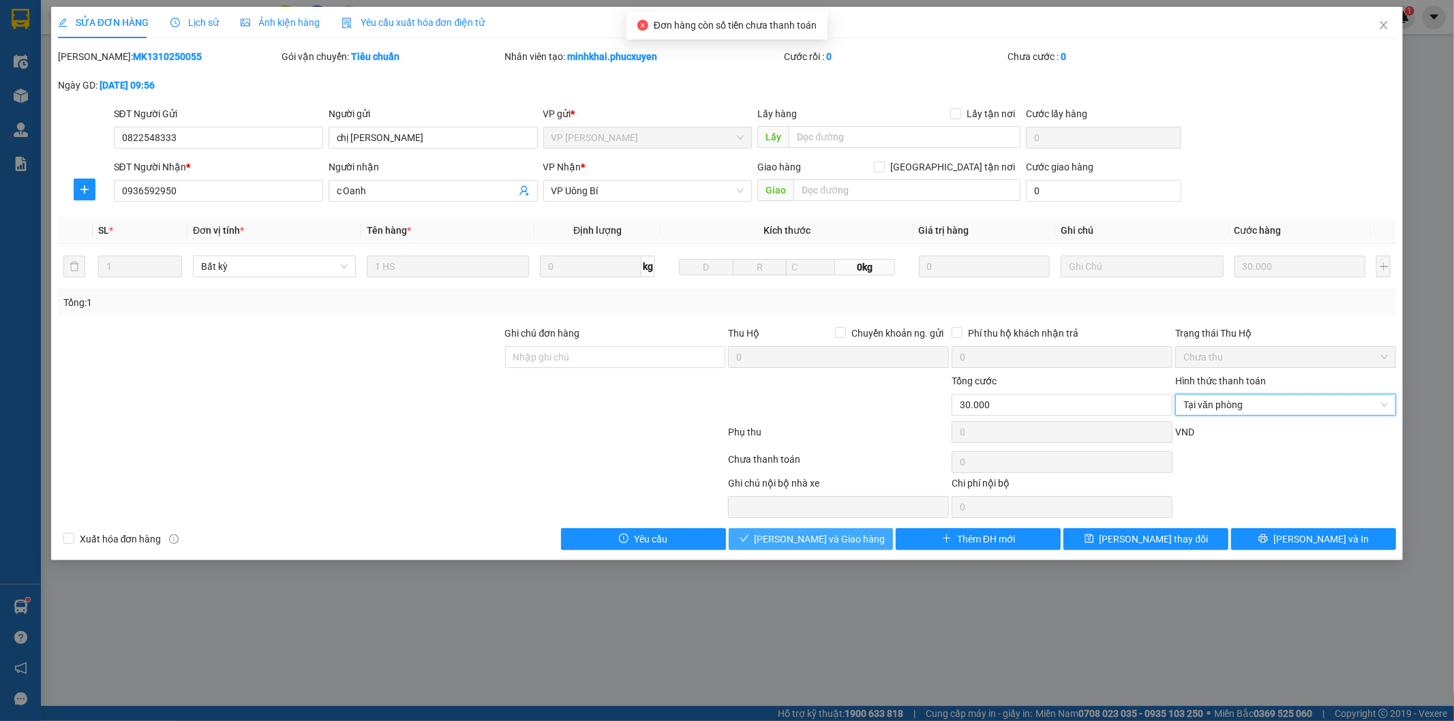
click at [815, 532] on span "[PERSON_NAME] và Giao hàng" at bounding box center [820, 539] width 131 height 15
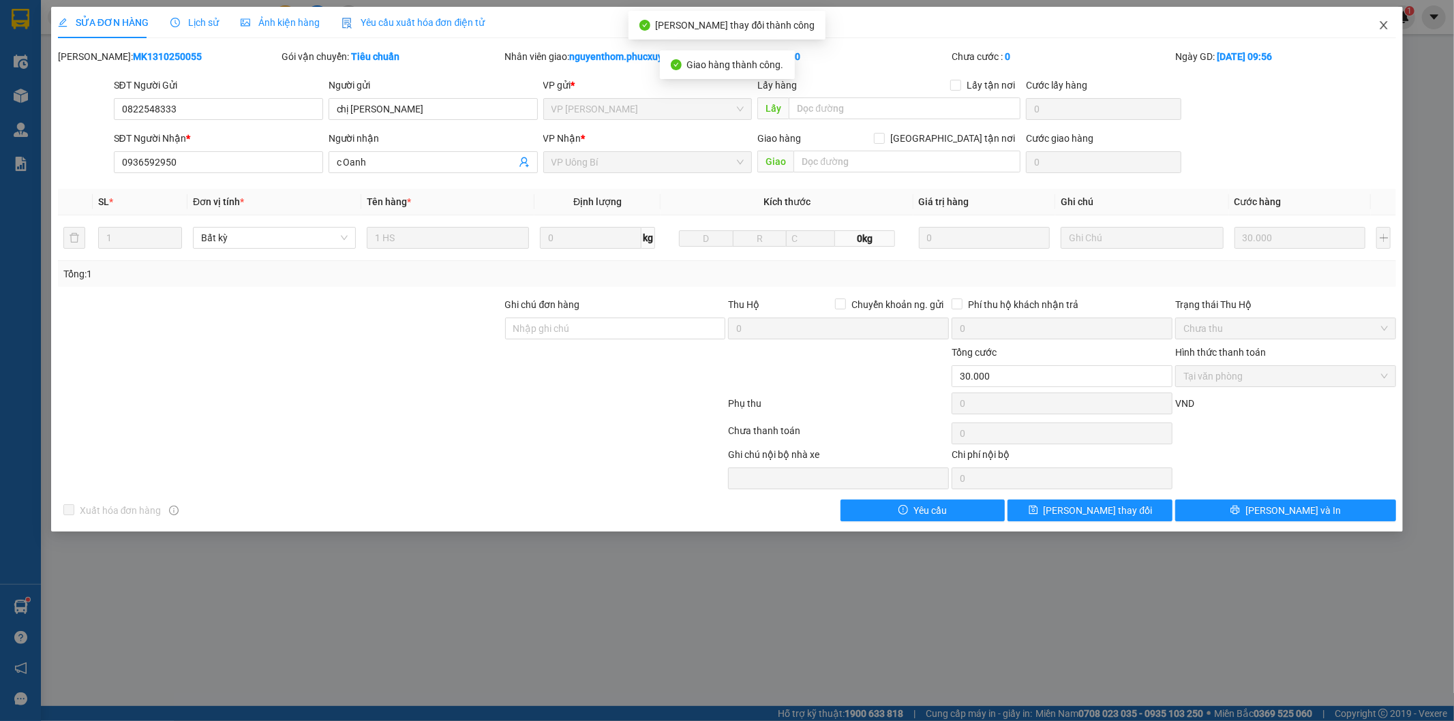
click at [1382, 24] on icon "close" at bounding box center [1383, 25] width 7 height 8
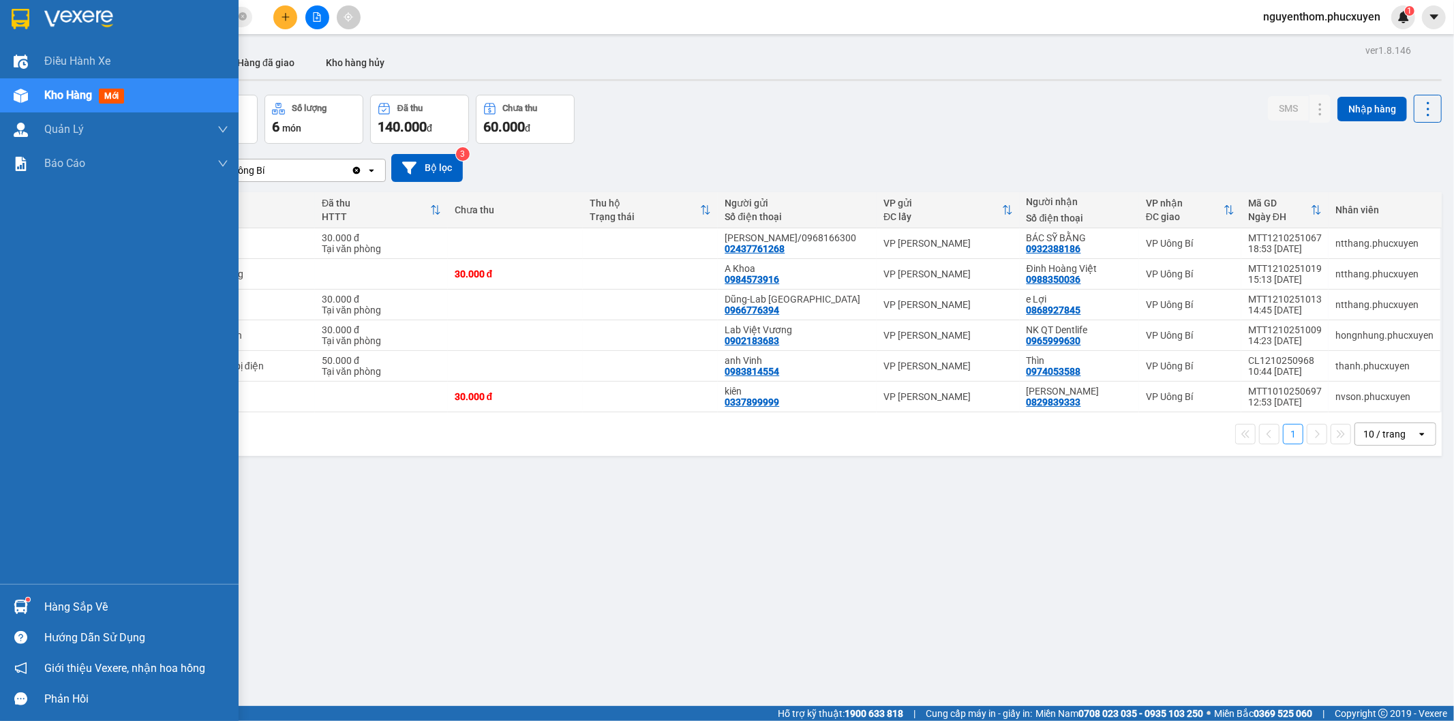
click at [25, 601] on img at bounding box center [21, 607] width 14 height 14
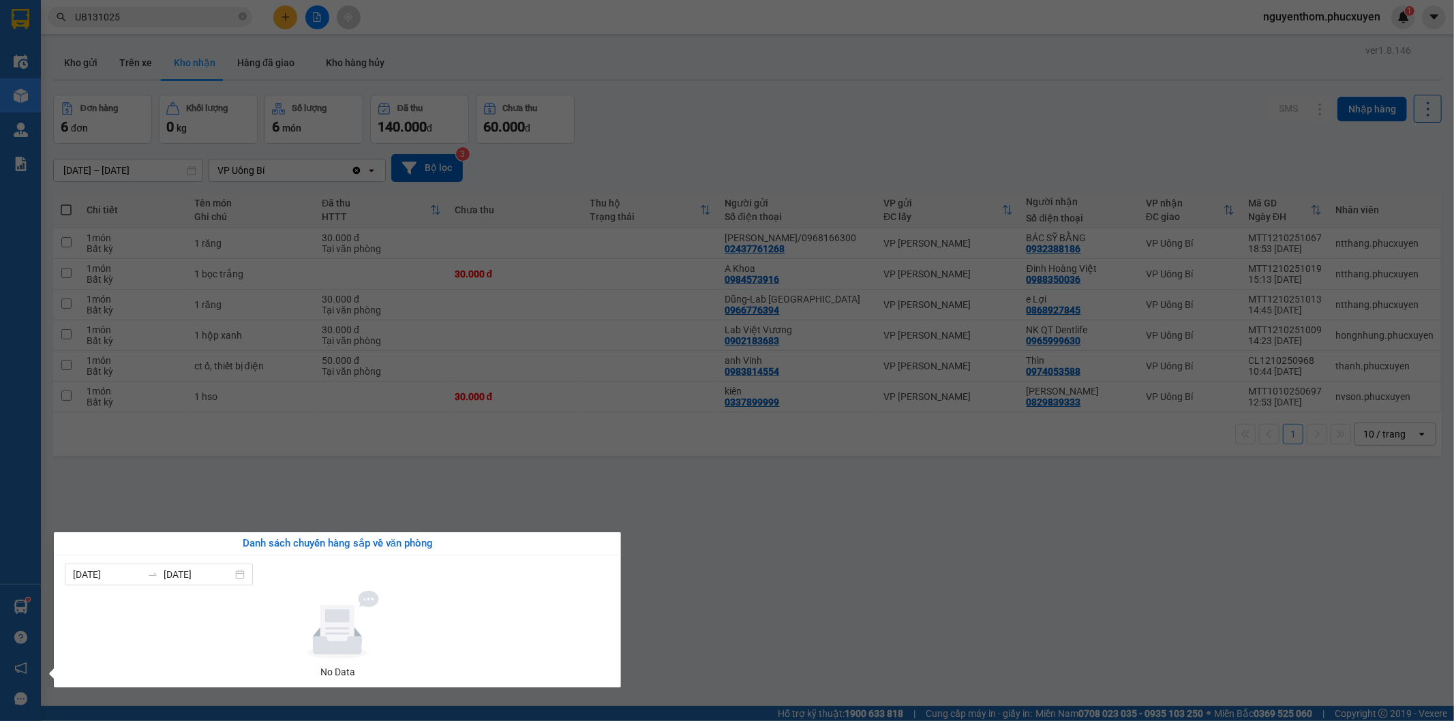
click at [677, 588] on section "Kết quả tìm kiếm ( 12 ) Bộ lọc Mã ĐH Trạng thái Món hàng Thu hộ Tổng cước Chưa …" at bounding box center [727, 360] width 1454 height 721
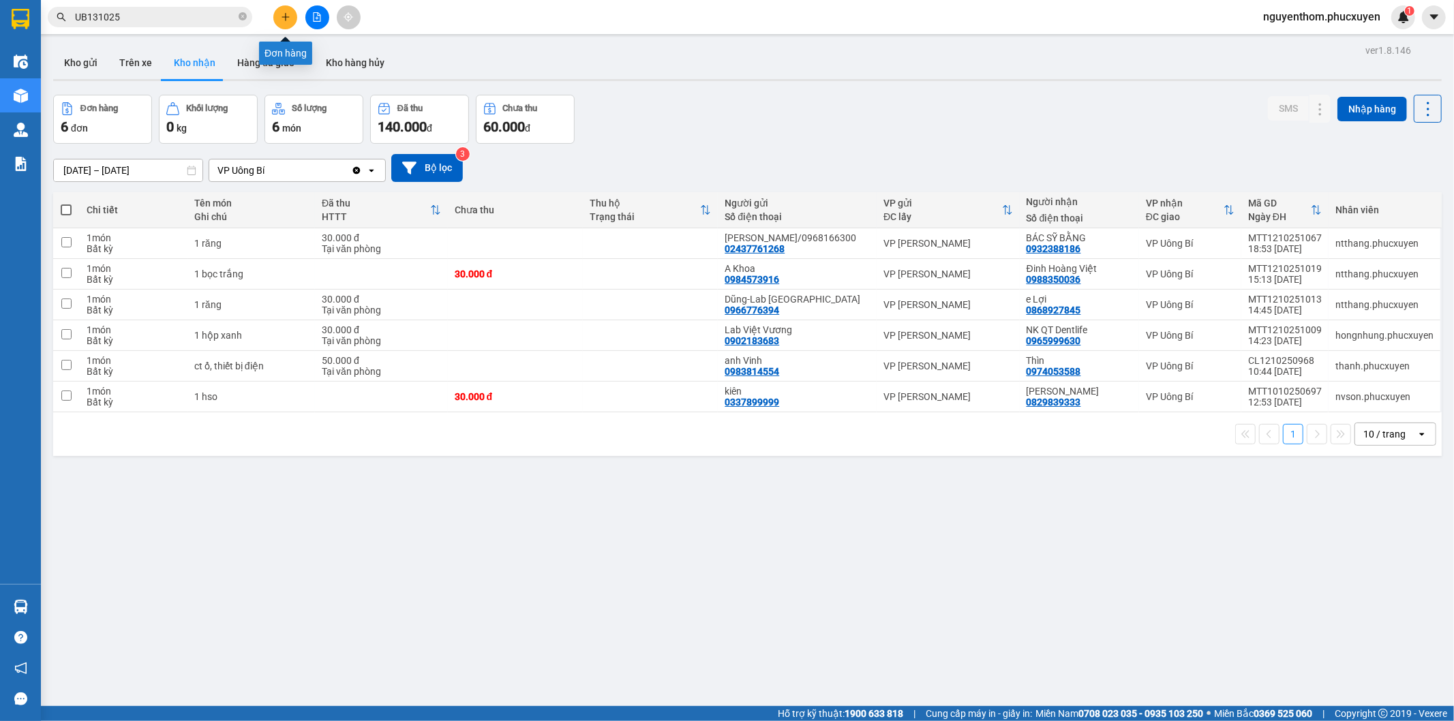
click at [279, 12] on button at bounding box center [285, 17] width 24 height 24
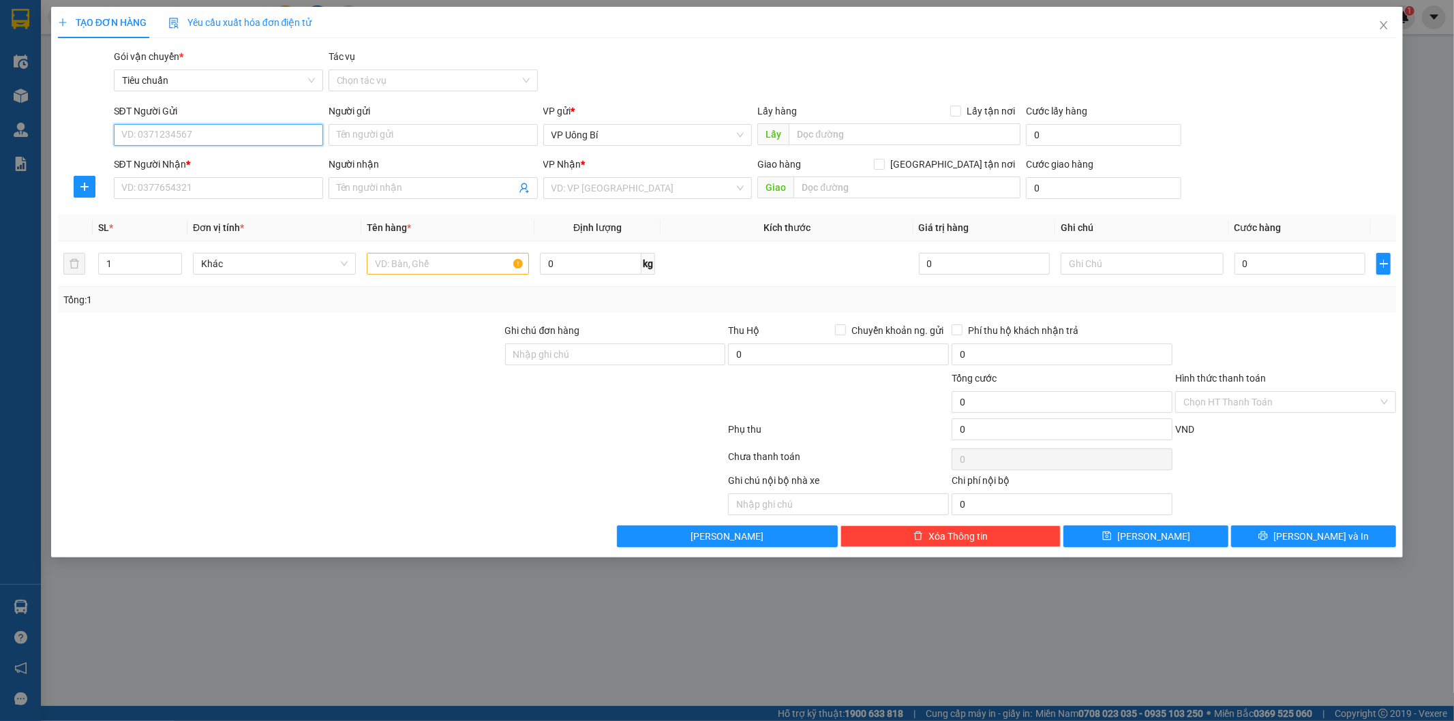
click at [254, 134] on input "SĐT Người Gửi" at bounding box center [218, 135] width 209 height 22
type input "0392396232"
click at [226, 161] on div "0392396232 - E Tú" at bounding box center [218, 162] width 193 height 15
type input "E Tú"
type input "0392396232"
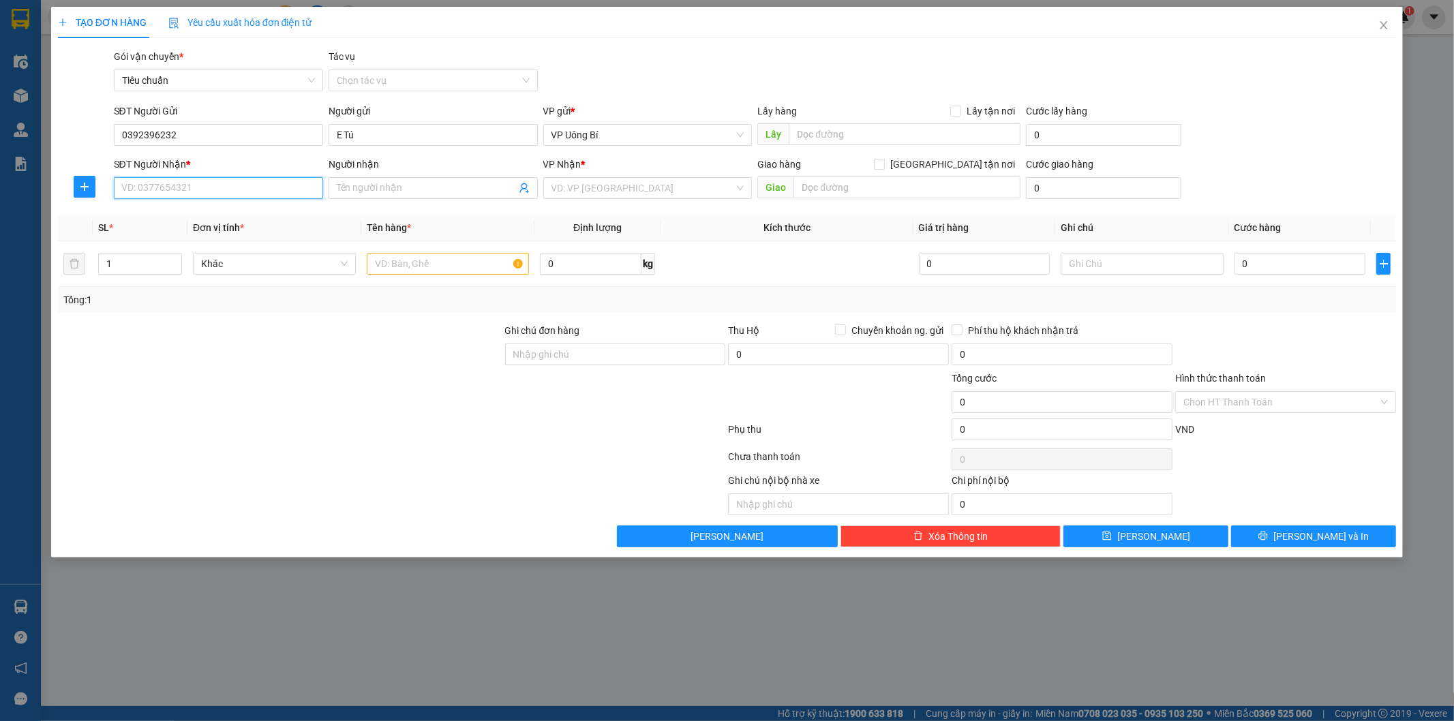
click at [262, 189] on input "SĐT Người Nhận *" at bounding box center [218, 188] width 209 height 22
type input "0961388886"
click at [477, 187] on input "Người nhận" at bounding box center [426, 188] width 179 height 15
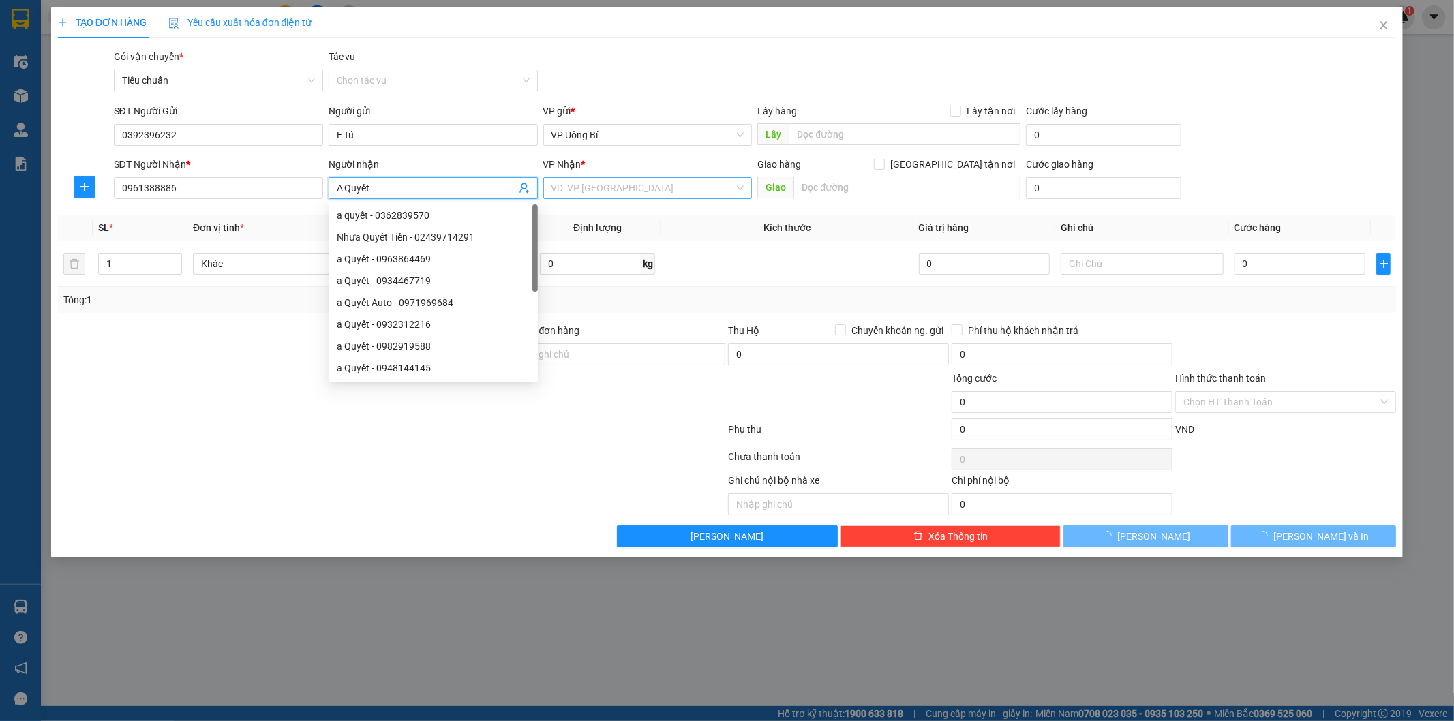
type input "A Quyết"
click at [675, 185] on input "search" at bounding box center [642, 188] width 183 height 20
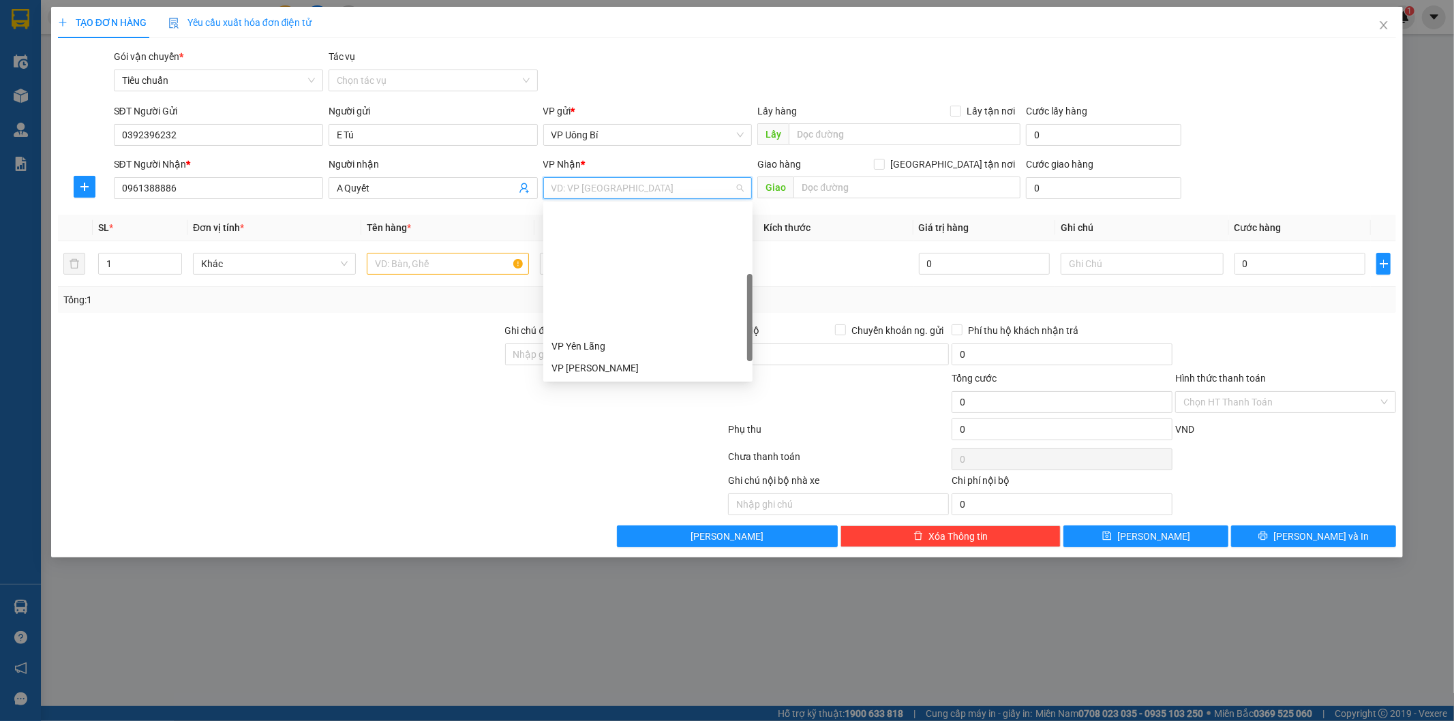
scroll to position [218, 0]
click at [622, 349] on div "VP [PERSON_NAME]" at bounding box center [647, 346] width 193 height 15
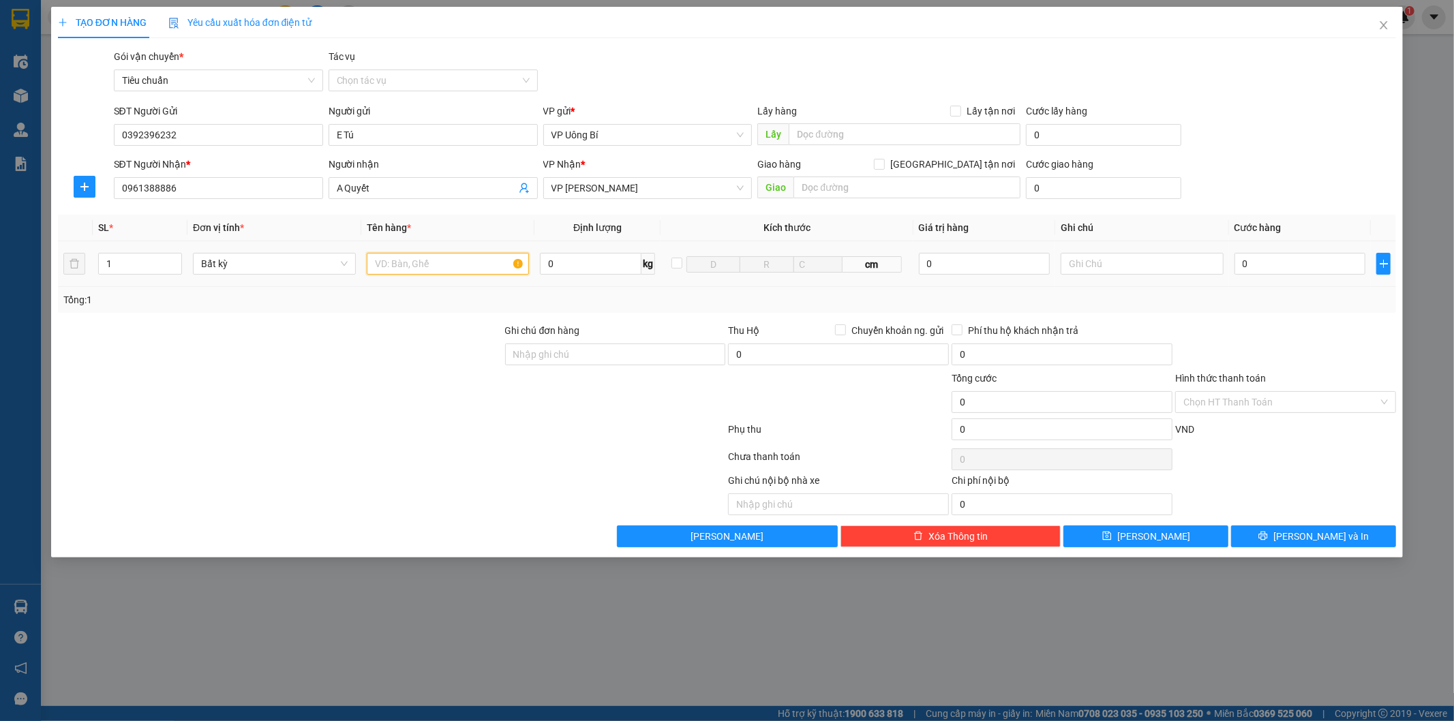
click at [478, 268] on input "text" at bounding box center [448, 264] width 163 height 22
type input "biển số dính liền hồ sơ"
click at [1289, 267] on input "0" at bounding box center [1299, 264] width 131 height 22
type input "3"
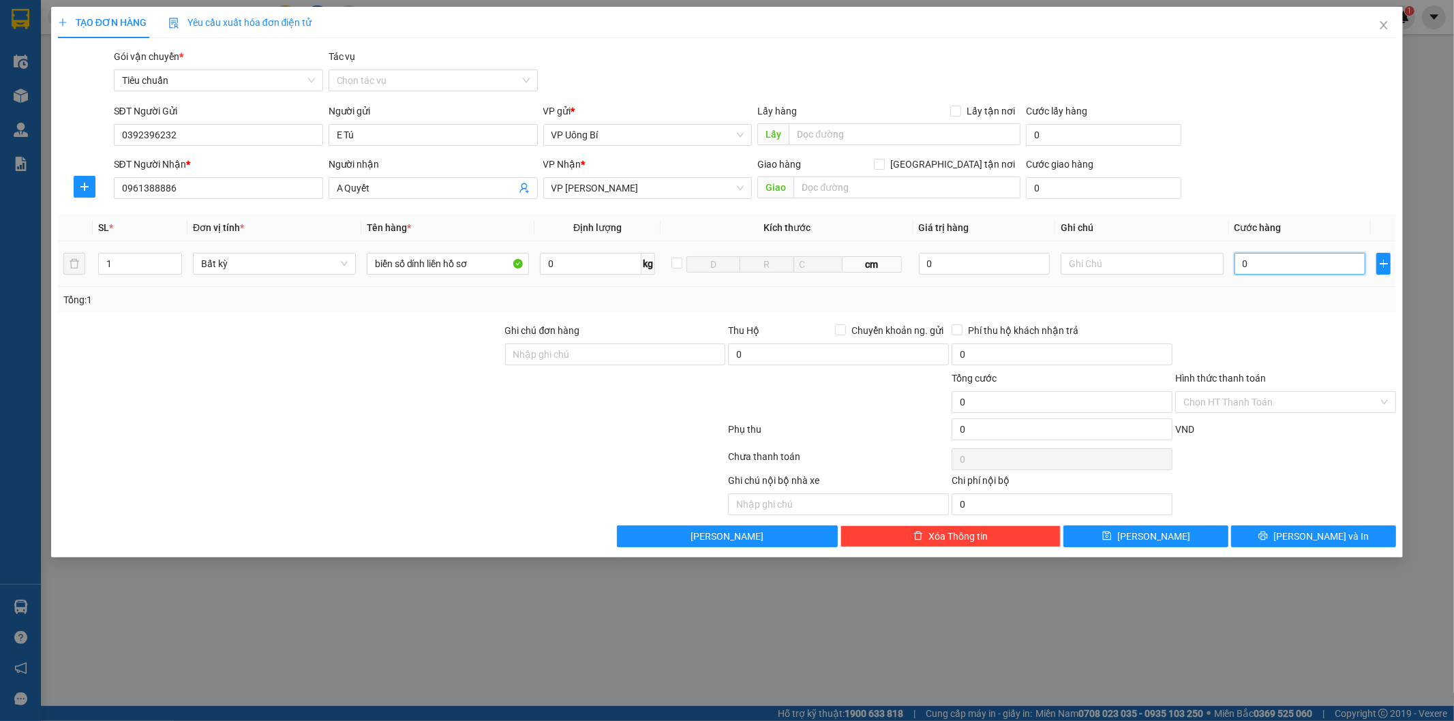
type input "3"
type input "30"
type input "30.000"
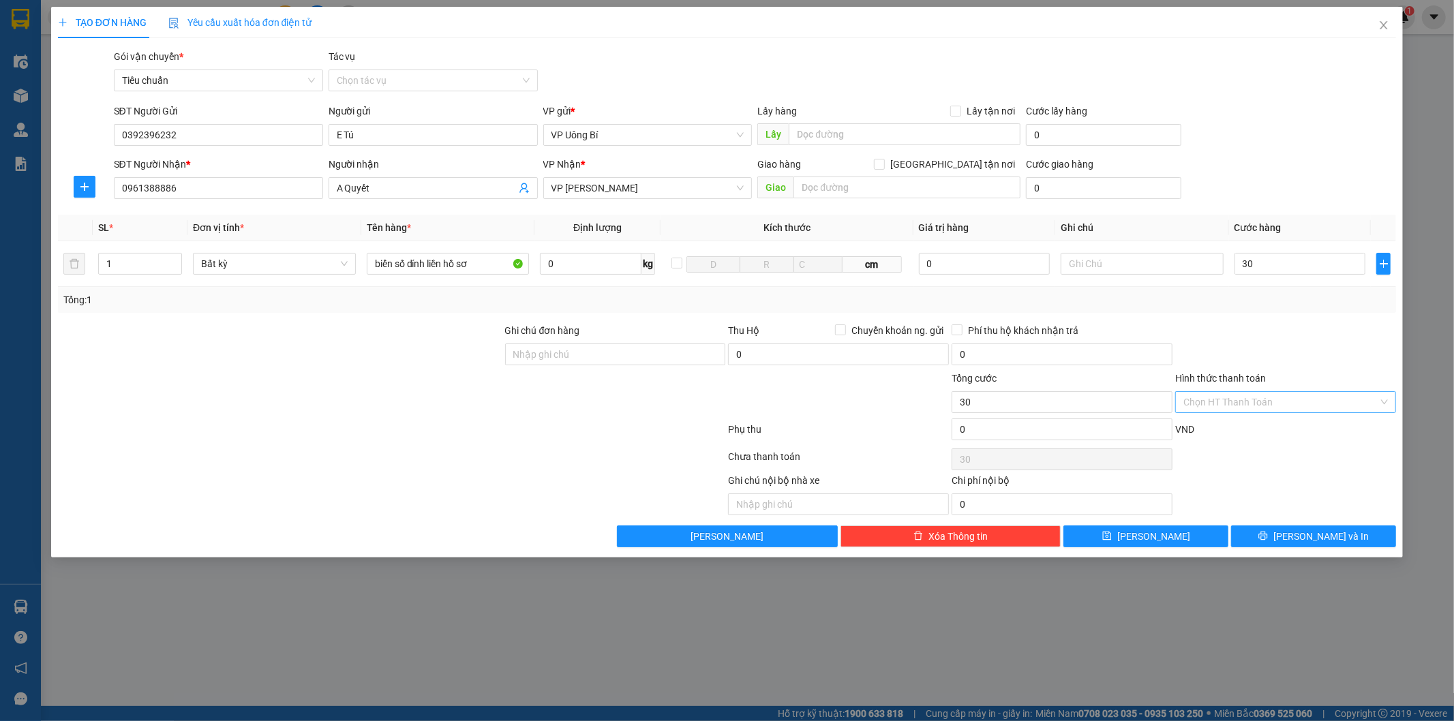
type input "30.000"
click at [1251, 401] on input "Hình thức thanh toán" at bounding box center [1280, 402] width 195 height 20
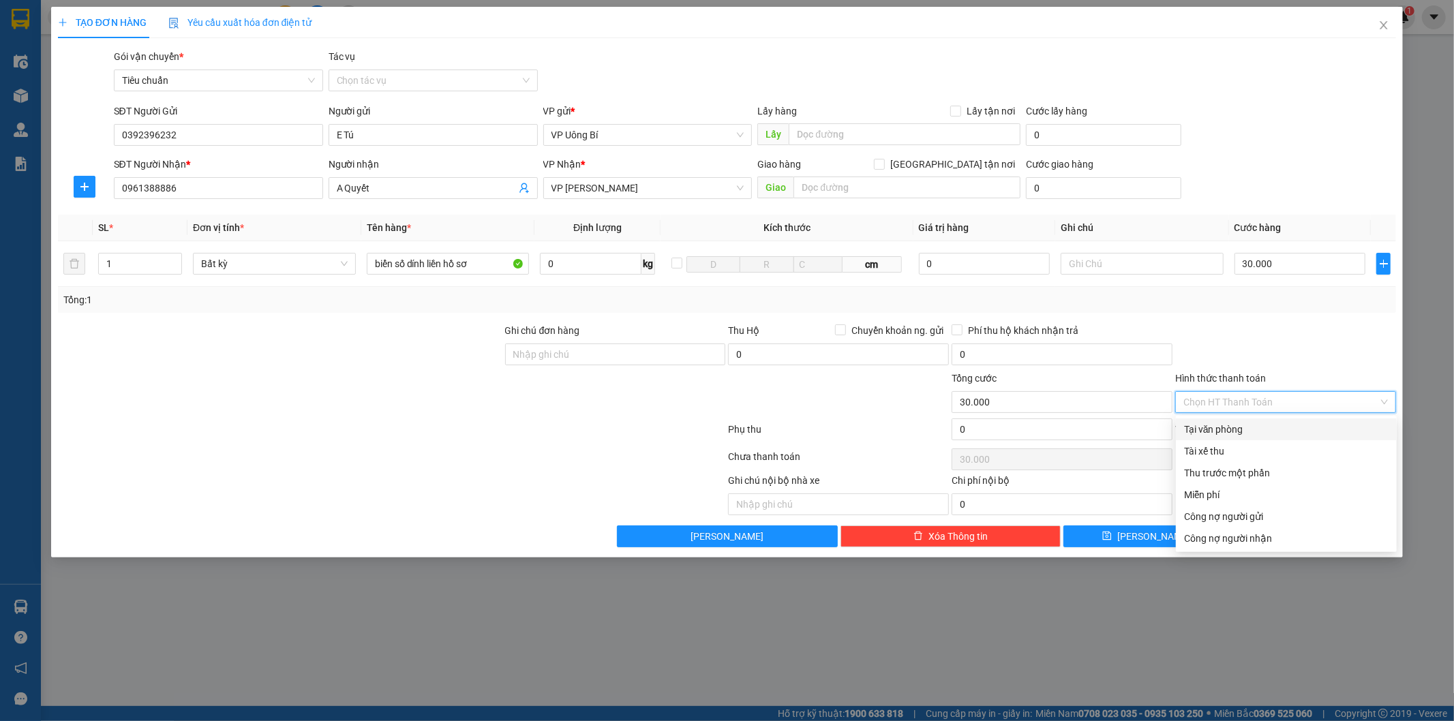
click at [1256, 426] on div "Tại văn phòng" at bounding box center [1286, 429] width 204 height 15
type input "0"
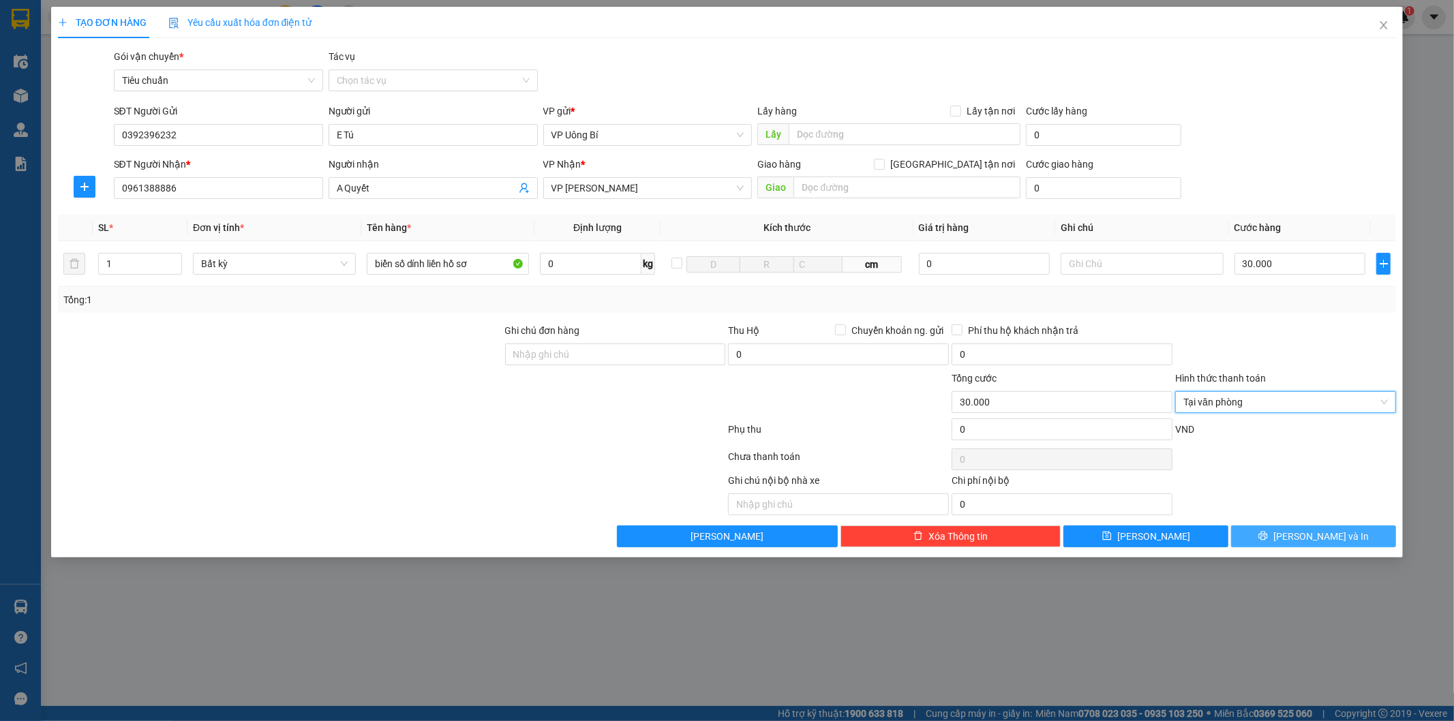
click at [1298, 536] on button "[PERSON_NAME] và In" at bounding box center [1313, 537] width 165 height 22
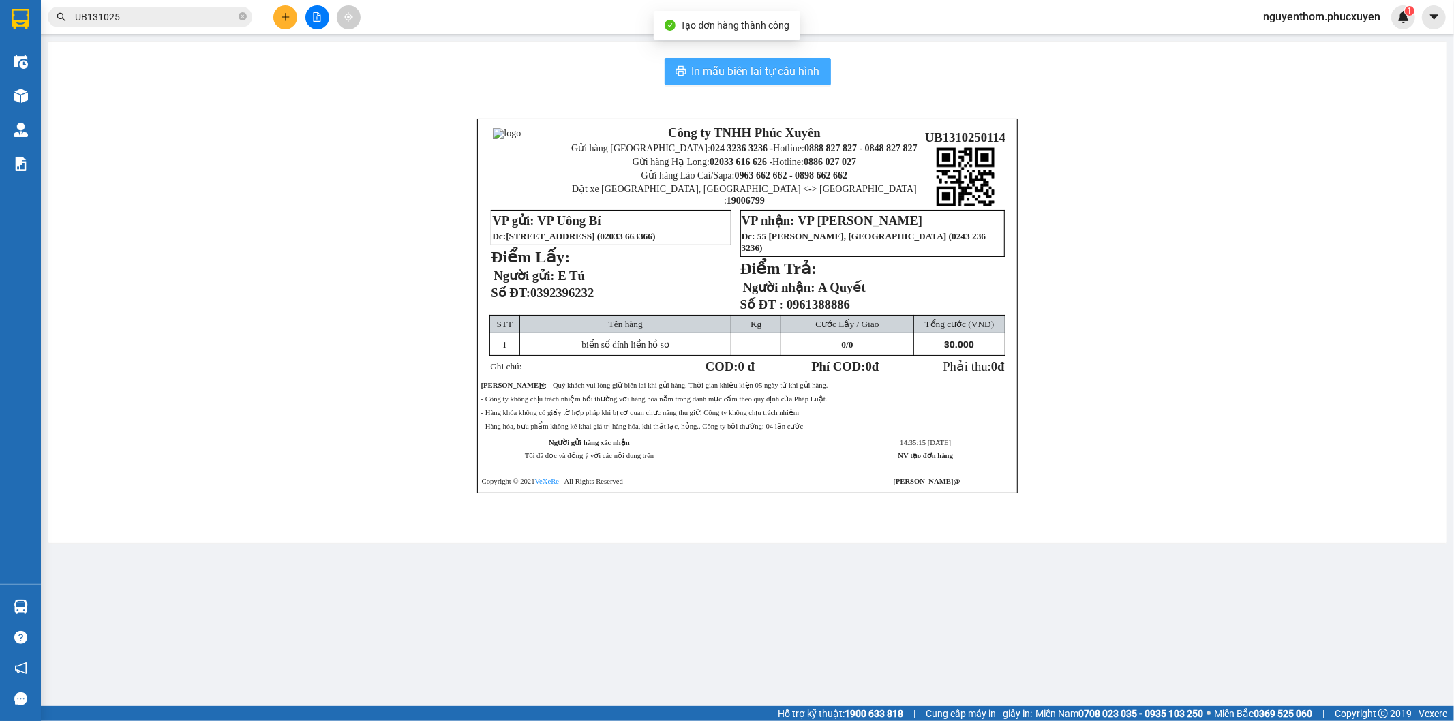
click at [752, 72] on span "In mẫu biên lai tự cấu hình" at bounding box center [756, 71] width 128 height 17
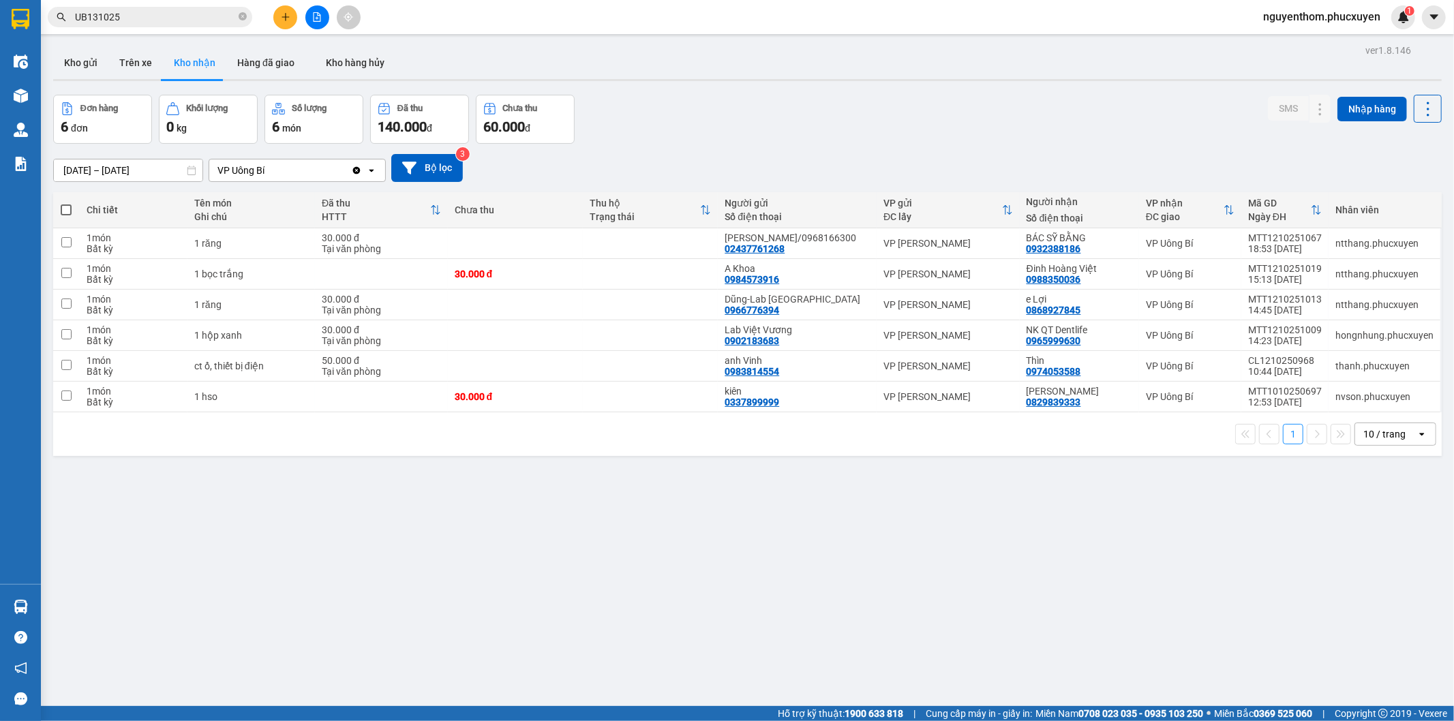
click at [813, 134] on div "Đơn hàng 6 đơn Khối lượng 0 kg Số lượng 6 món Đã thu 140.000 đ Chưa thu 60.000 …" at bounding box center [747, 119] width 1388 height 49
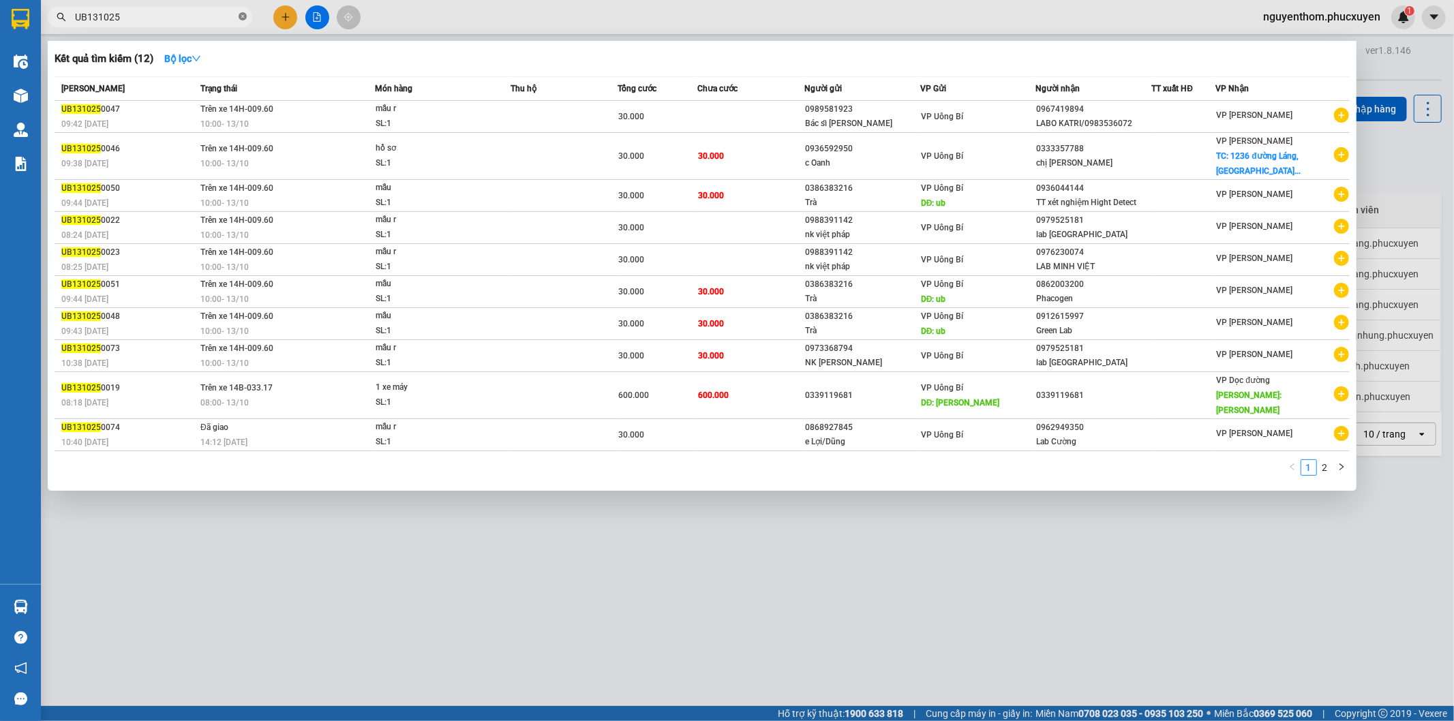
click at [241, 17] on icon "close-circle" at bounding box center [243, 16] width 8 height 8
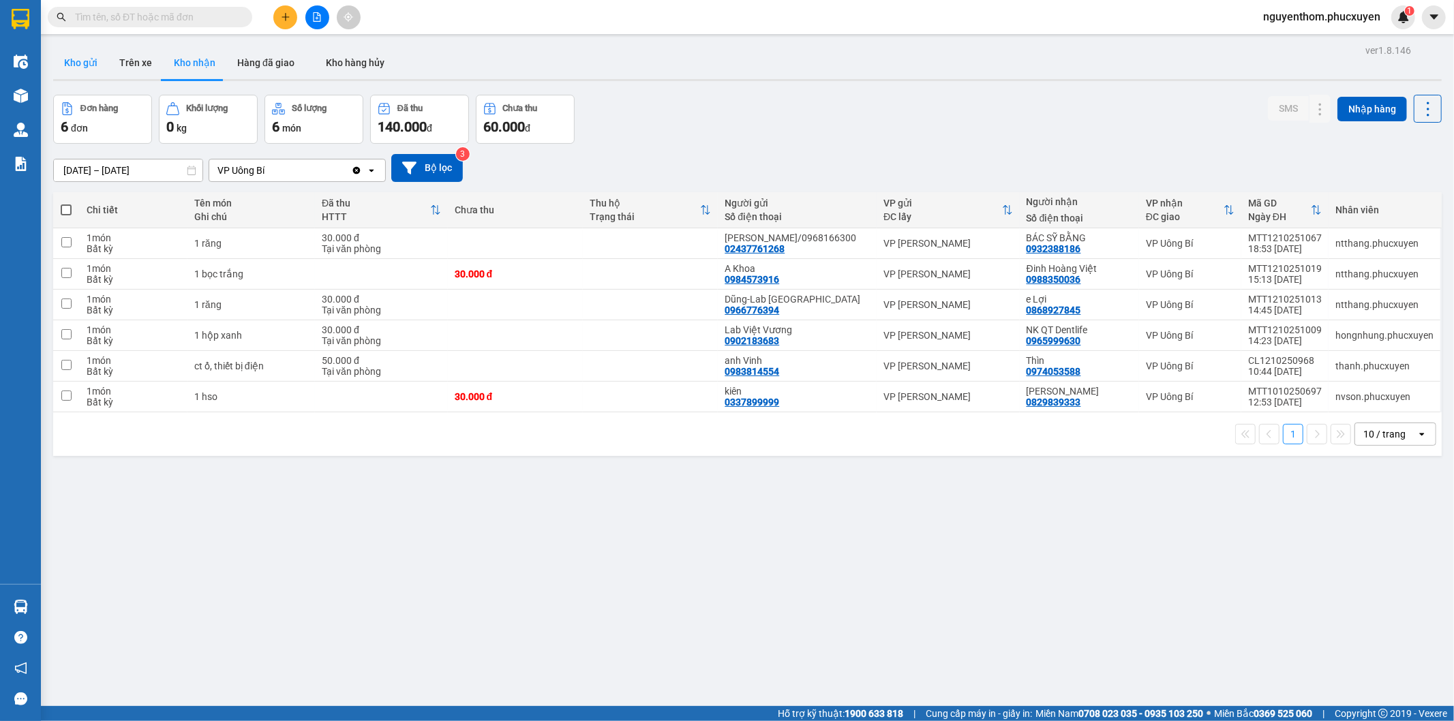
click at [78, 57] on button "Kho gửi" at bounding box center [80, 62] width 55 height 33
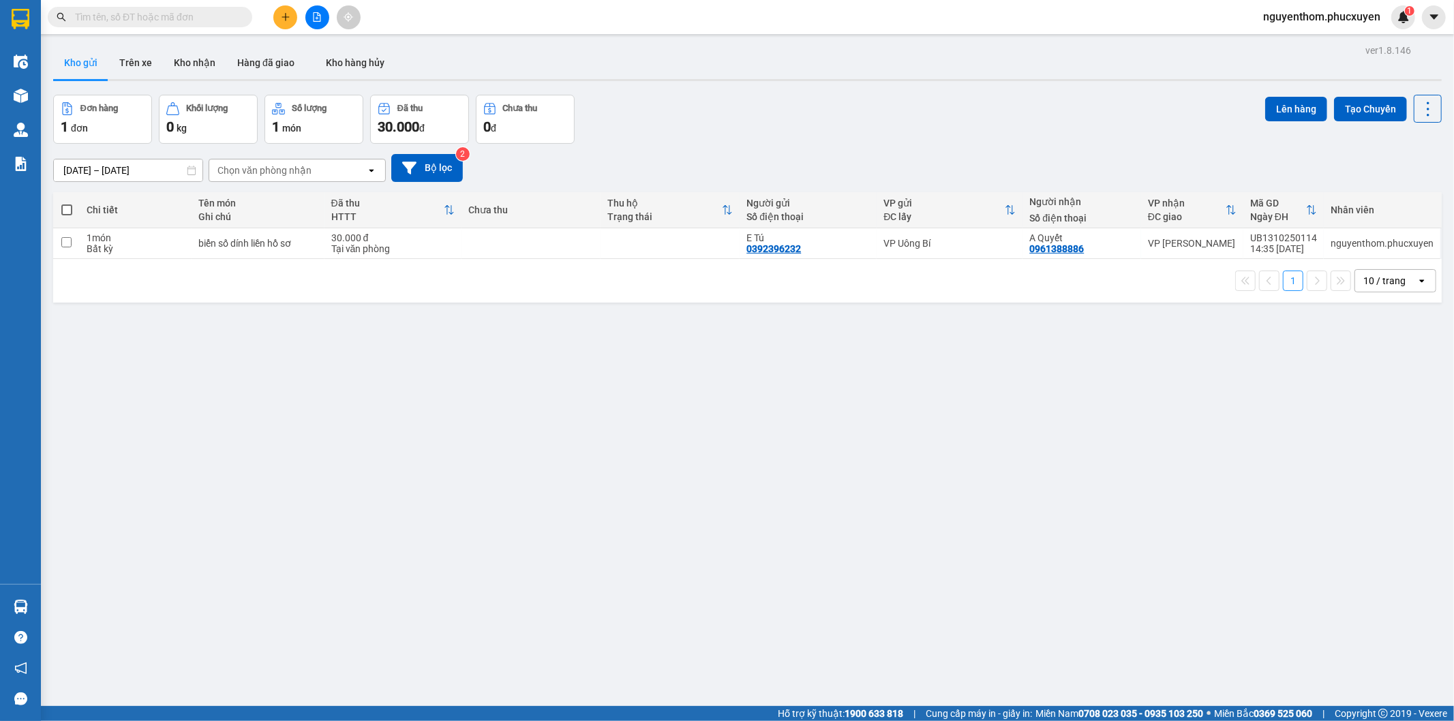
drag, startPoint x: 746, startPoint y: 125, endPoint x: 551, endPoint y: 21, distance: 221.1
click at [741, 124] on div "Đơn hàng 1 đơn Khối lượng 0 kg Số lượng 1 món Đã thu 30.000 đ Chưa thu 0 đ Lên …" at bounding box center [747, 119] width 1388 height 49
